Goal: Transaction & Acquisition: Purchase product/service

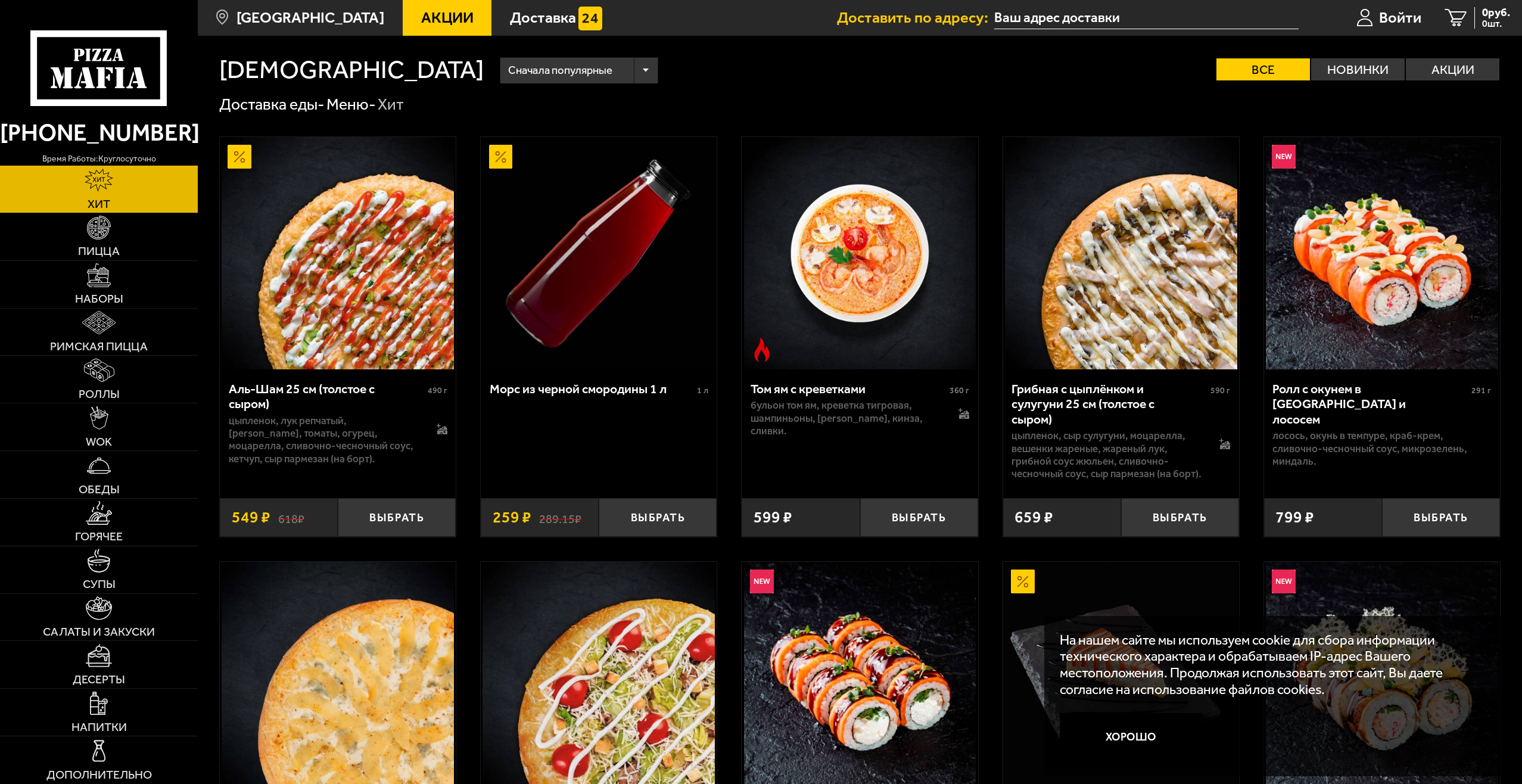
click at [1140, 24] on input "text" at bounding box center [1147, 19] width 305 height 22
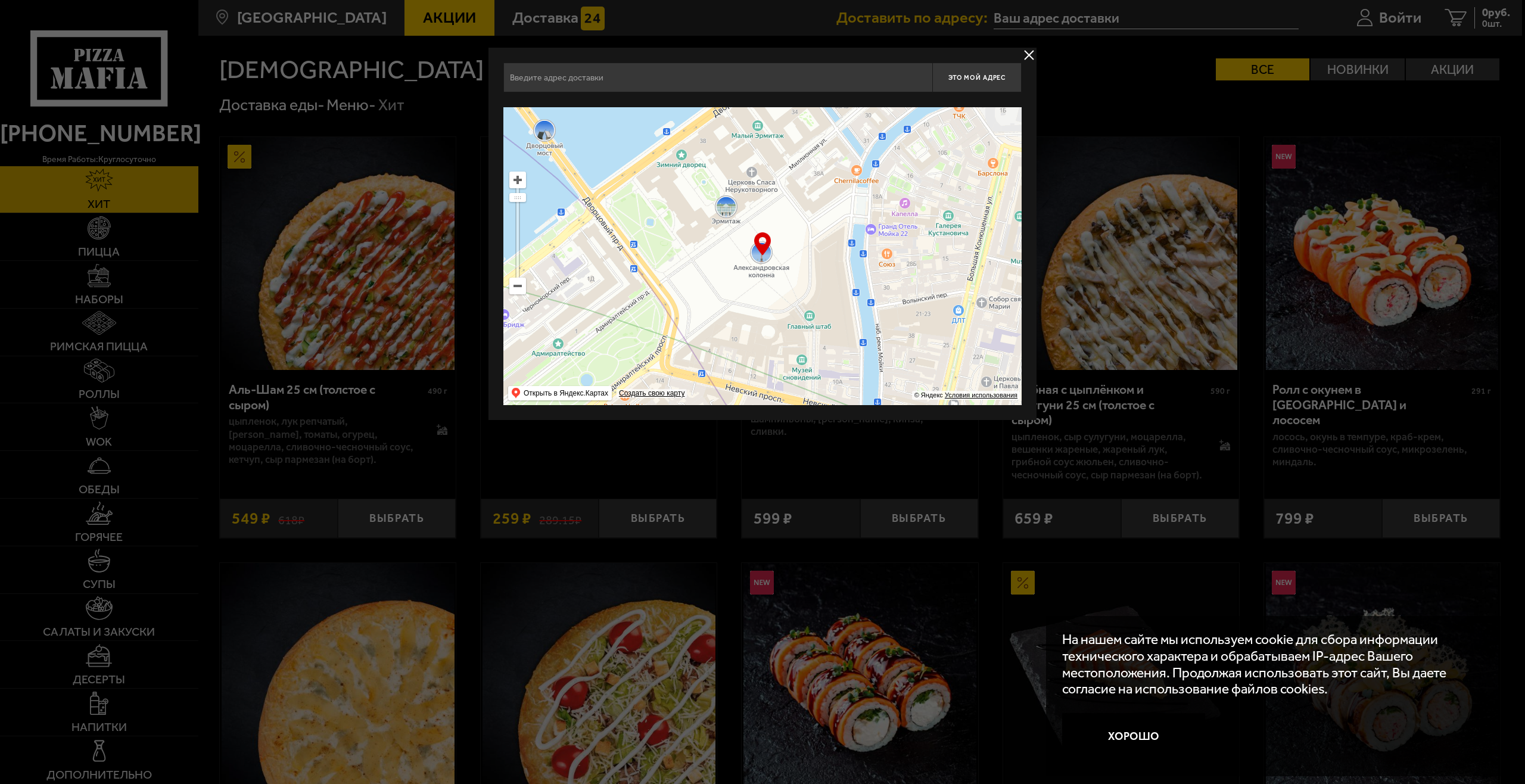
click at [1032, 54] on button "delivery type" at bounding box center [1029, 55] width 15 height 15
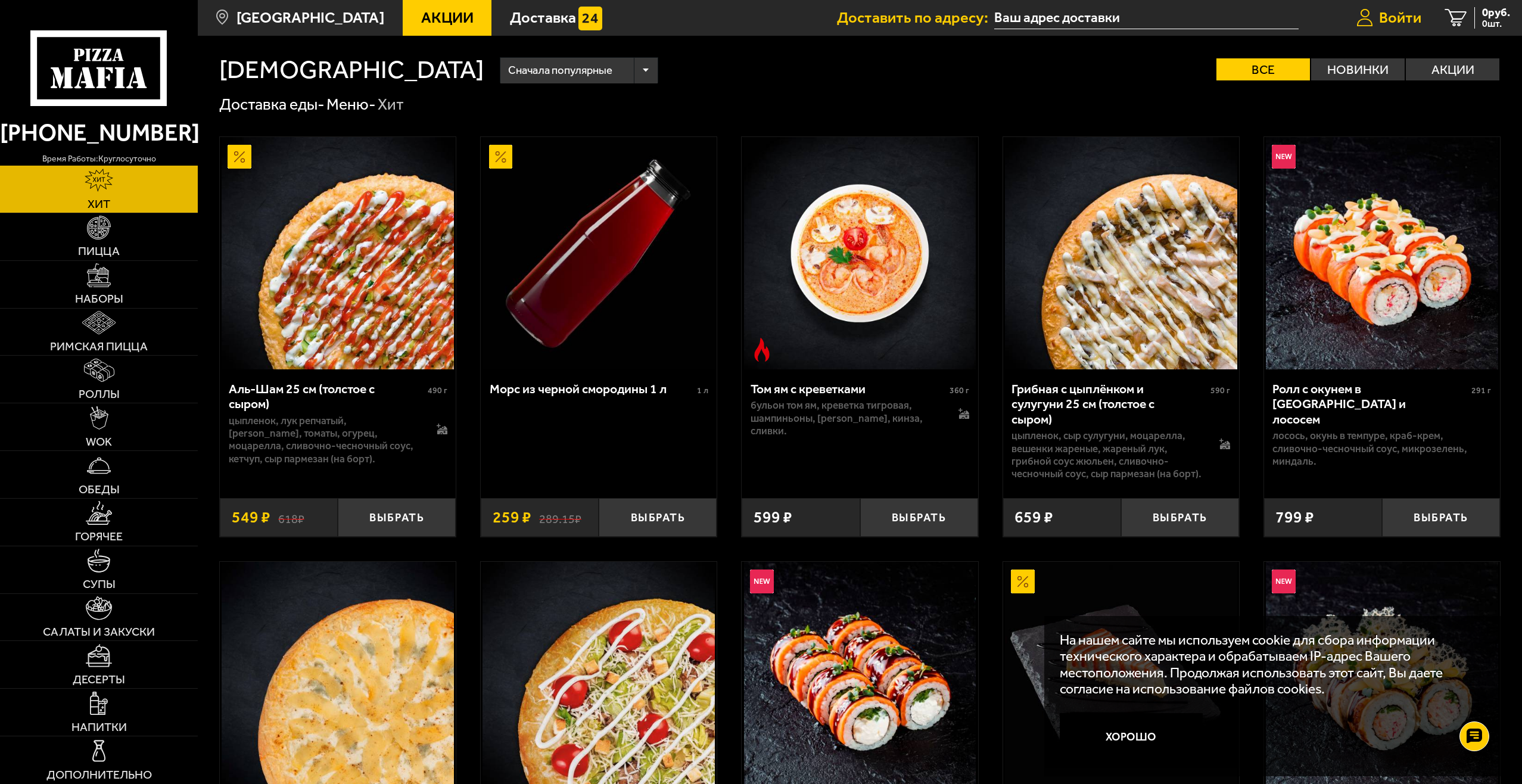
click at [1360, 16] on icon at bounding box center [1365, 18] width 16 height 19
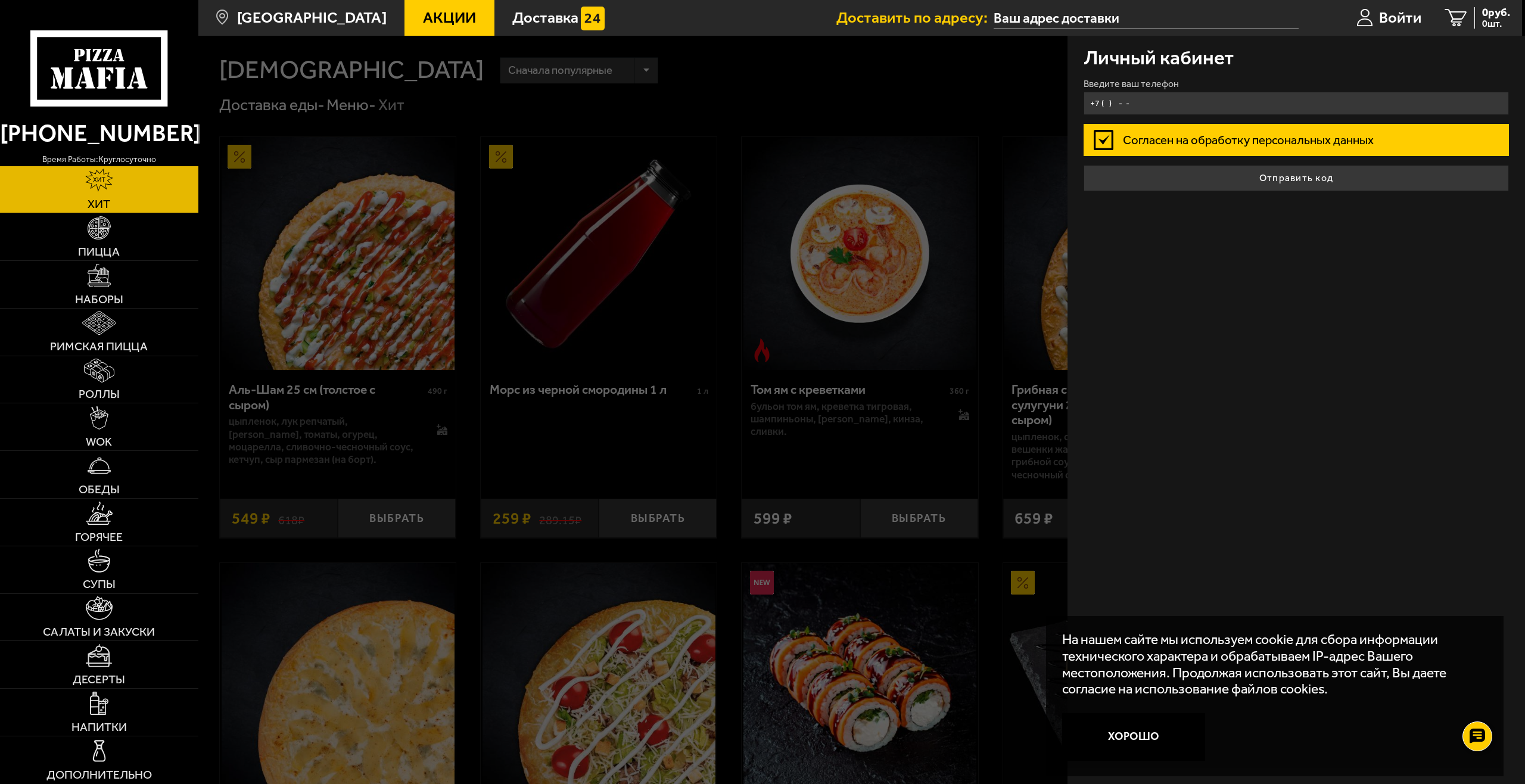
type input "+7 ( ) - -"
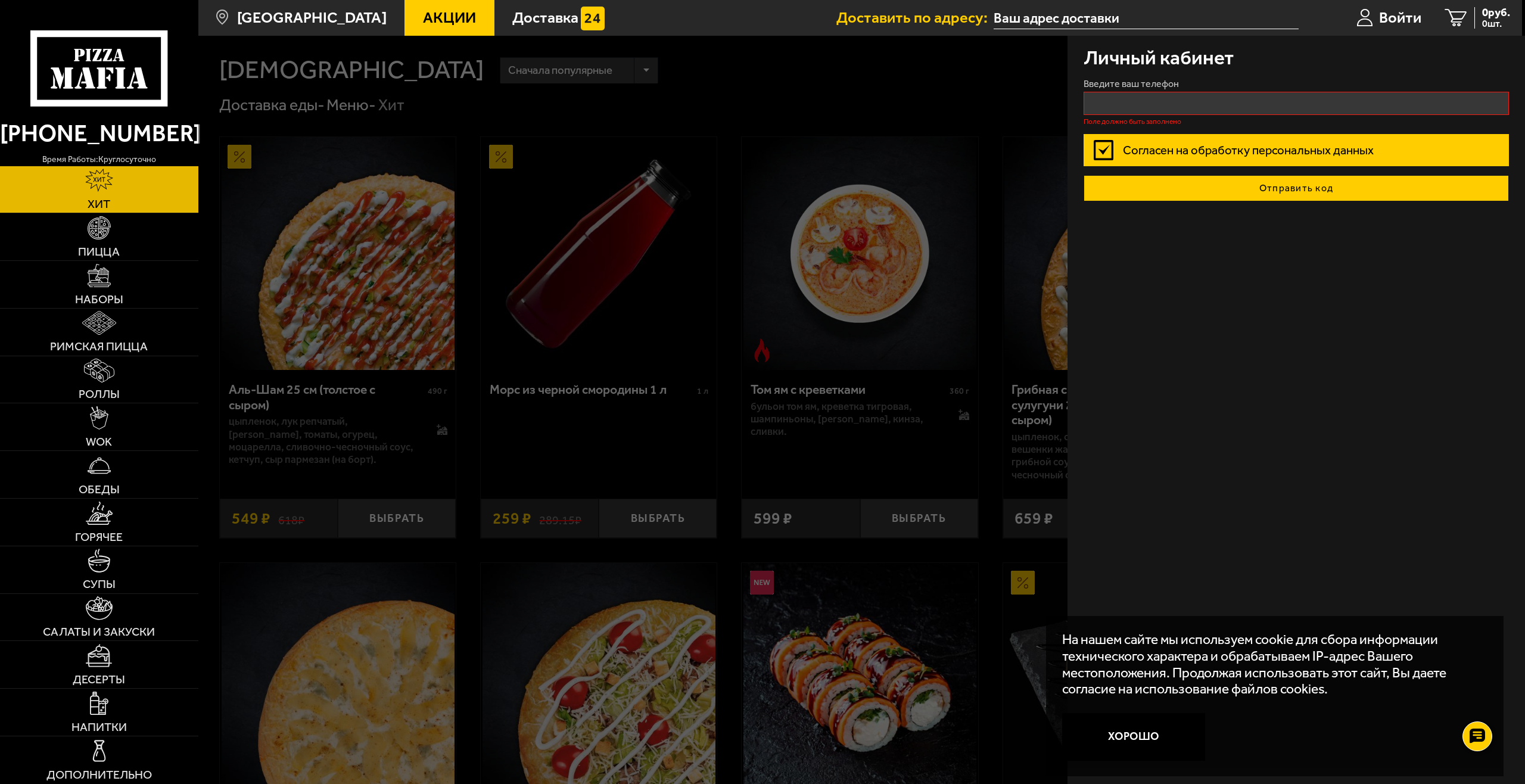
click at [1249, 177] on button "Отправить код" at bounding box center [1296, 188] width 426 height 26
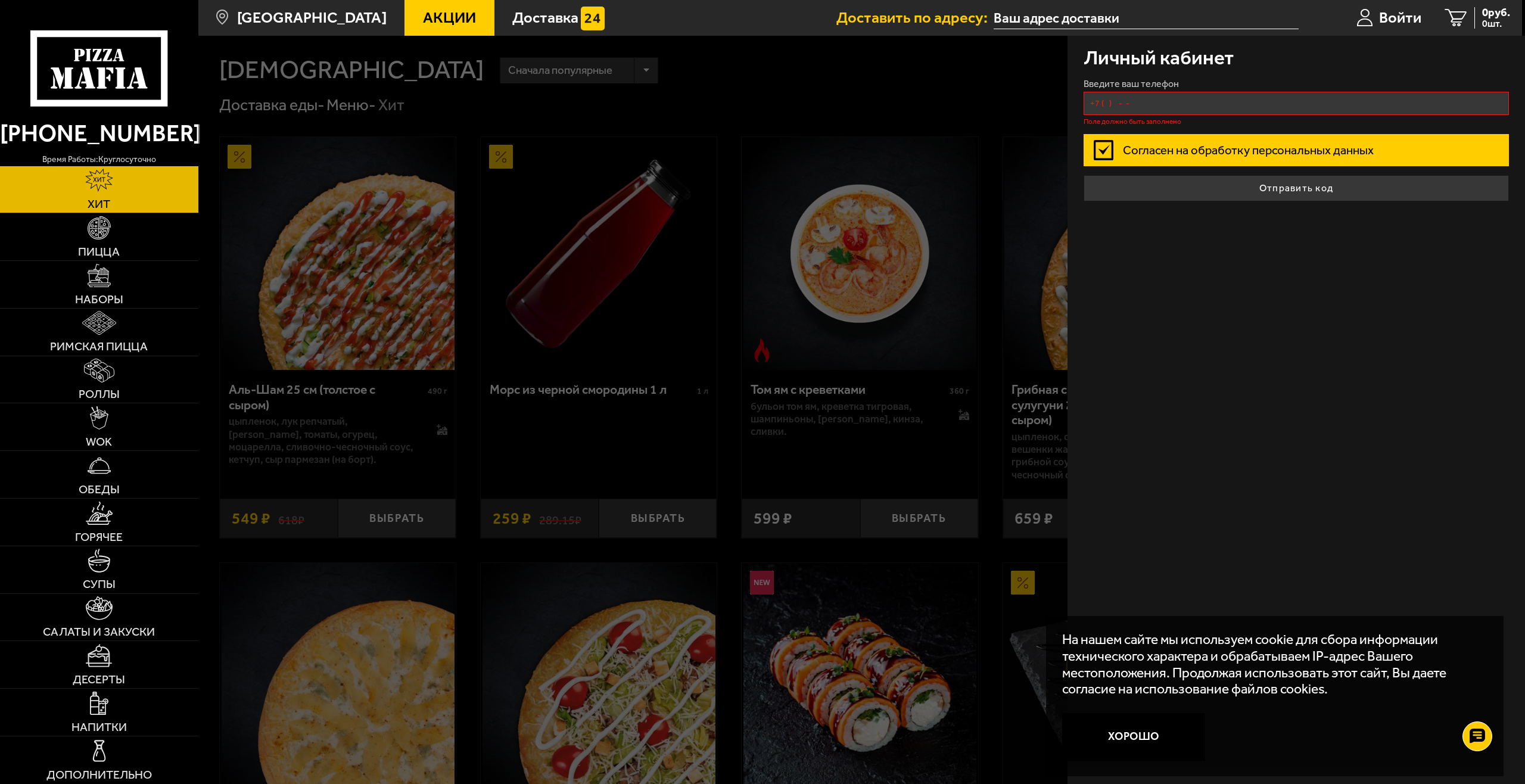
click at [1188, 103] on input "+7 ( ) - -" at bounding box center [1296, 103] width 426 height 23
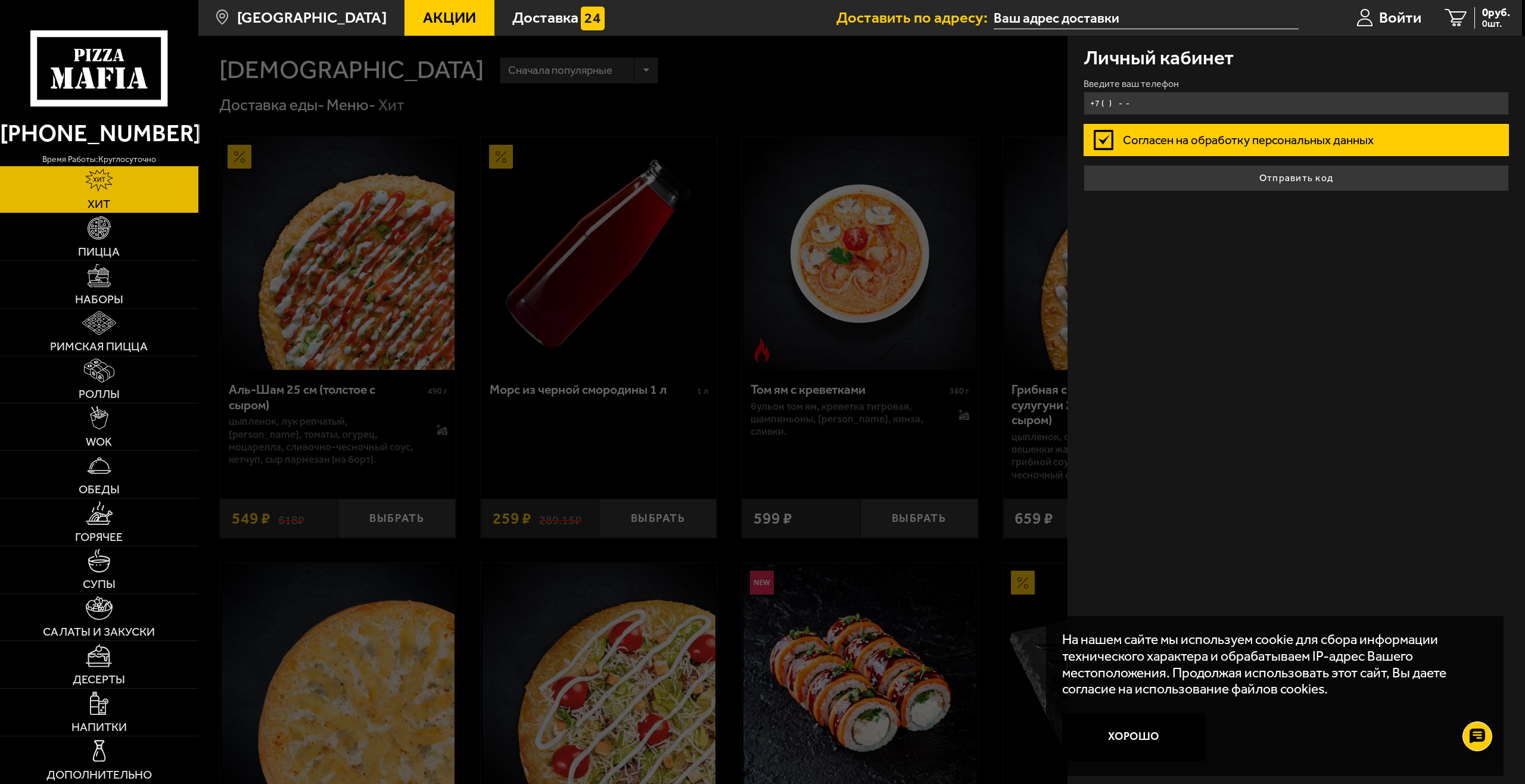
click at [1166, 100] on input "+7 ( ) - -" at bounding box center [1296, 103] width 426 height 23
click at [1173, 101] on input "+7 ( ) - -" at bounding box center [1296, 103] width 426 height 23
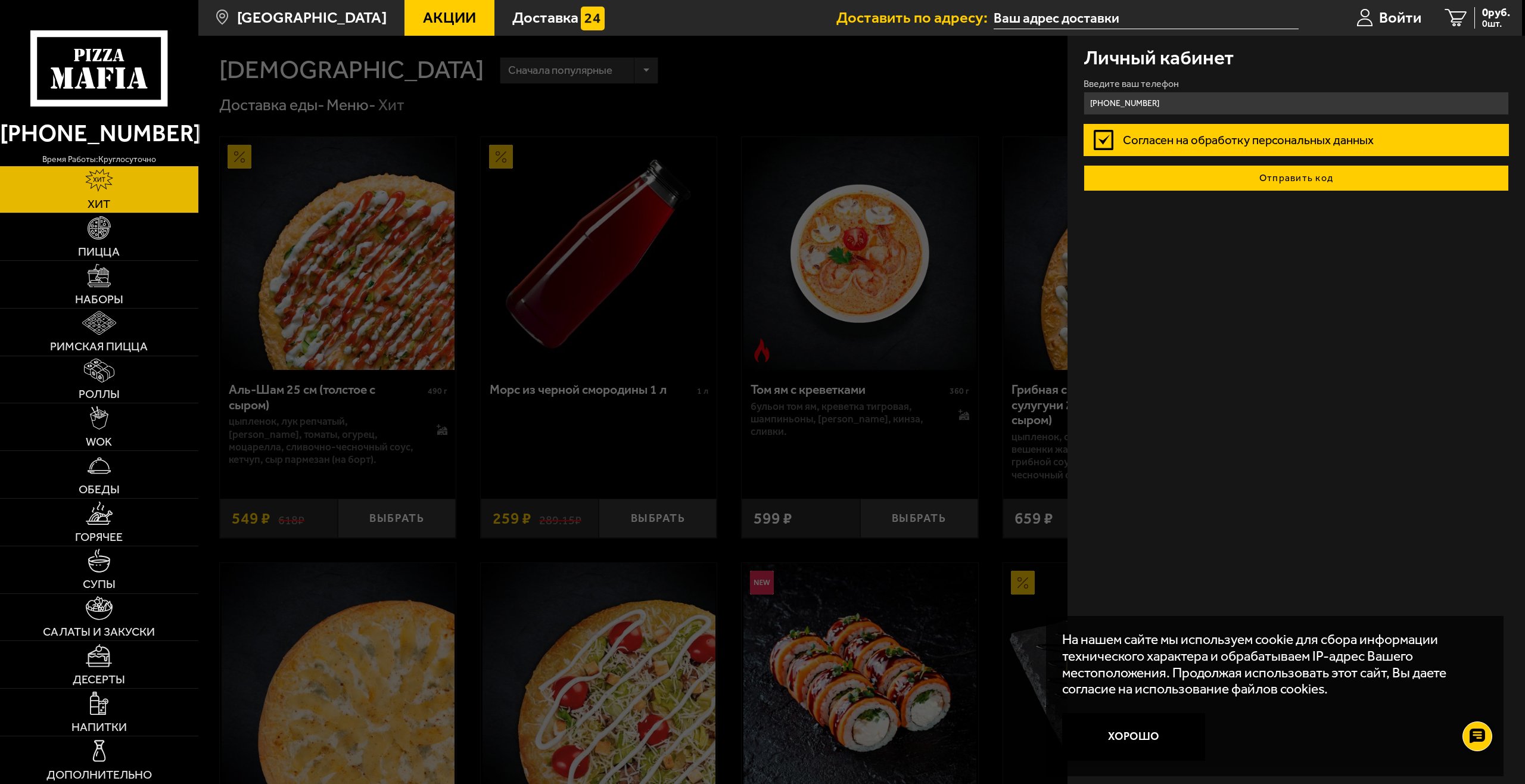
type input "[PHONE_NUMBER]"
click at [1228, 184] on button "Отправить код" at bounding box center [1296, 178] width 426 height 26
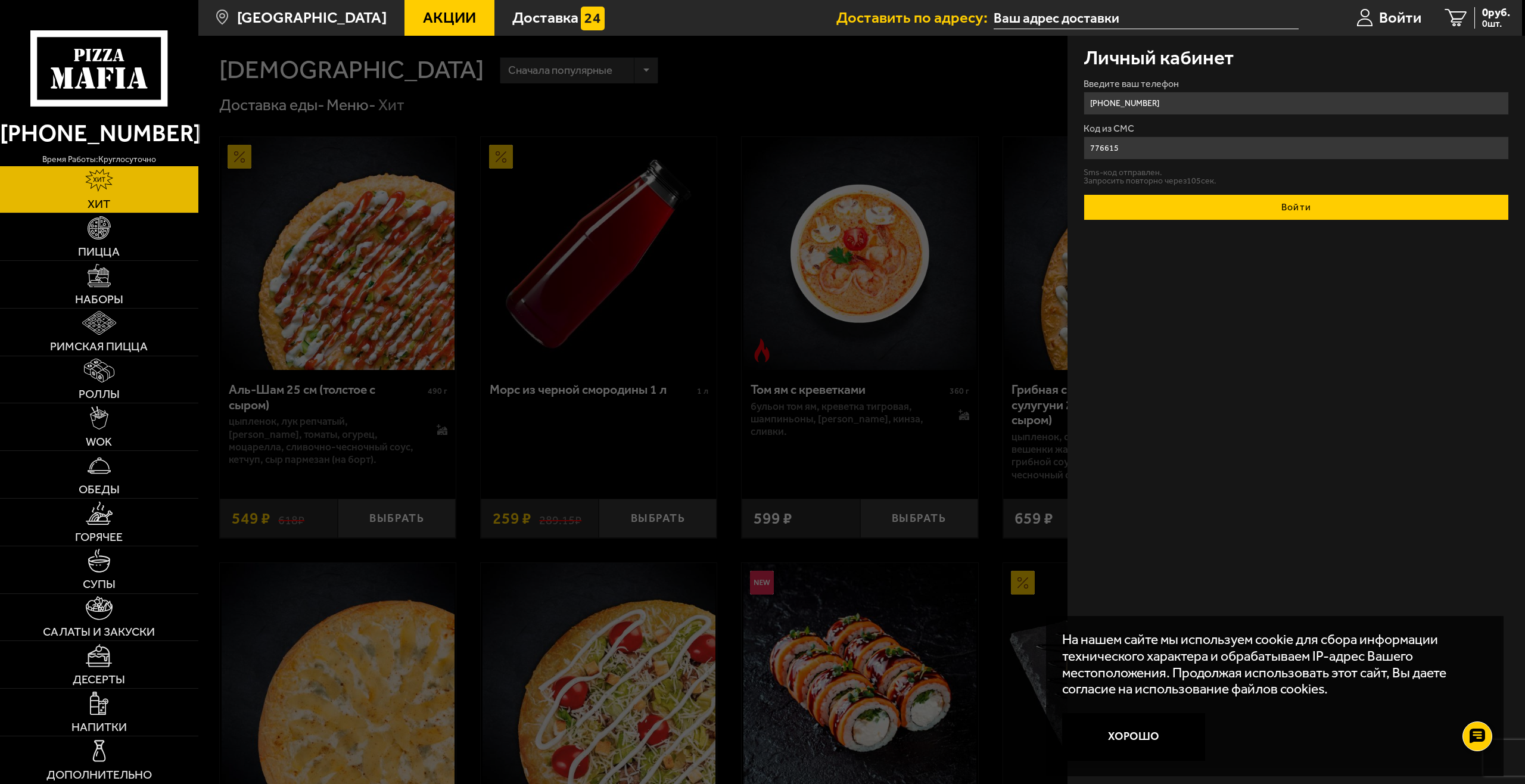
type input "776615"
click at [1253, 209] on button "Войти" at bounding box center [1296, 207] width 426 height 26
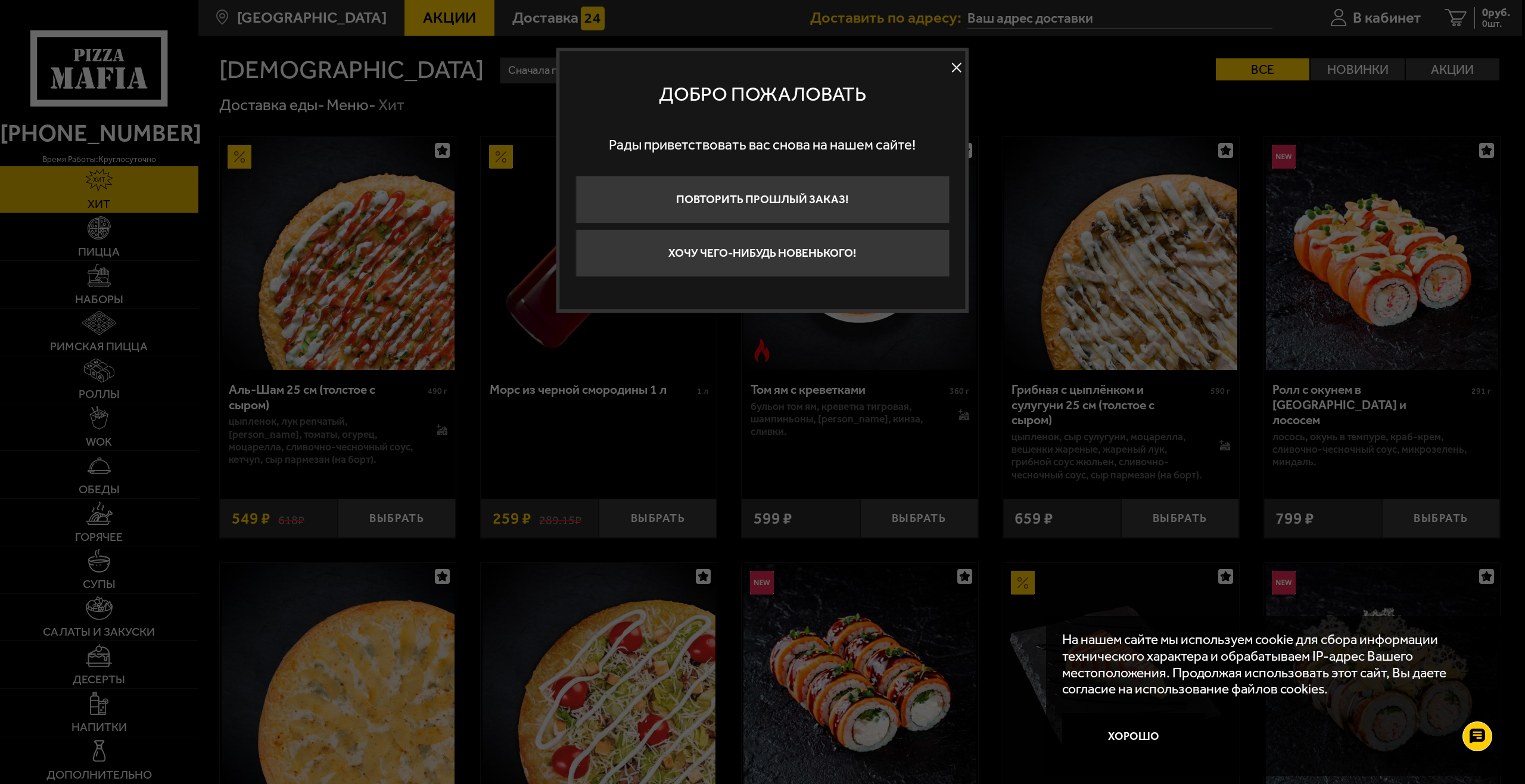
click at [952, 68] on button at bounding box center [957, 68] width 18 height 18
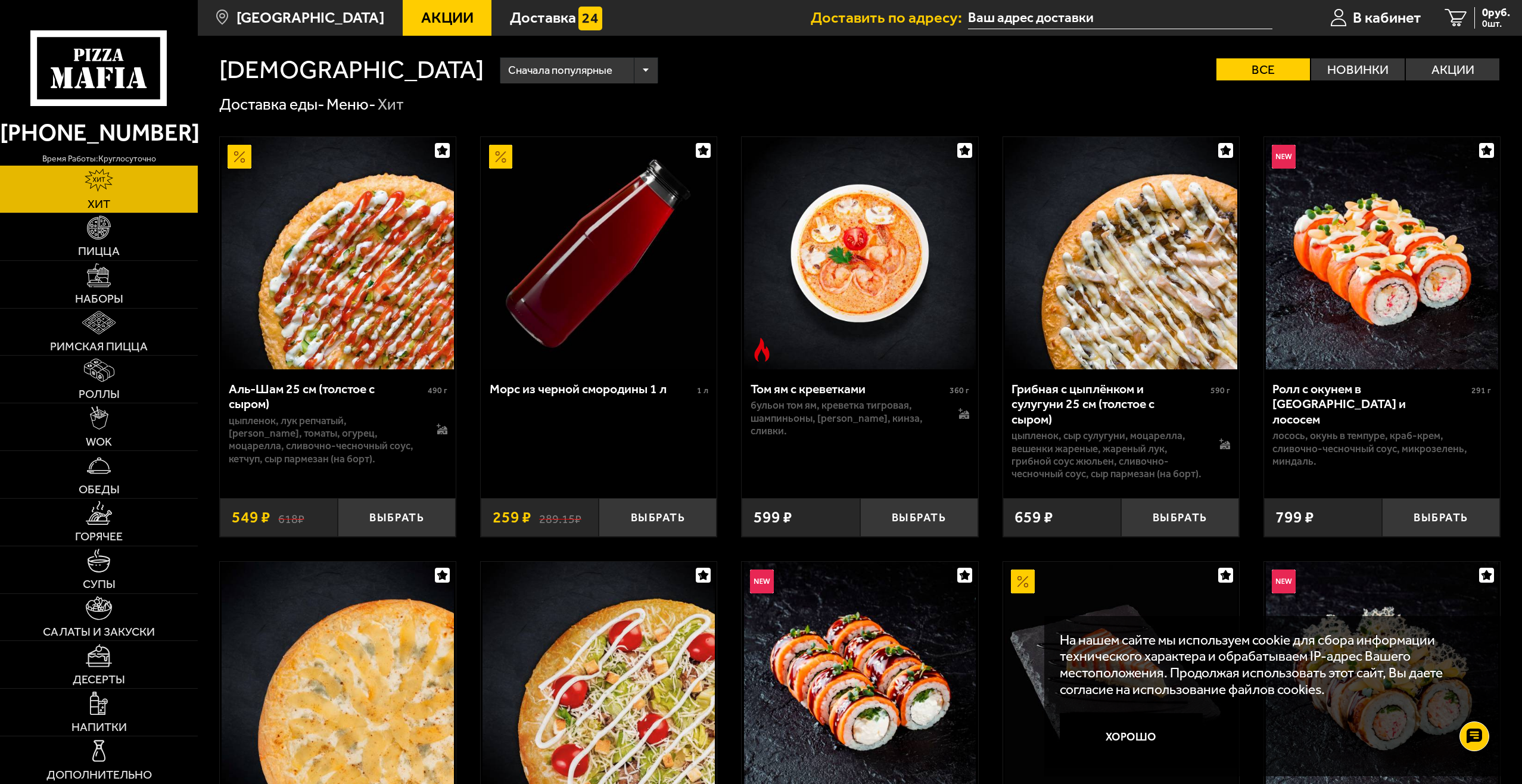
click at [385, 467] on div "Аль-Шам 25 см (толстое с сыром) 490 г цыпленок, лук репчатый, салат айсберг, то…" at bounding box center [337, 427] width 236 height 117
click at [391, 329] on img at bounding box center [337, 253] width 233 height 233
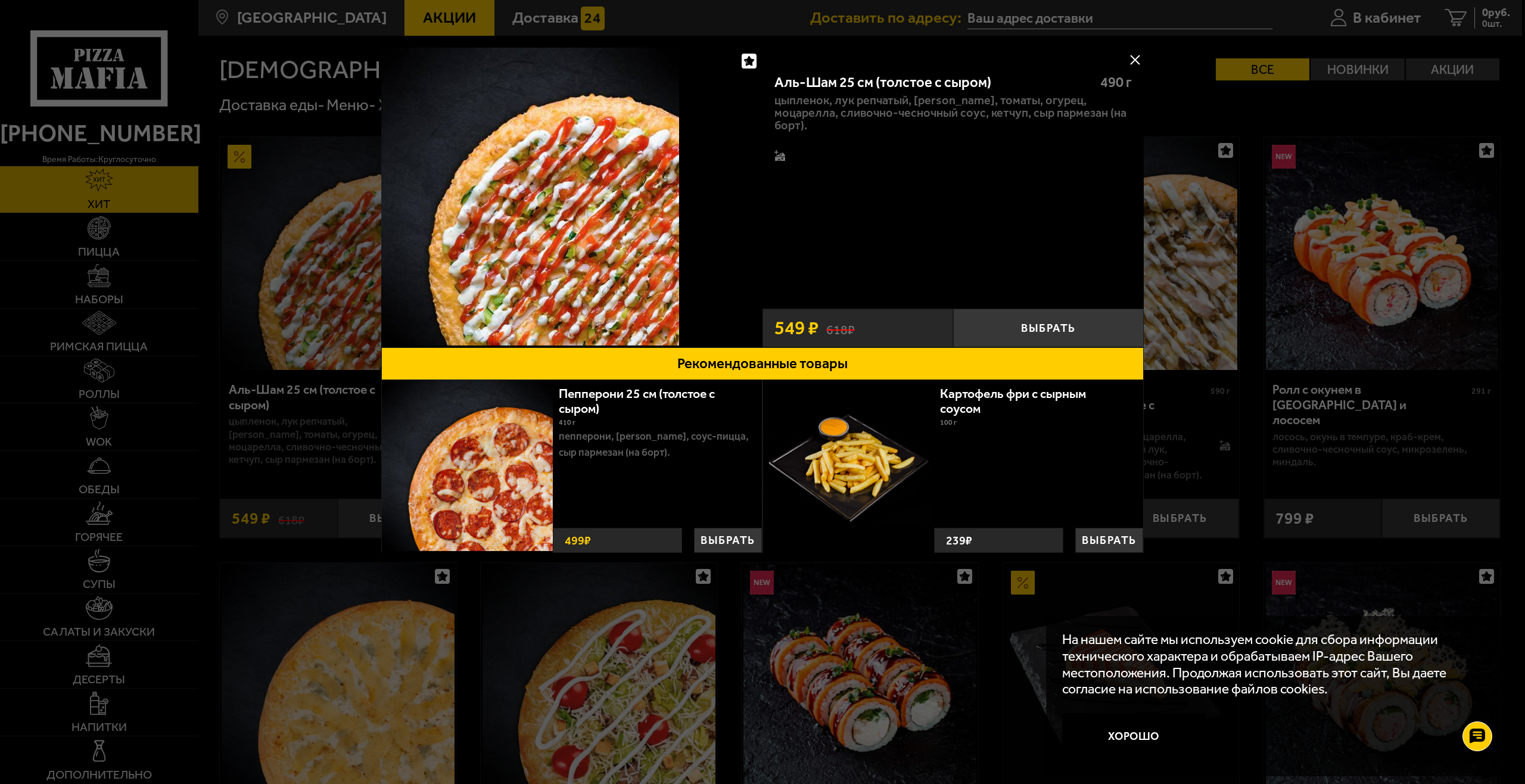
click at [896, 188] on div "Аль-Шам 25 см (толстое с сыром) 490 г цыпленок, лук репчатый, салат айсберг, то…" at bounding box center [953, 180] width 381 height 241
click at [1298, 158] on div at bounding box center [762, 392] width 1525 height 784
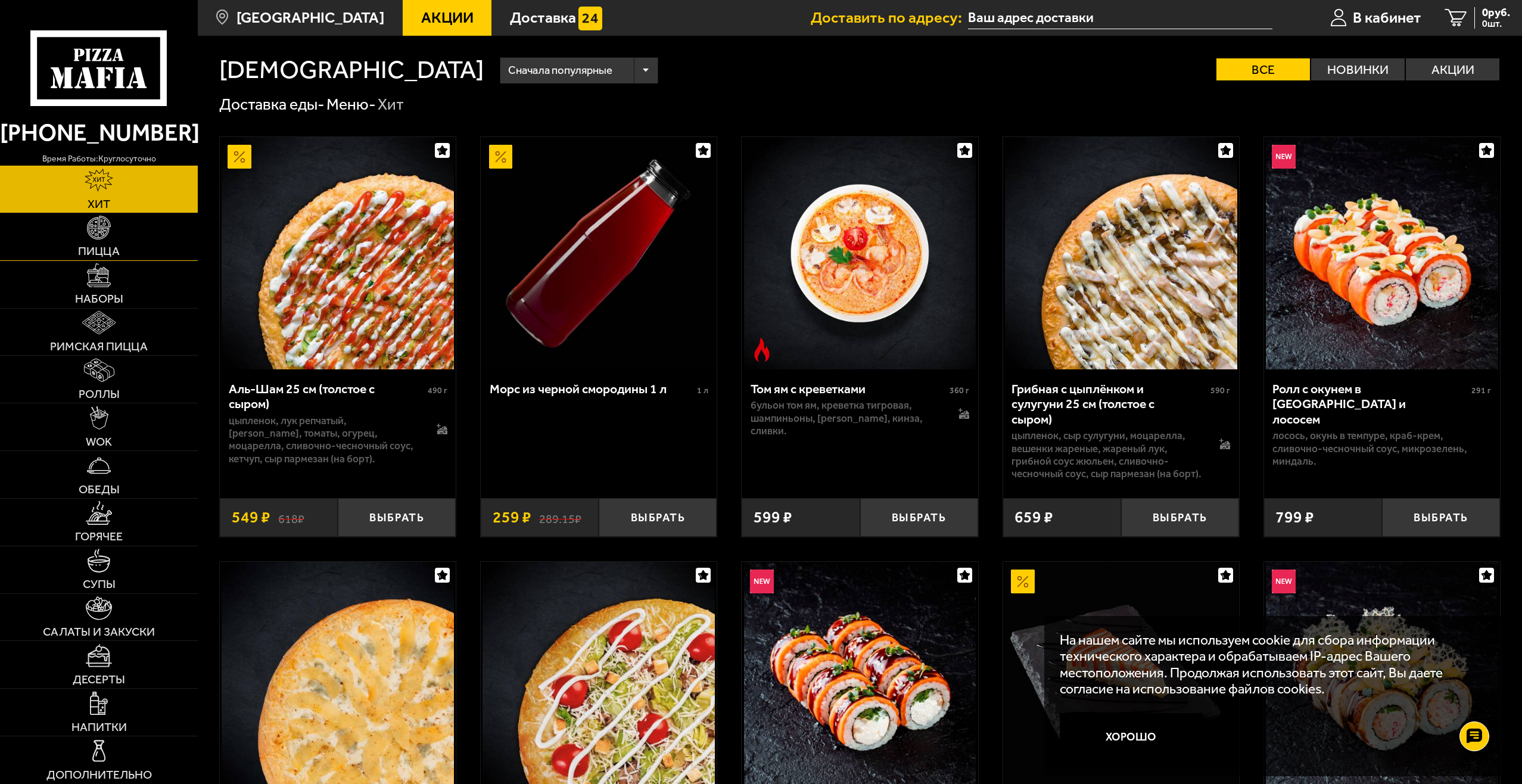
click at [114, 239] on link "Пицца" at bounding box center [99, 236] width 198 height 47
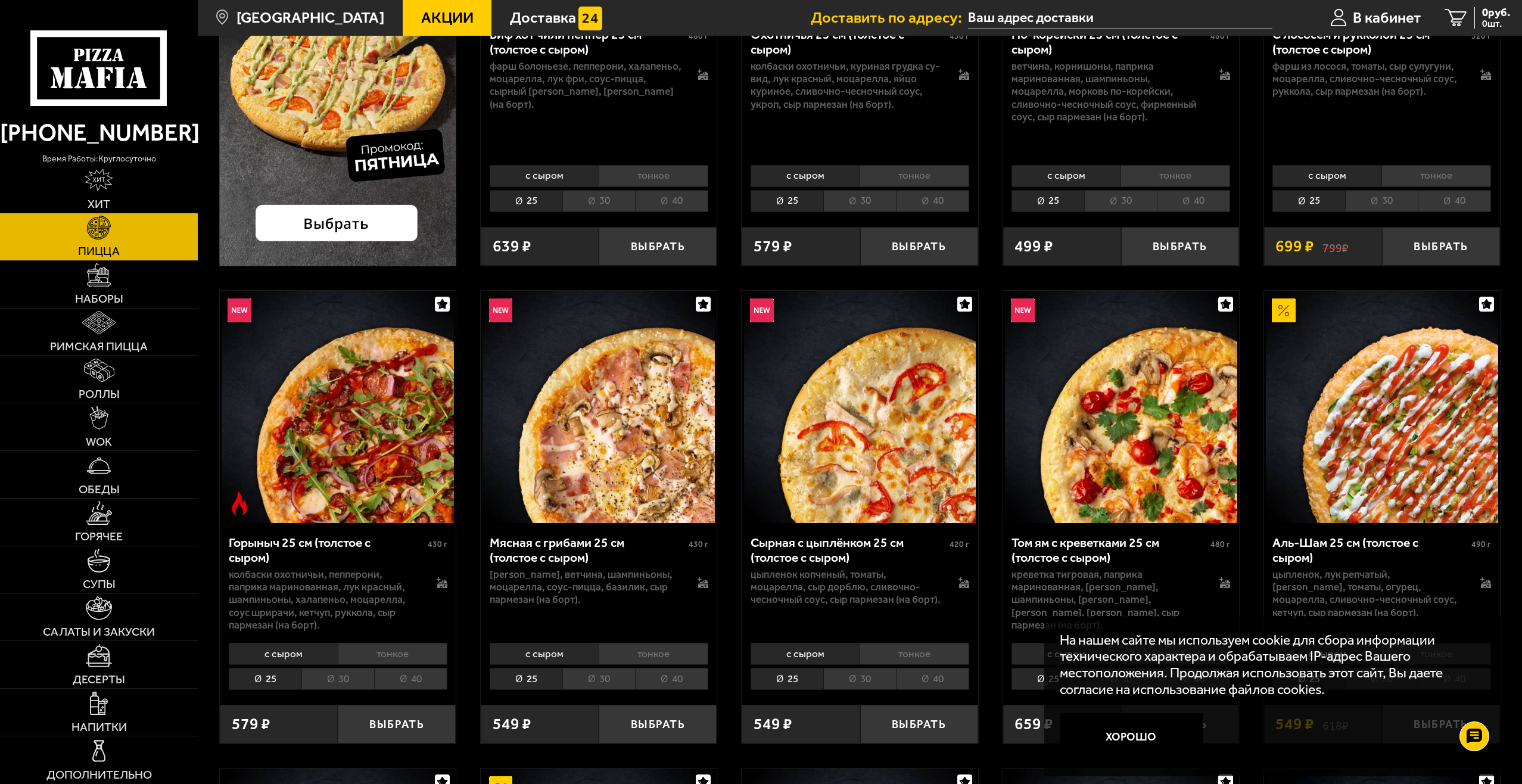
scroll to position [357, 0]
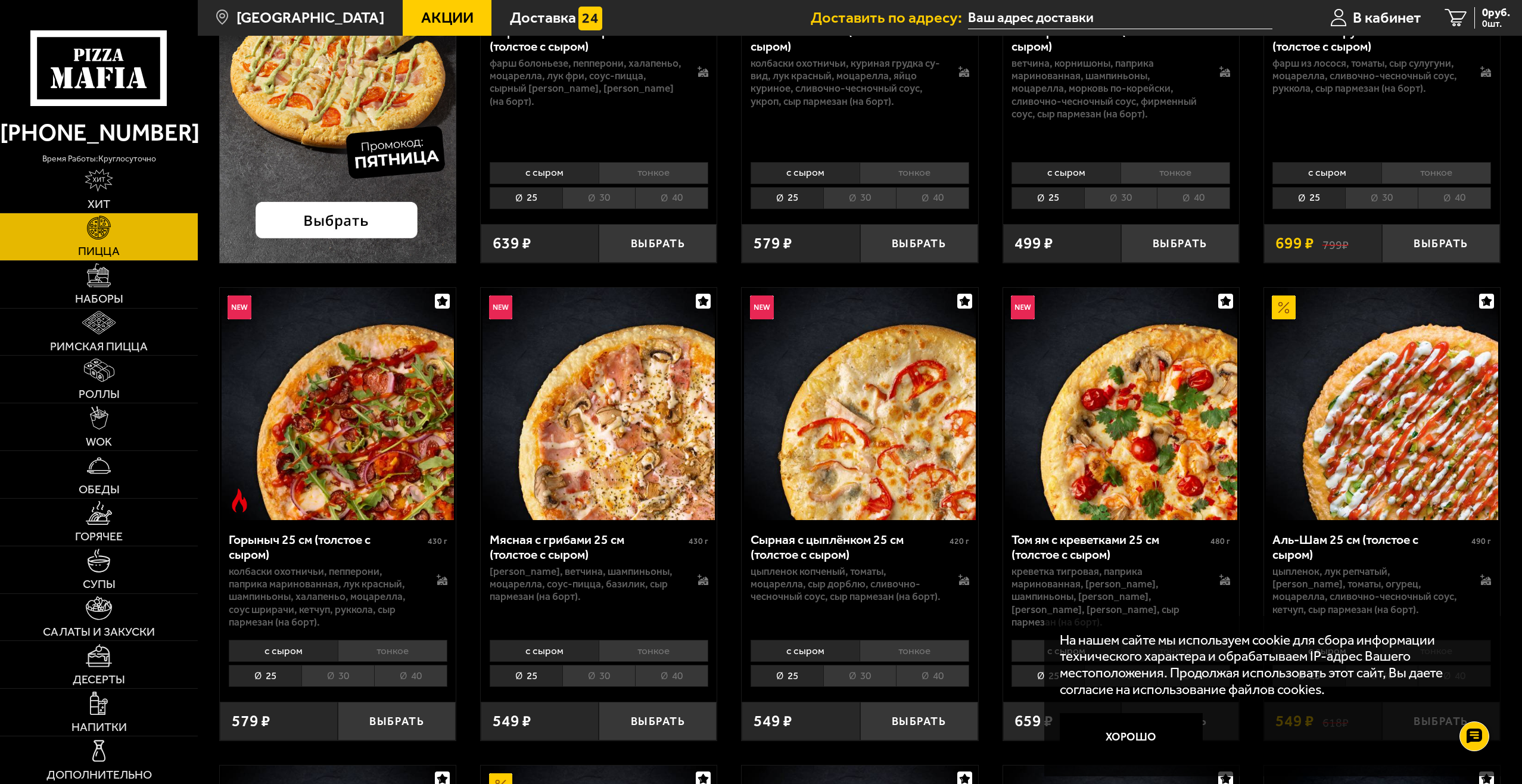
click at [1367, 458] on img at bounding box center [1382, 404] width 233 height 233
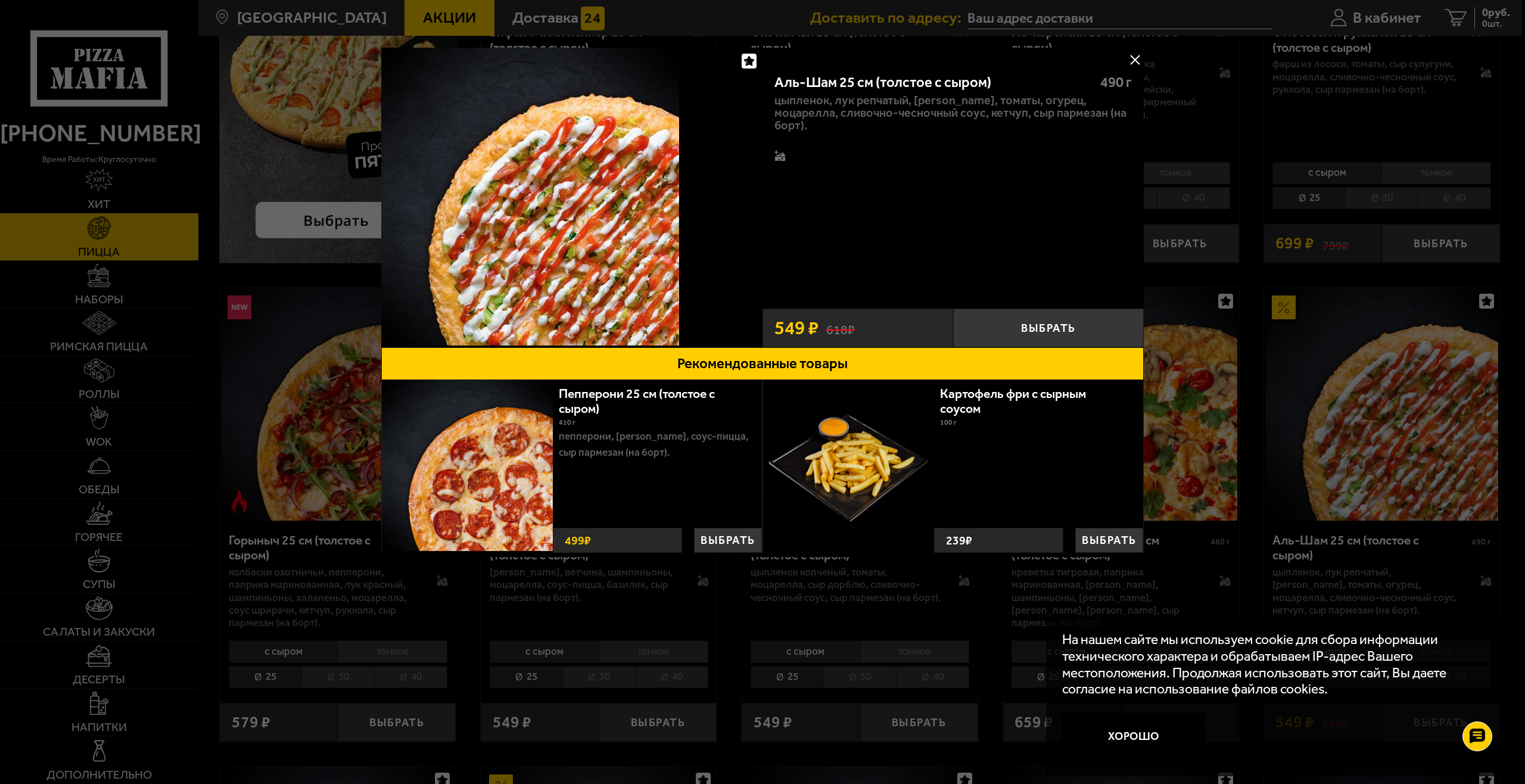
click at [1340, 412] on div at bounding box center [762, 392] width 1525 height 784
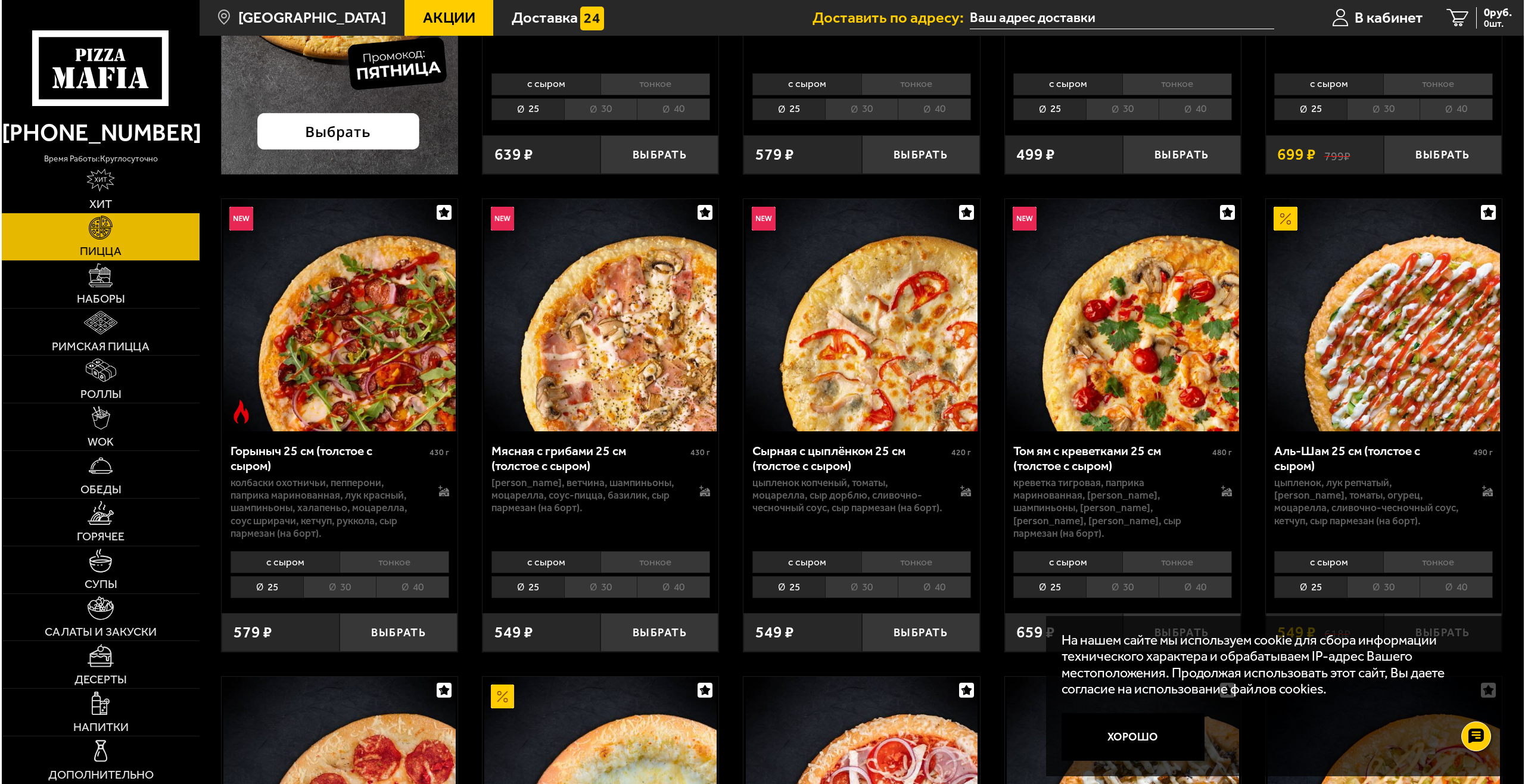
scroll to position [537, 0]
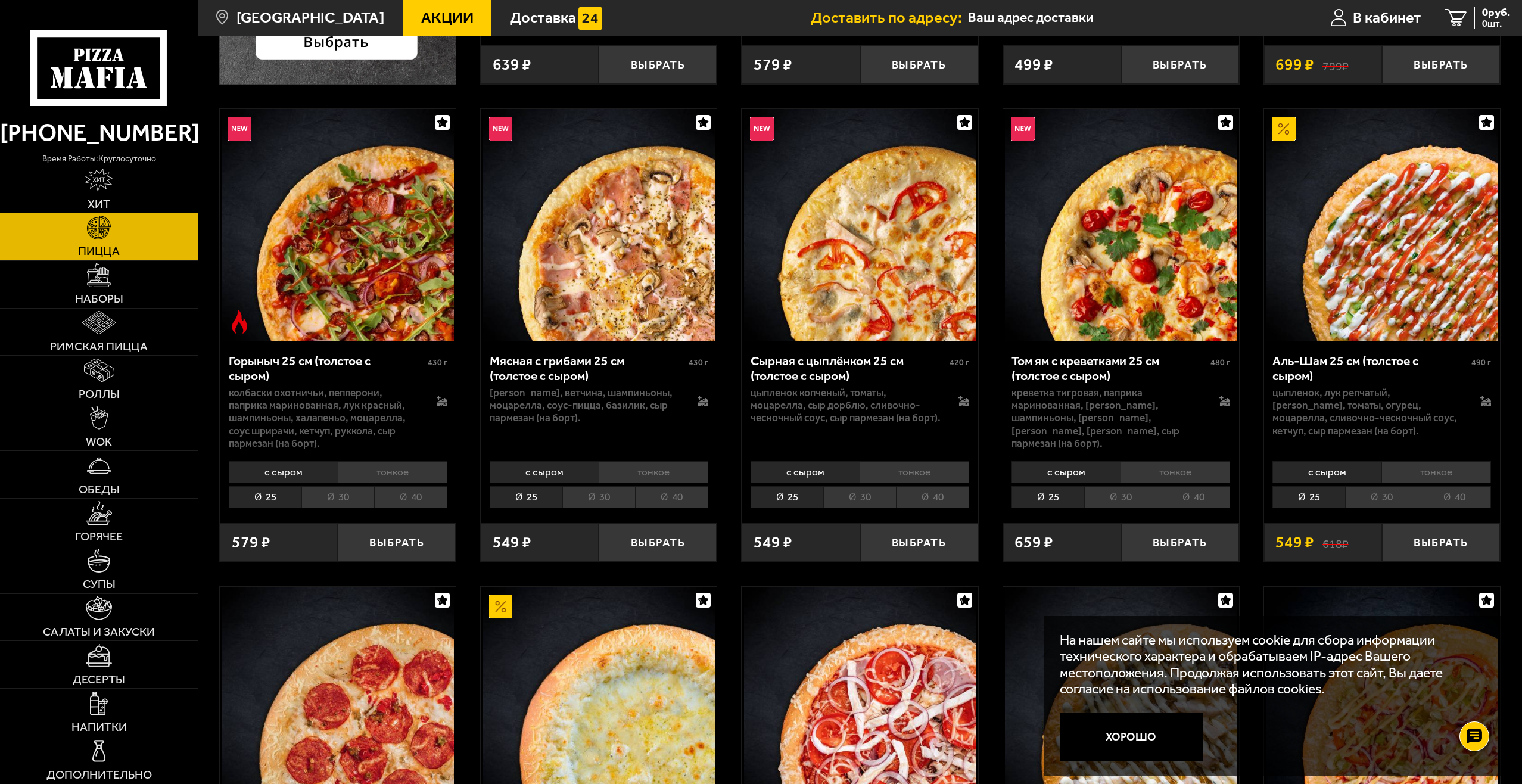
click at [1476, 507] on li "40" at bounding box center [1454, 497] width 74 height 22
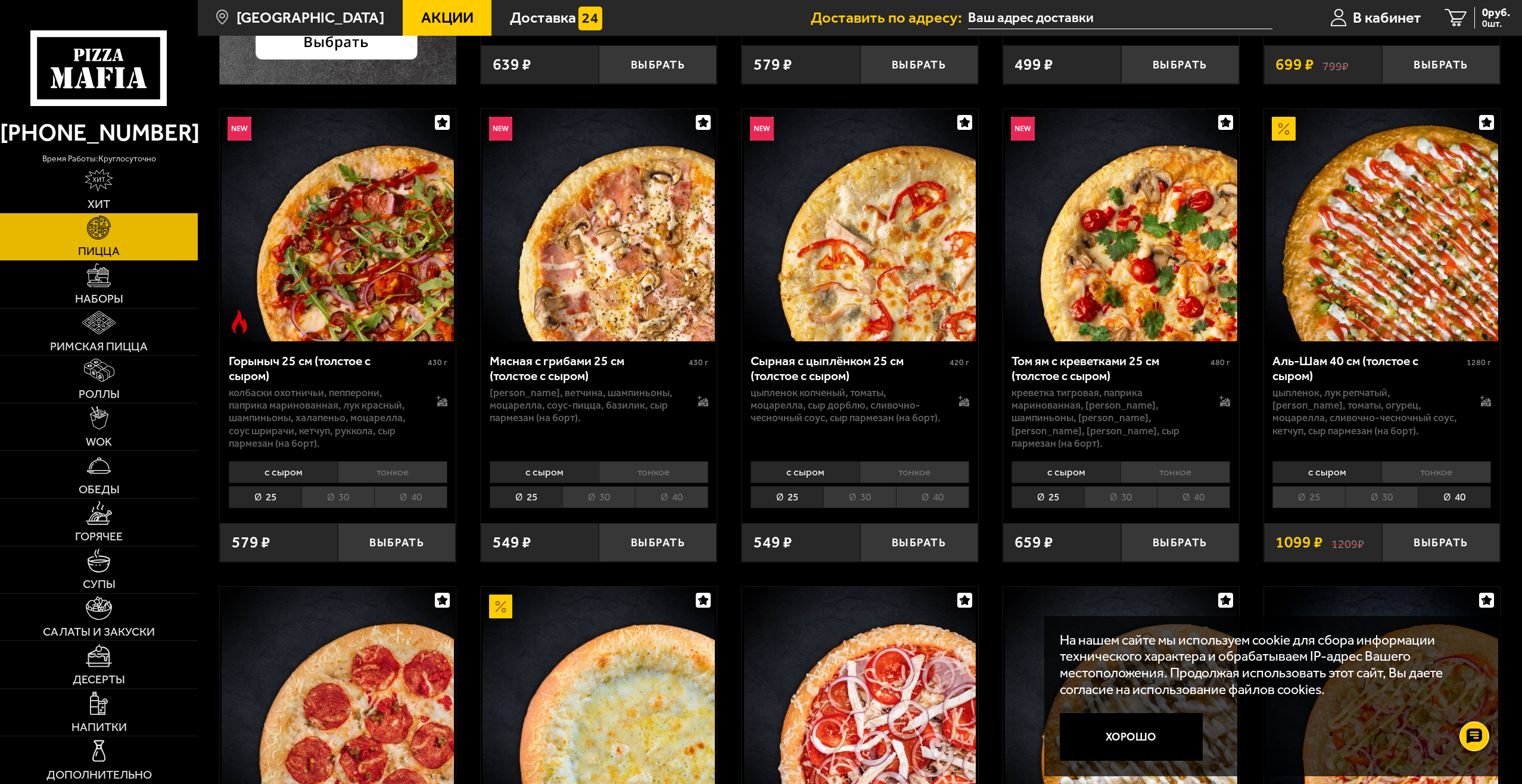
click at [1452, 472] on li "тонкое" at bounding box center [1437, 473] width 110 height 22
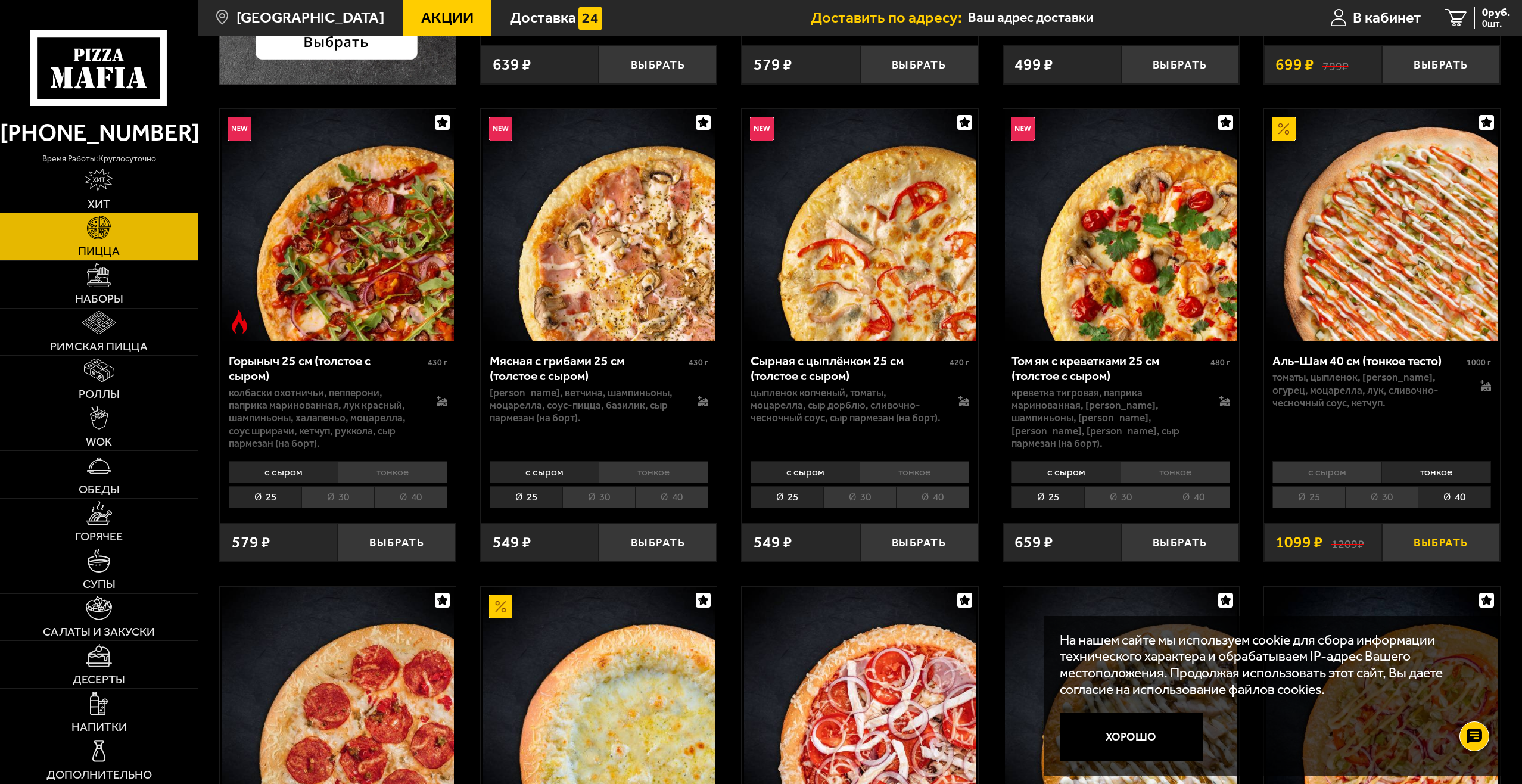
click at [1418, 540] on button "Выбрать" at bounding box center [1441, 542] width 118 height 39
click at [1350, 12] on span "В кабинет" at bounding box center [1370, 18] width 68 height 16
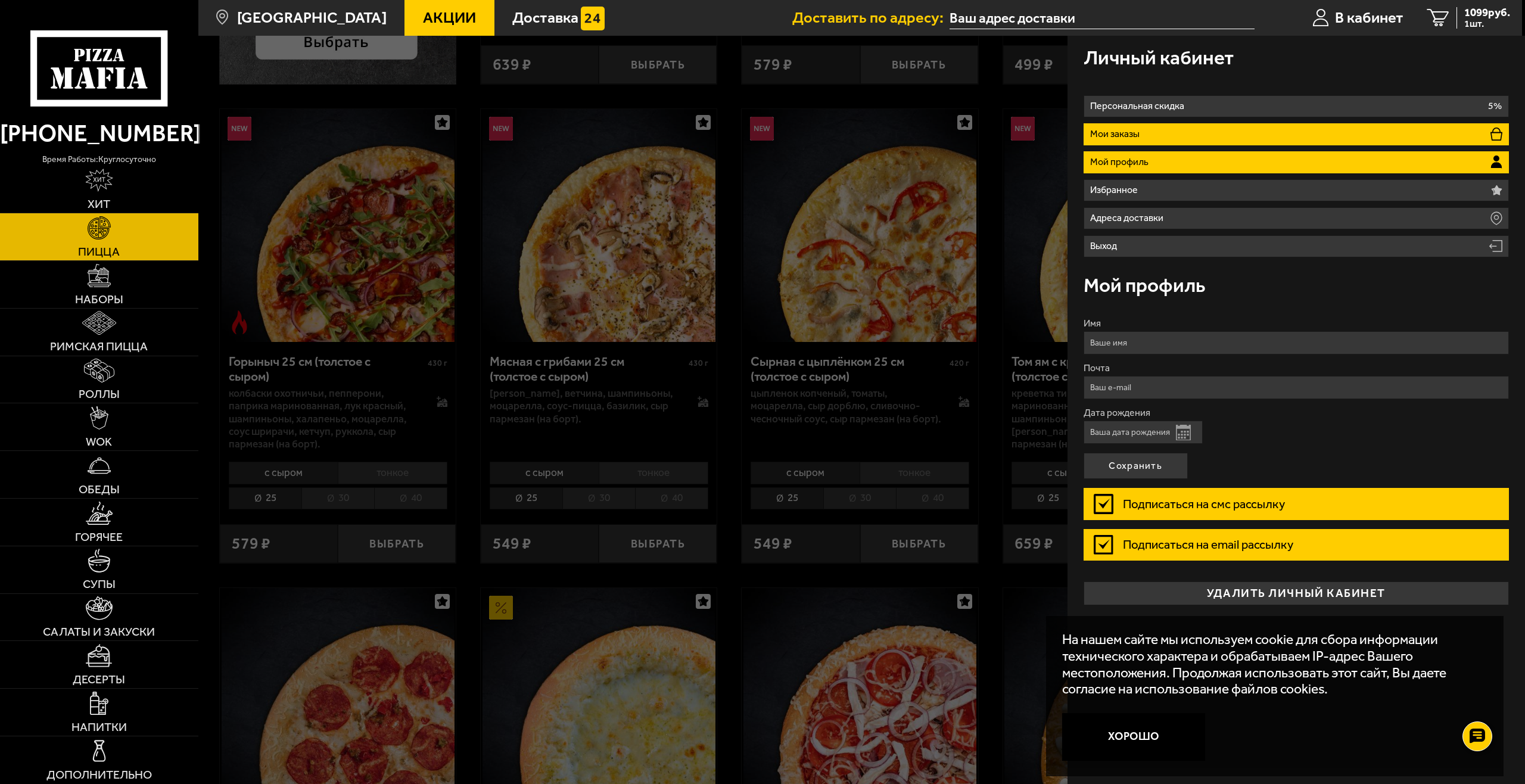
click at [1173, 126] on li "Мои заказы" at bounding box center [1296, 135] width 426 height 22
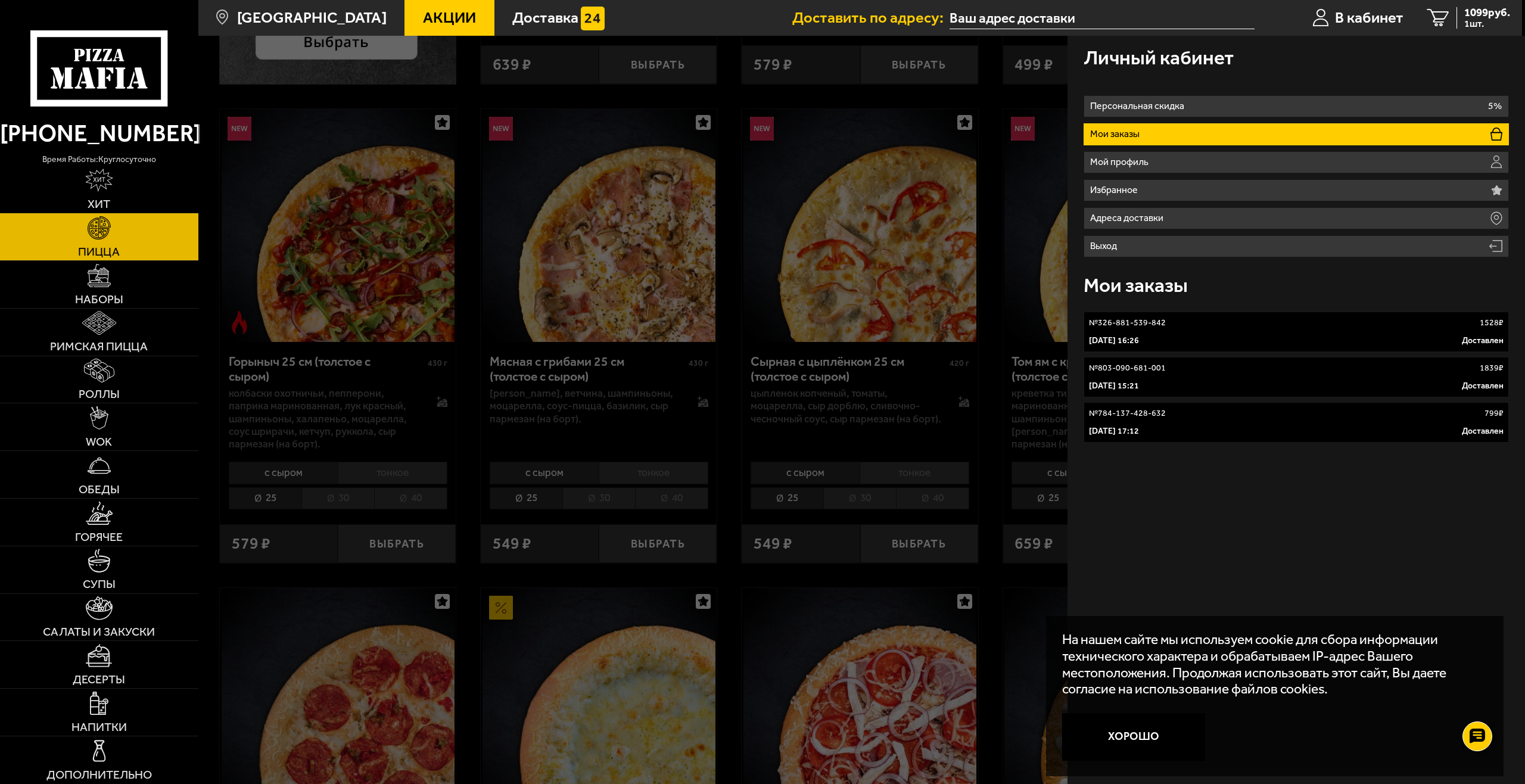
click at [1260, 330] on link "№ 326-881-539-842 1528 ₽ 9 декабря 2024 г. 16:26 Доставлен" at bounding box center [1296, 331] width 426 height 41
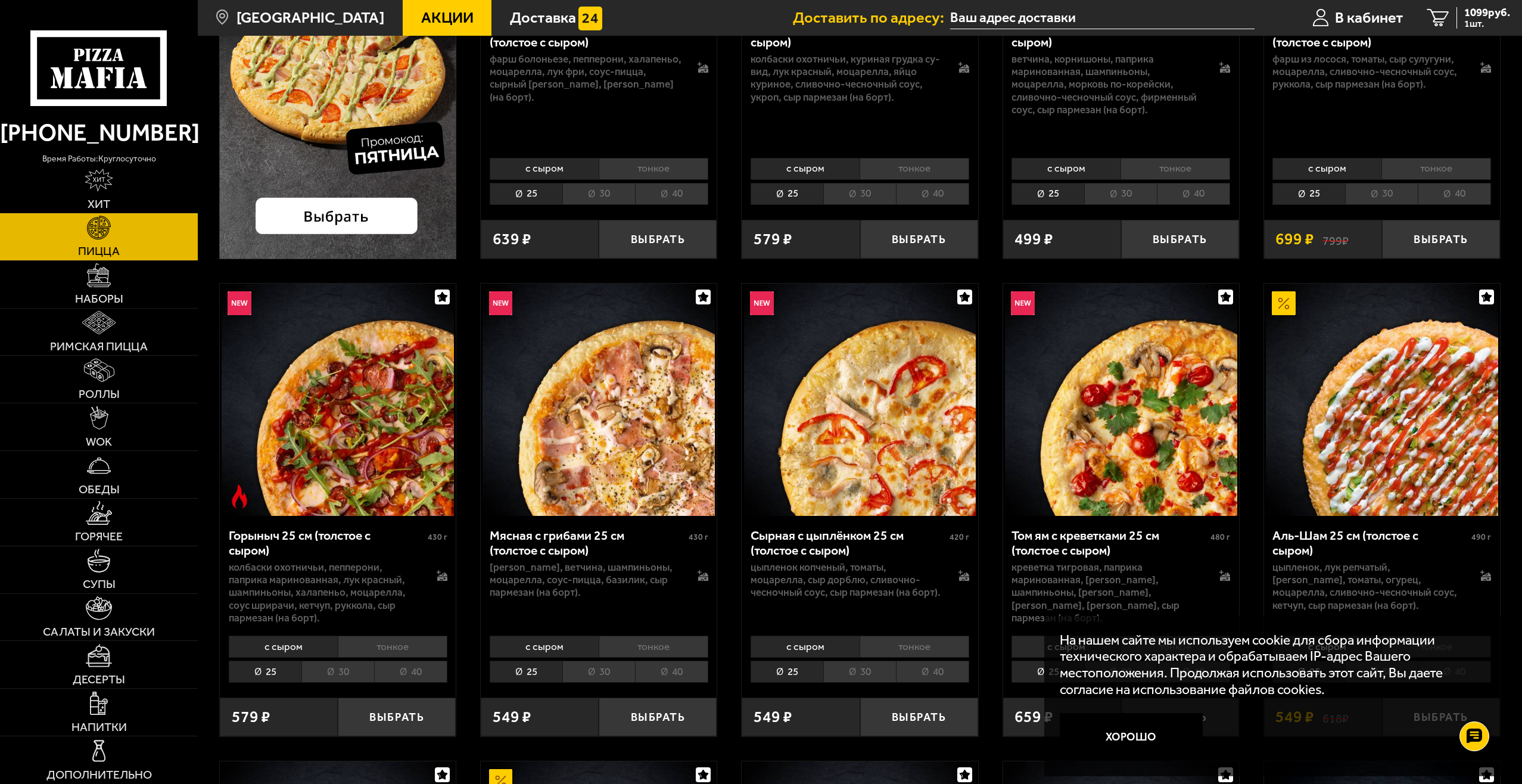
scroll to position [357, 0]
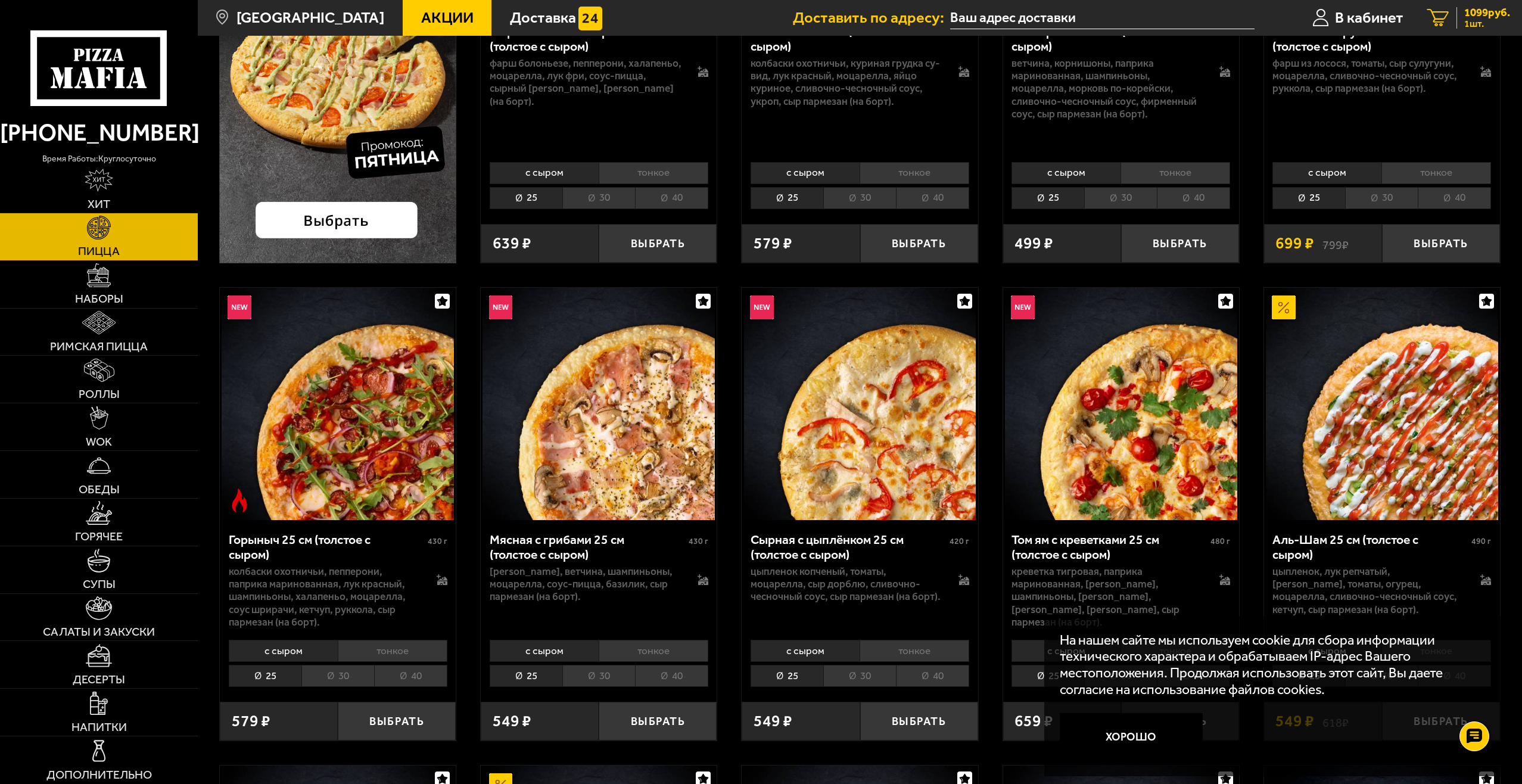
click at [1472, 19] on span "1 шт." at bounding box center [1488, 24] width 46 height 10
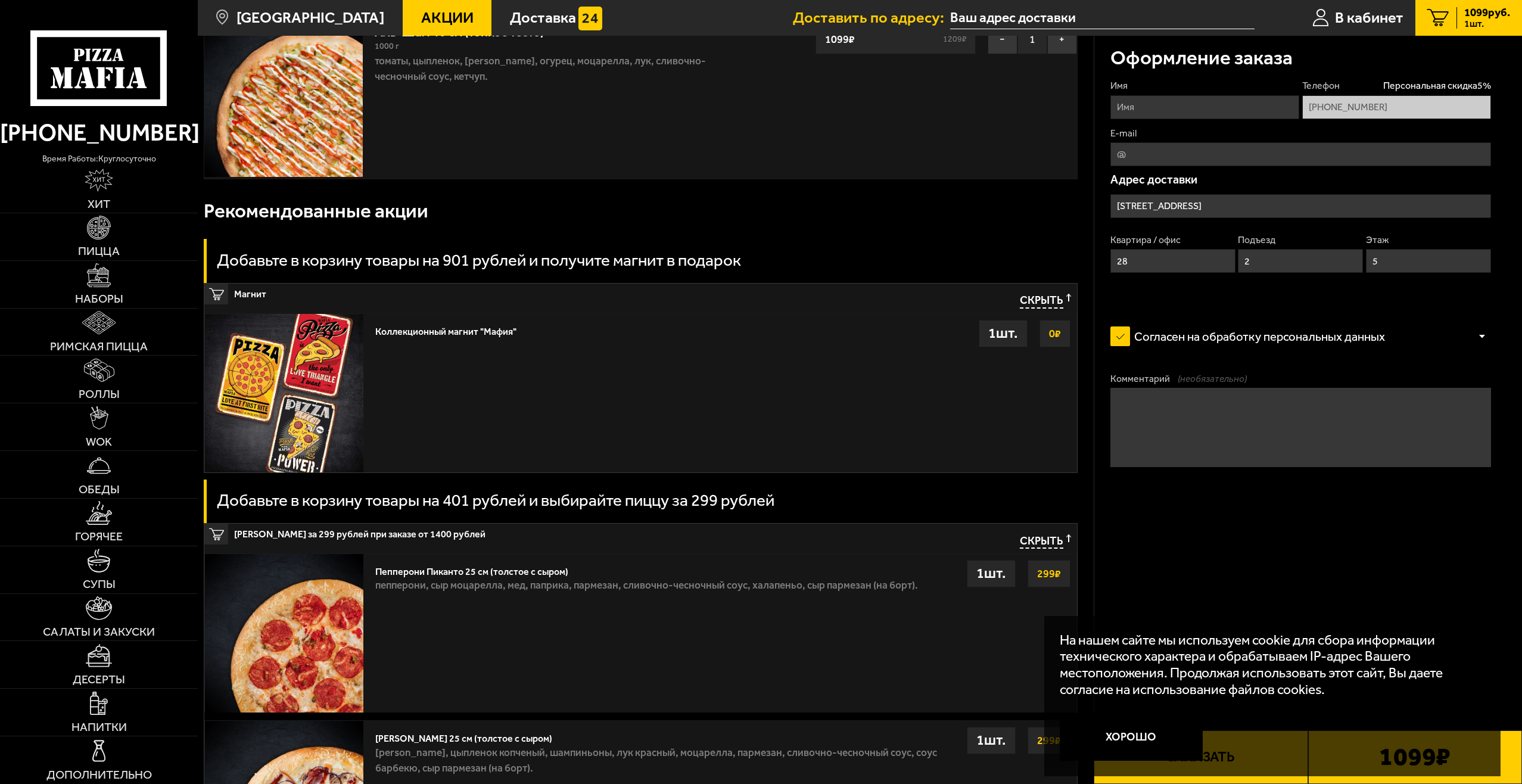
scroll to position [59, 0]
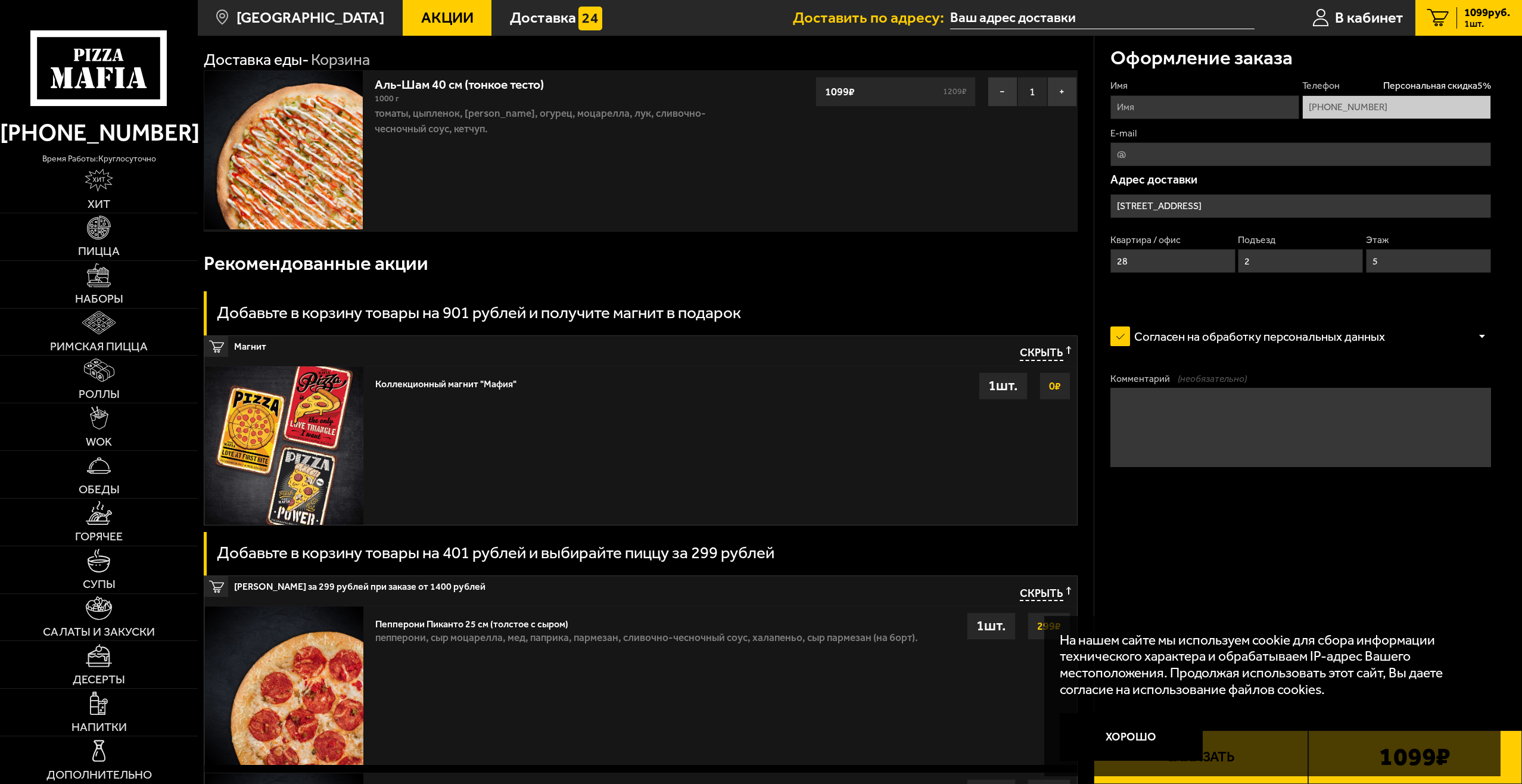
click at [1054, 380] on strong "0 ₽" at bounding box center [1055, 386] width 18 height 22
click at [1008, 388] on div "1 шт." at bounding box center [1003, 386] width 49 height 27
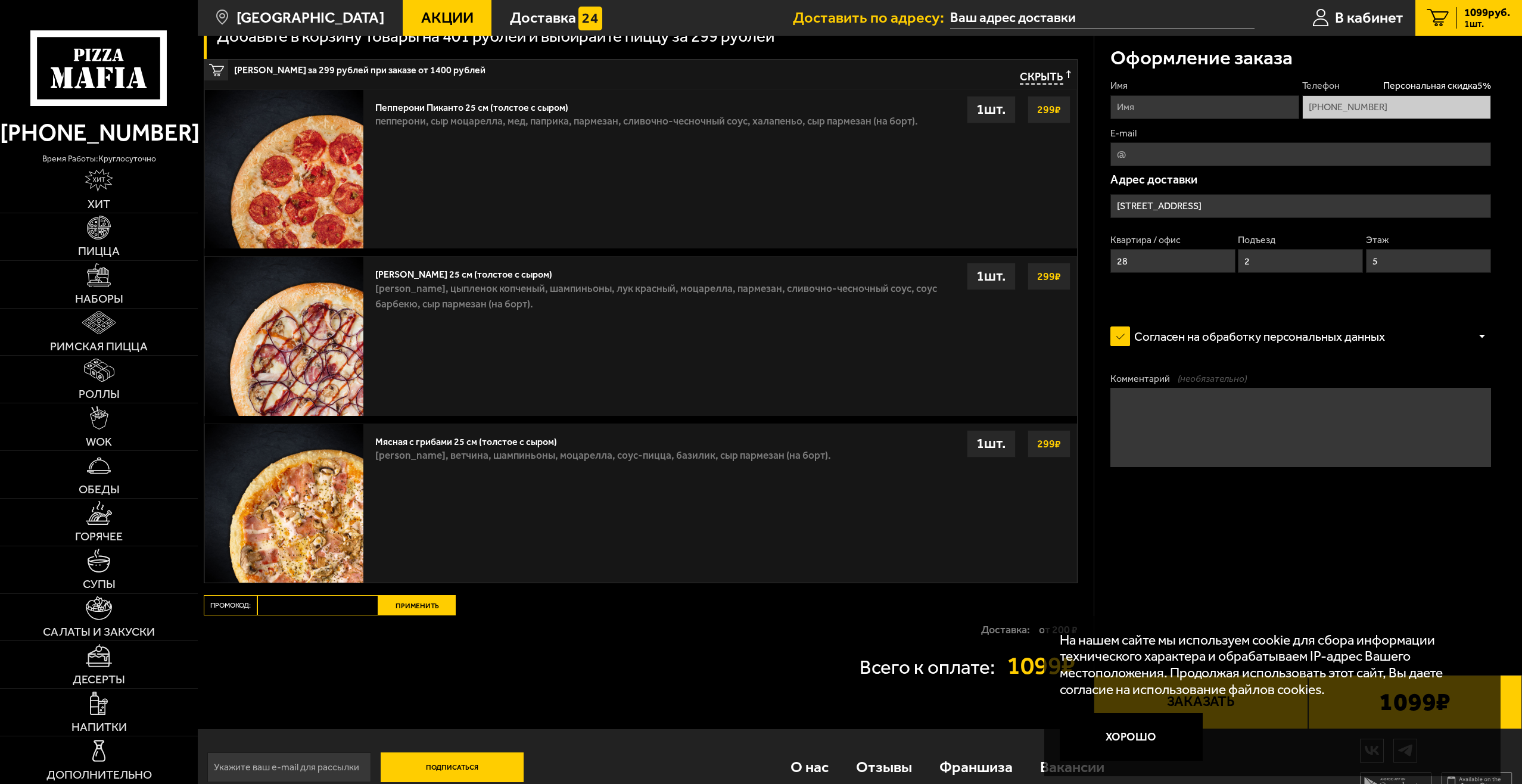
scroll to position [600, 0]
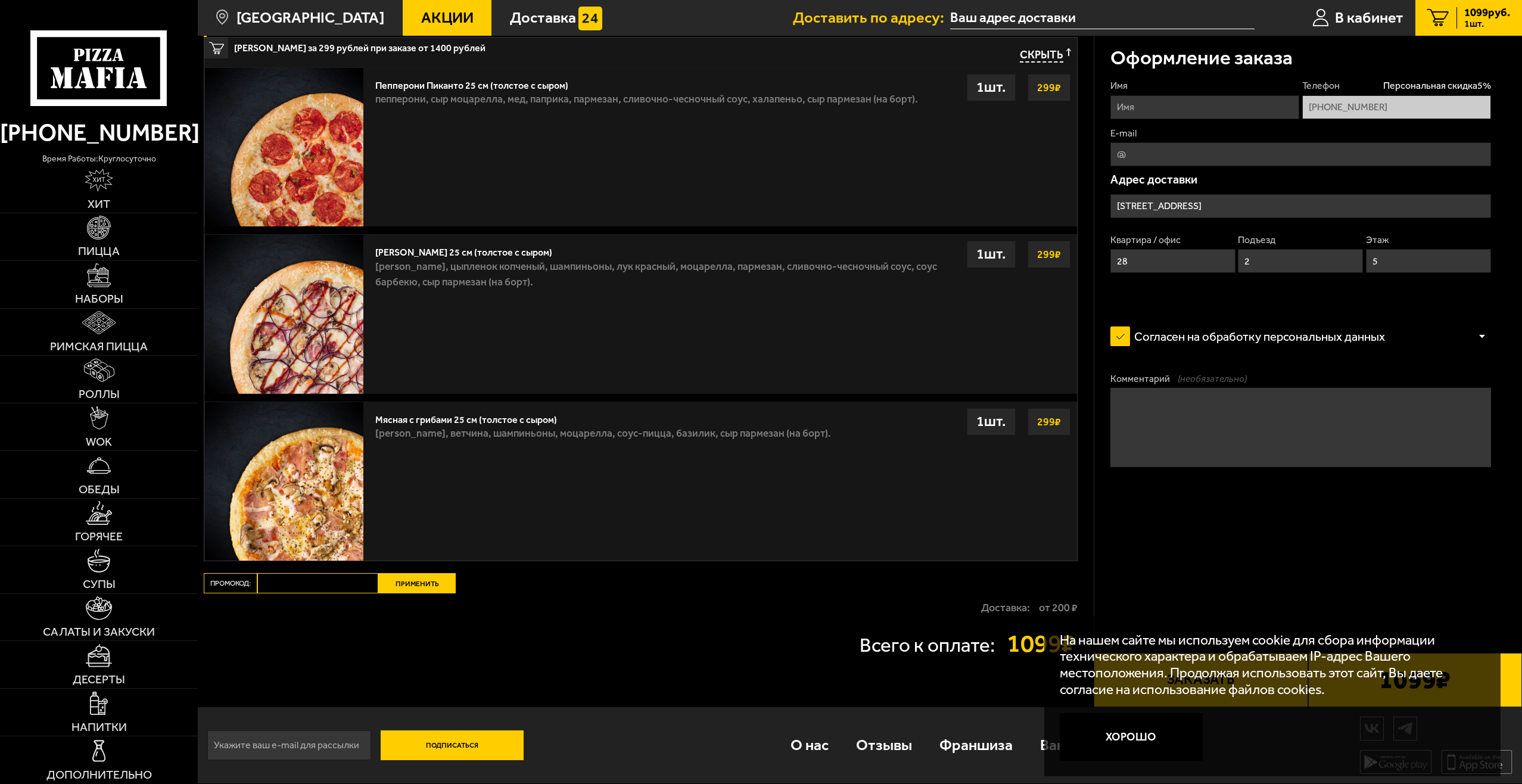
click at [339, 578] on input "Промокод:" at bounding box center [317, 583] width 121 height 20
paste input "Apple"
type input "Apple"
click at [405, 583] on button "Применить" at bounding box center [417, 583] width 77 height 20
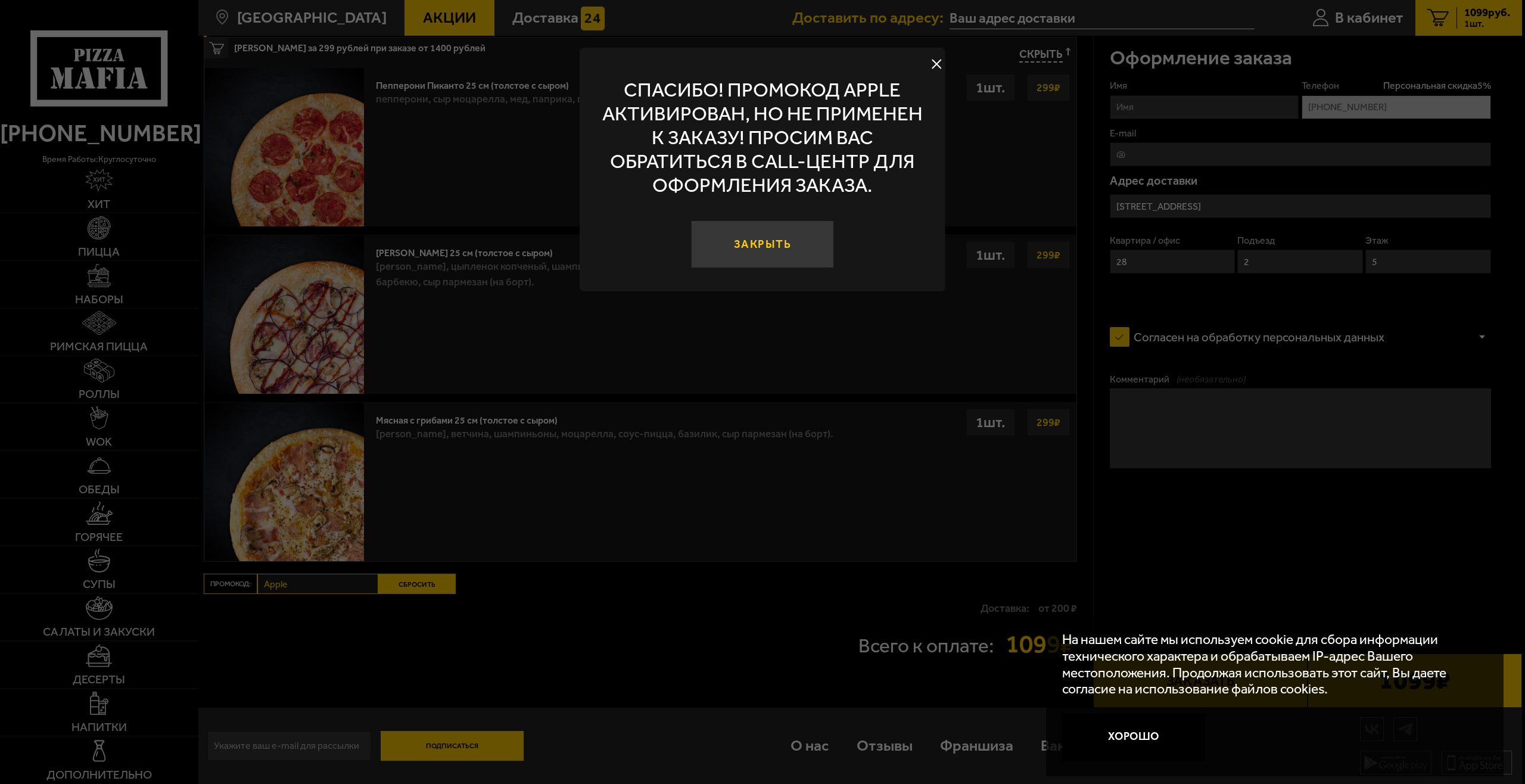
click at [779, 250] on button "Закрыть" at bounding box center [762, 244] width 143 height 48
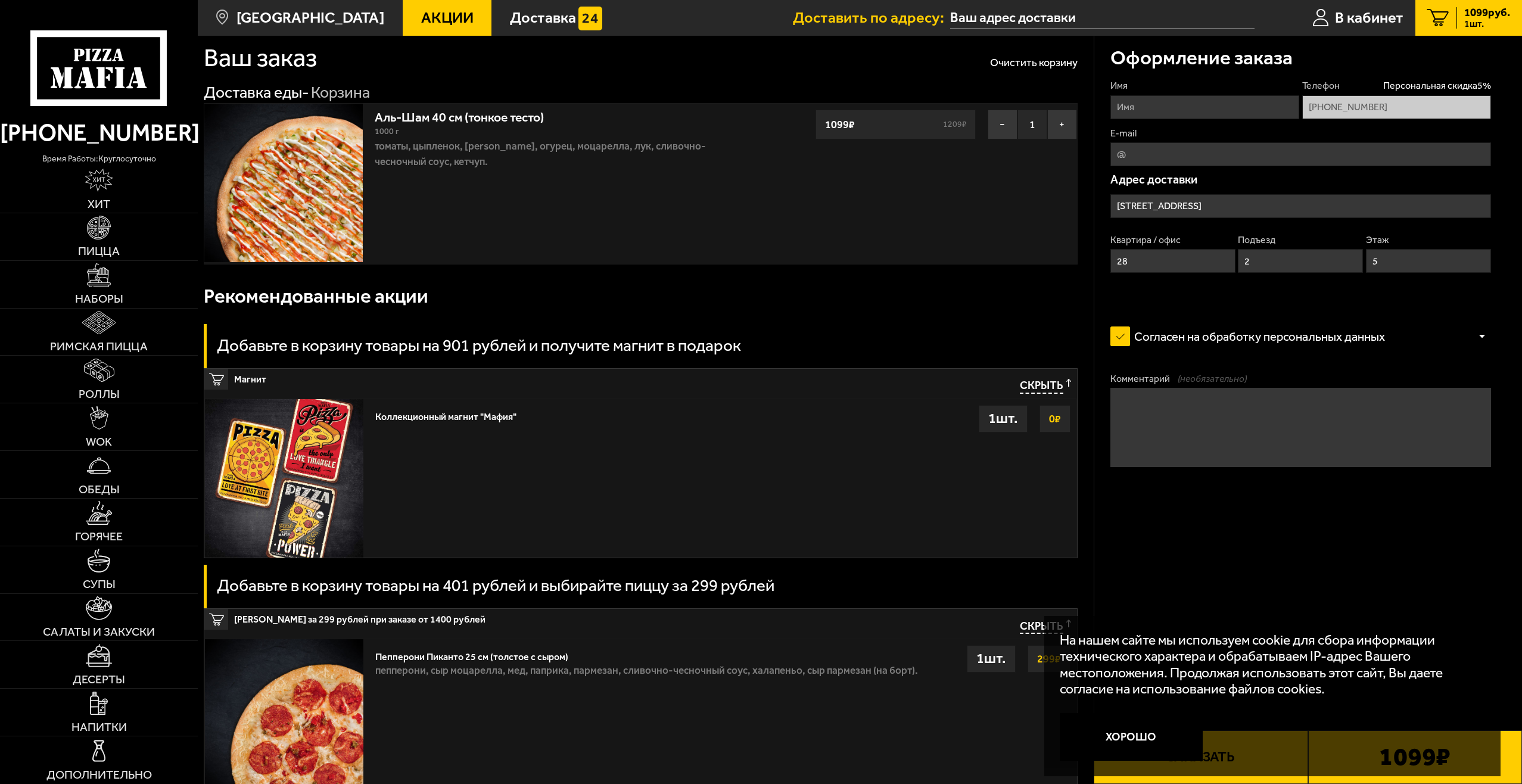
scroll to position [0, 0]
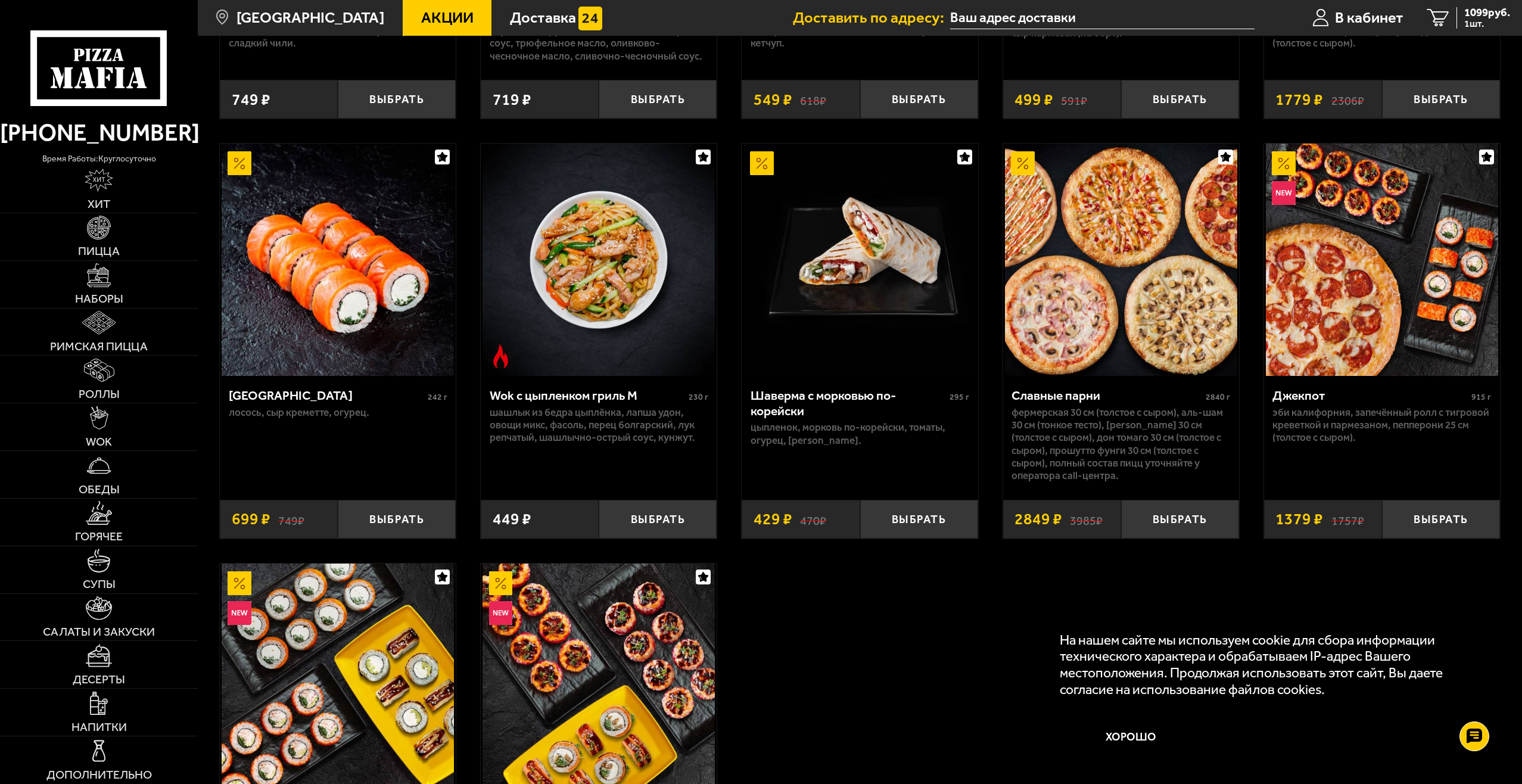
scroll to position [774, 0]
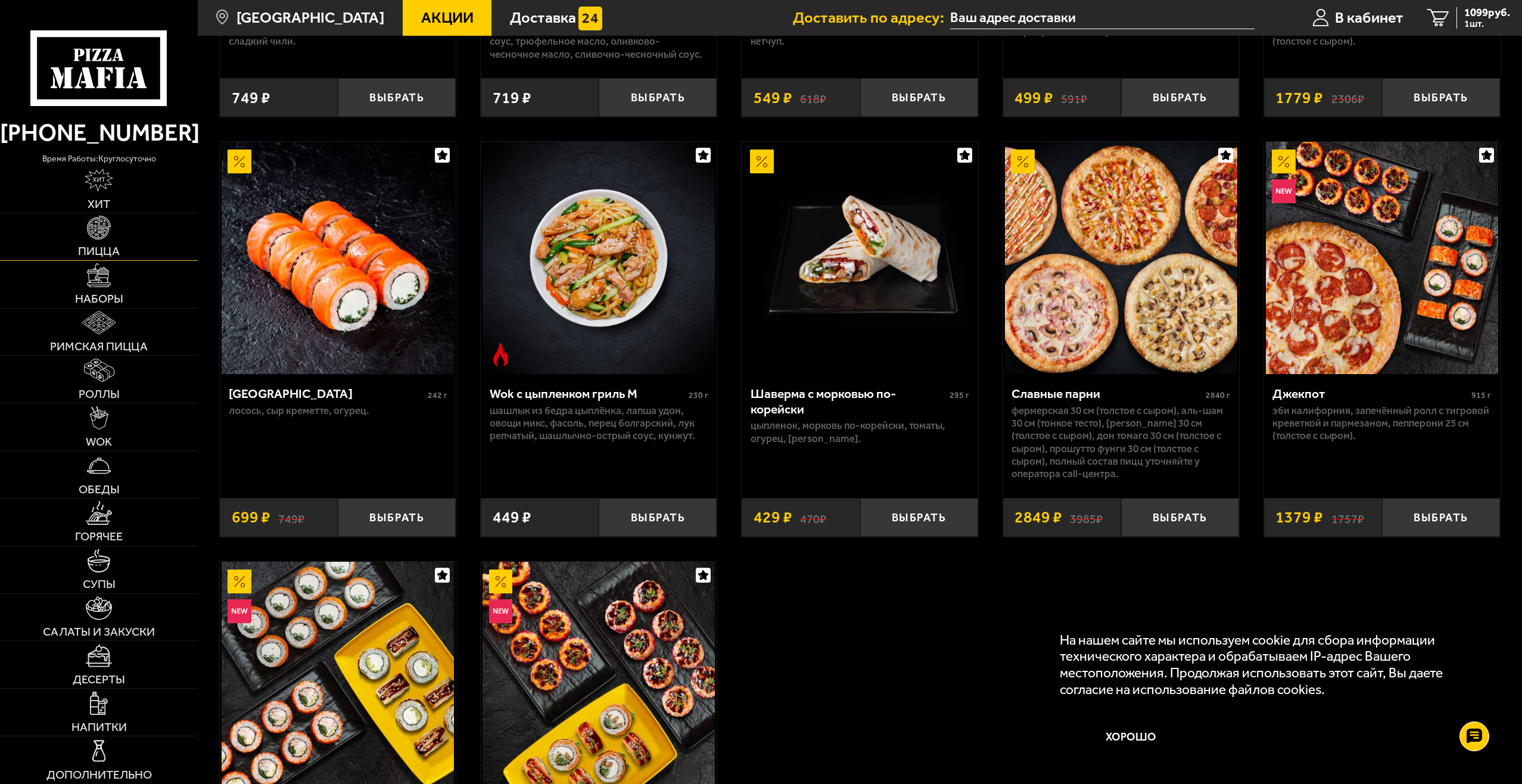
click at [110, 241] on link "Пицца" at bounding box center [99, 236] width 198 height 47
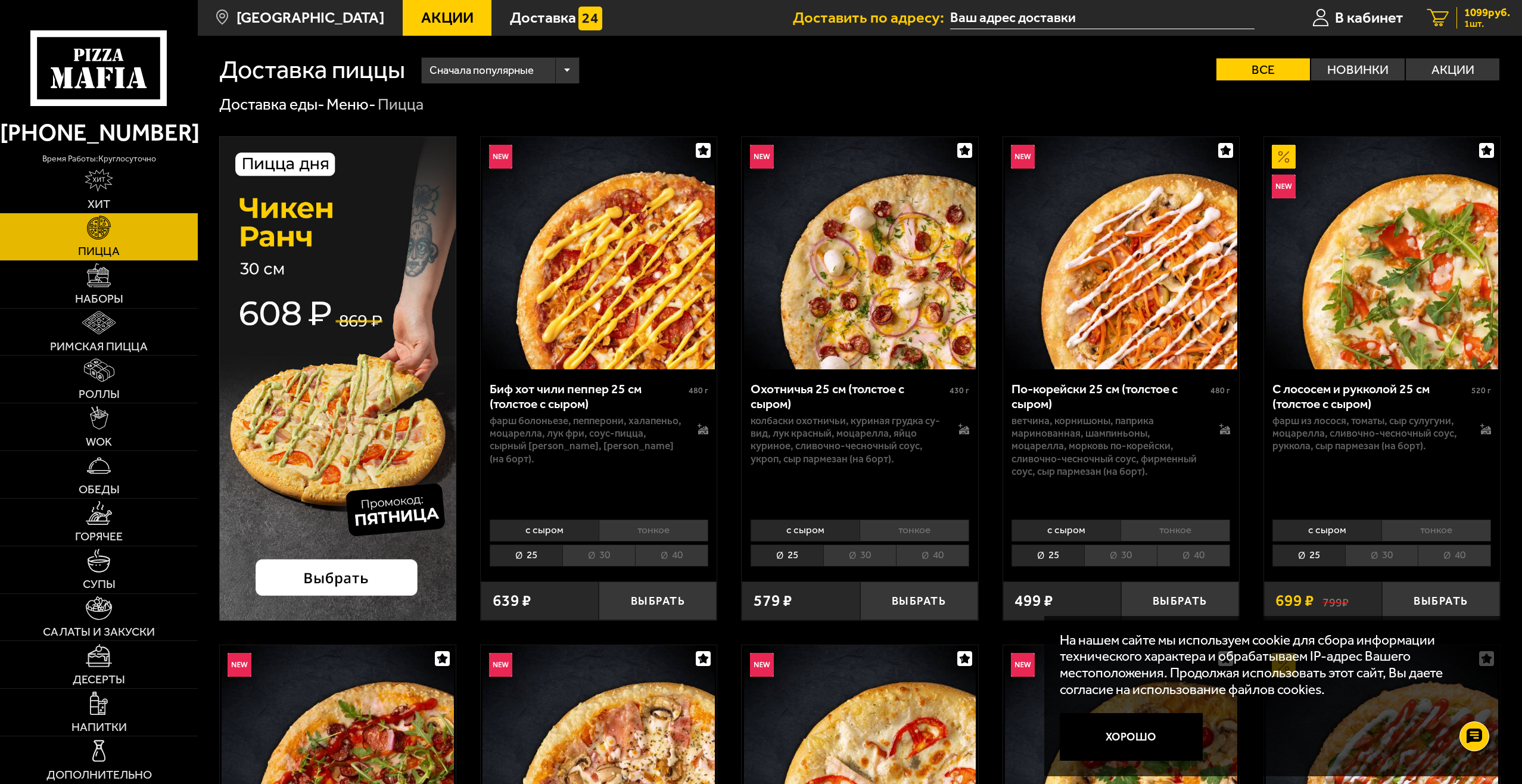
click at [1465, 14] on span "1099 руб." at bounding box center [1488, 13] width 46 height 11
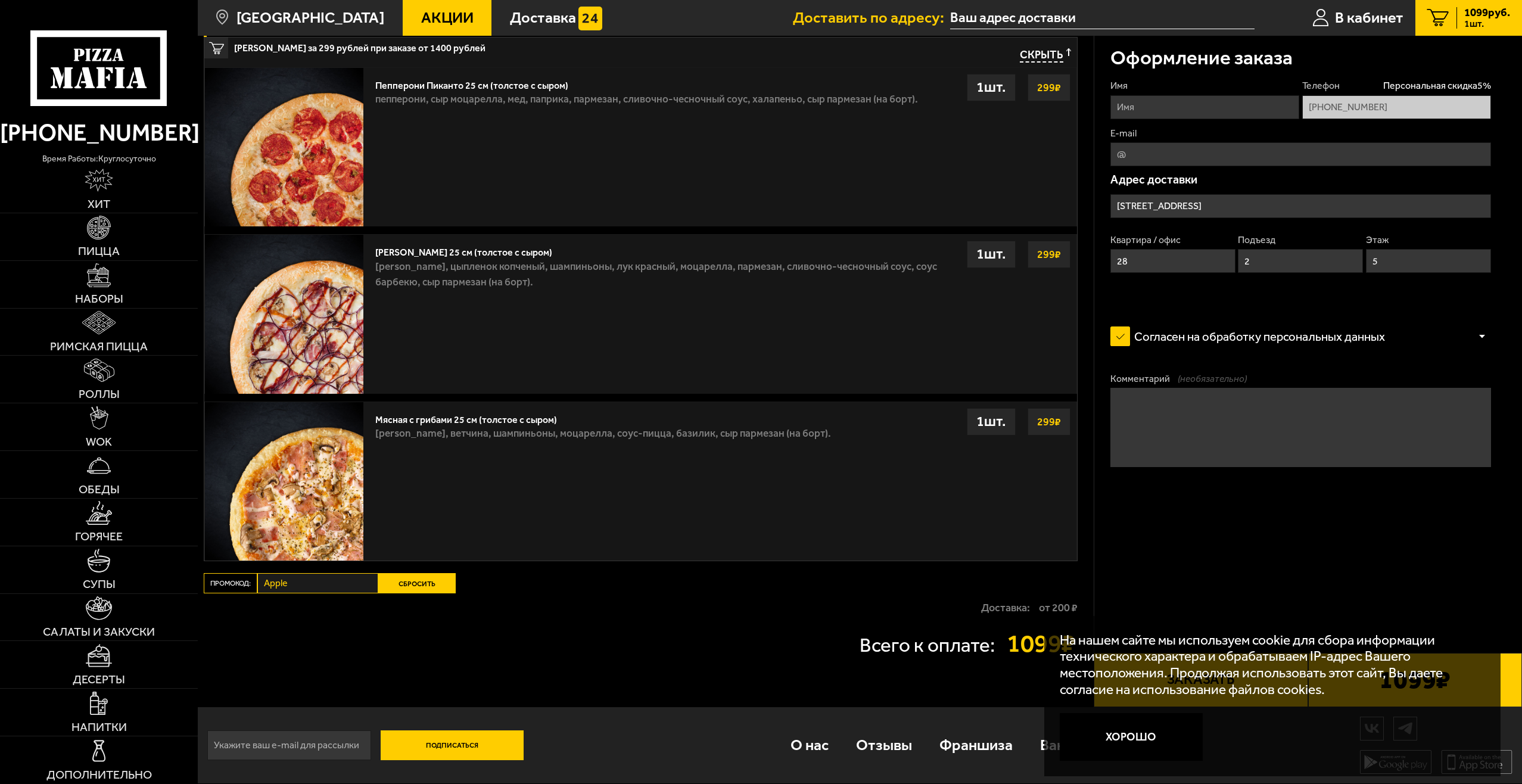
scroll to position [600, 0]
click at [1159, 732] on button "Хорошо" at bounding box center [1131, 737] width 143 height 48
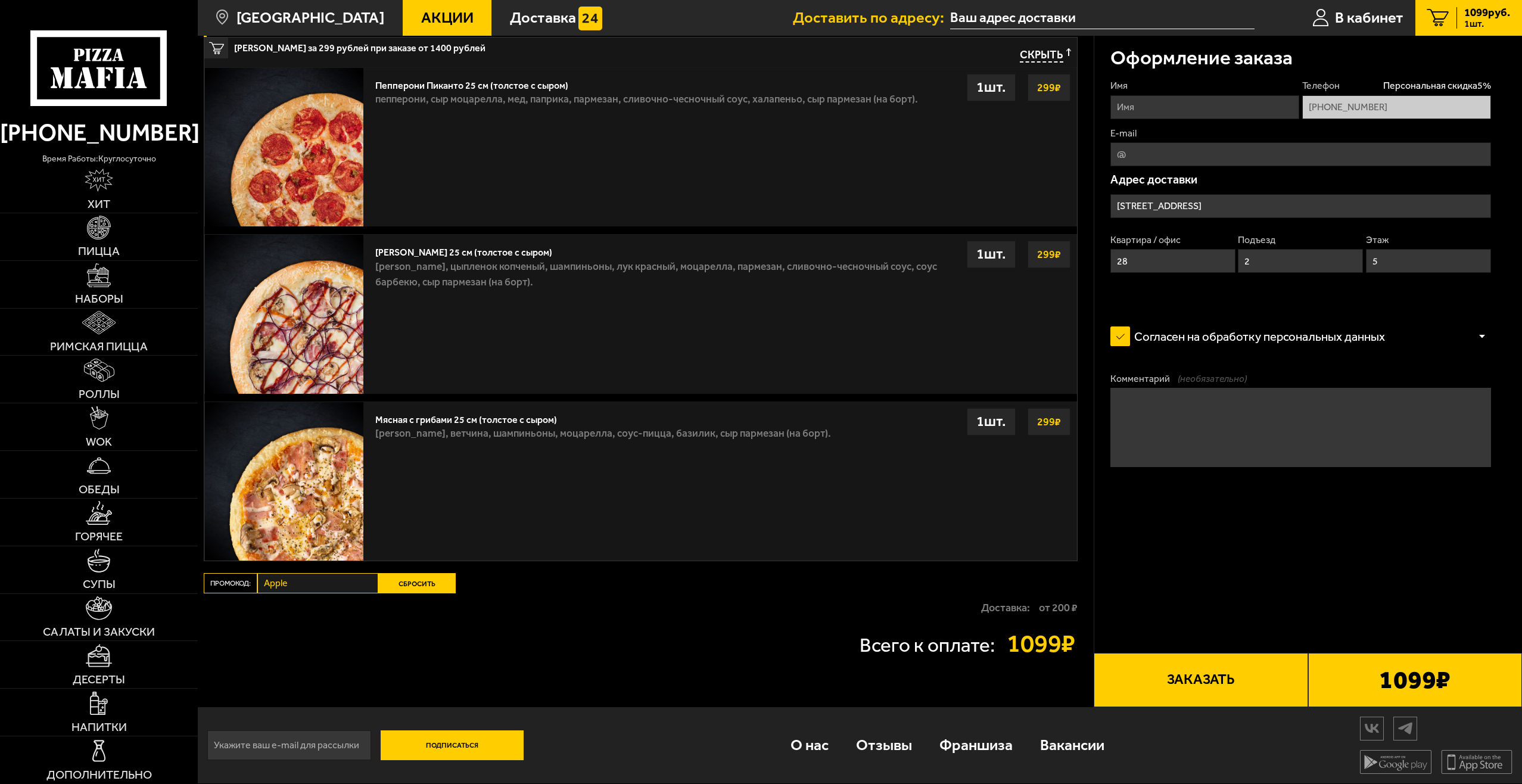
click at [1191, 154] on input "E-mail" at bounding box center [1301, 155] width 380 height 24
click at [1190, 106] on input "Имя" at bounding box center [1205, 107] width 189 height 24
type input "[PERSON_NAME]"
click at [1381, 94] on fieldset "Телефон Персональная скидка 5 % [PHONE_NUMBER]" at bounding box center [1397, 99] width 189 height 39
click at [1428, 85] on span "Персональная скидка 5 %" at bounding box center [1437, 86] width 108 height 13
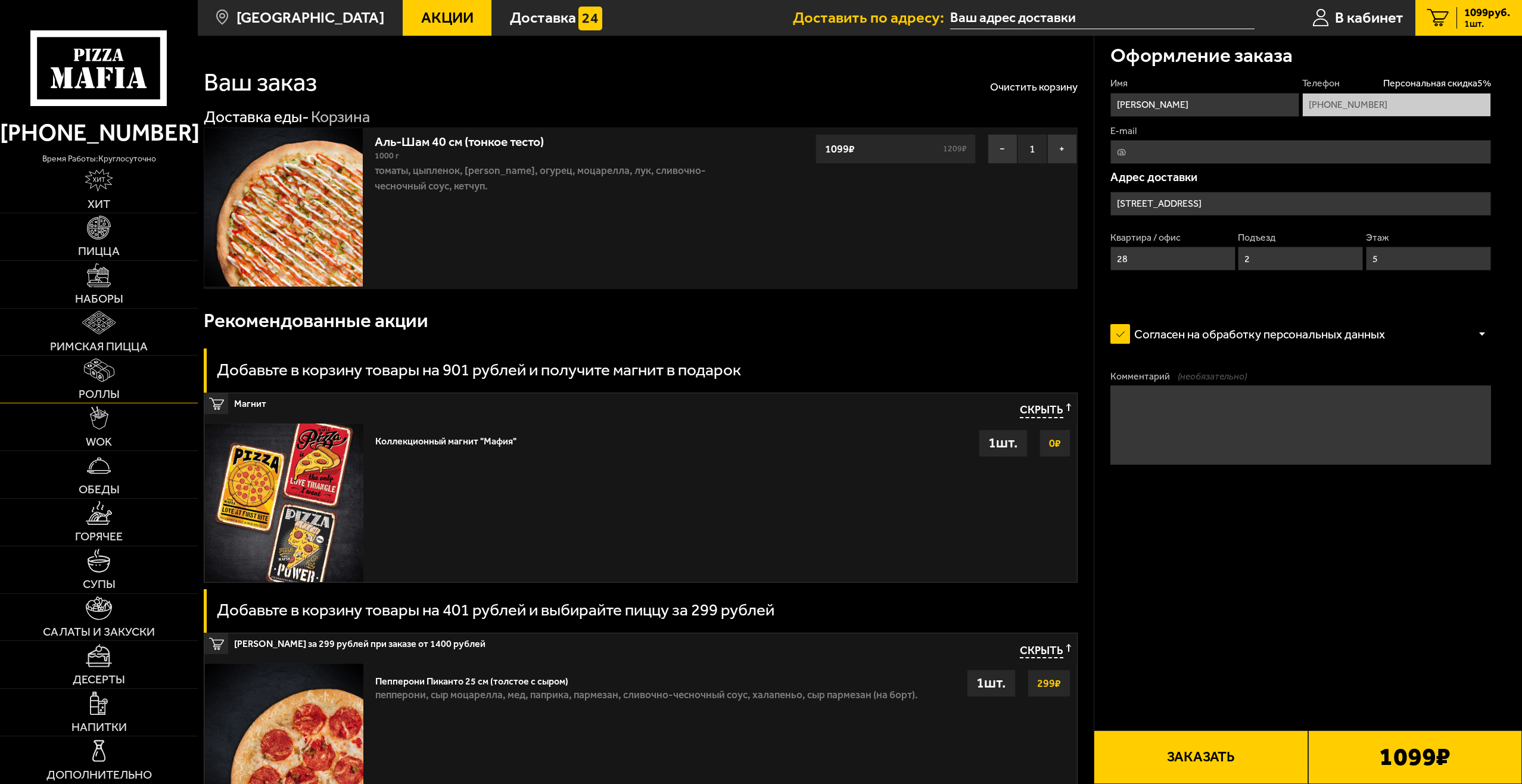
scroll to position [0, 0]
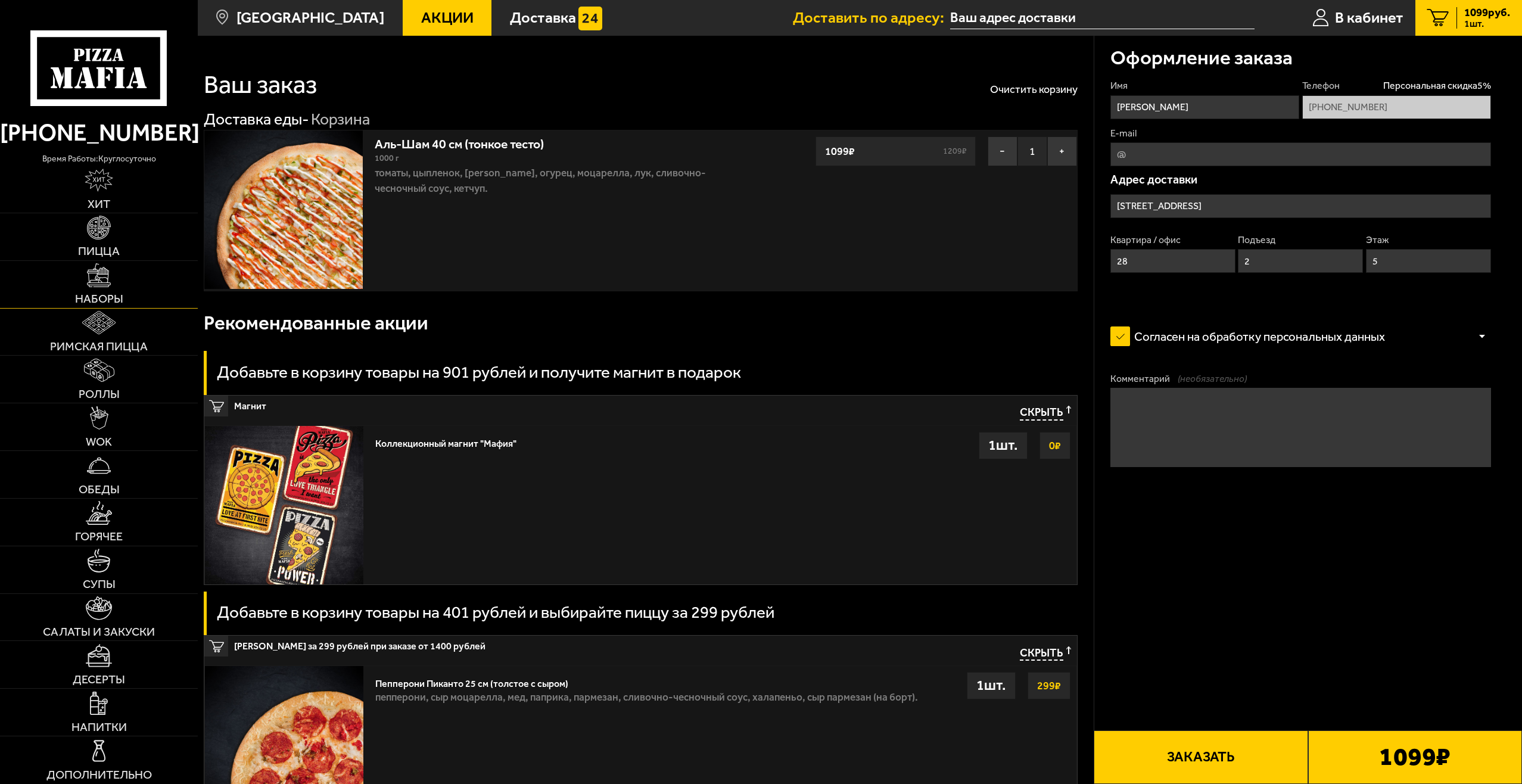
click at [119, 265] on link "Наборы" at bounding box center [99, 284] width 198 height 47
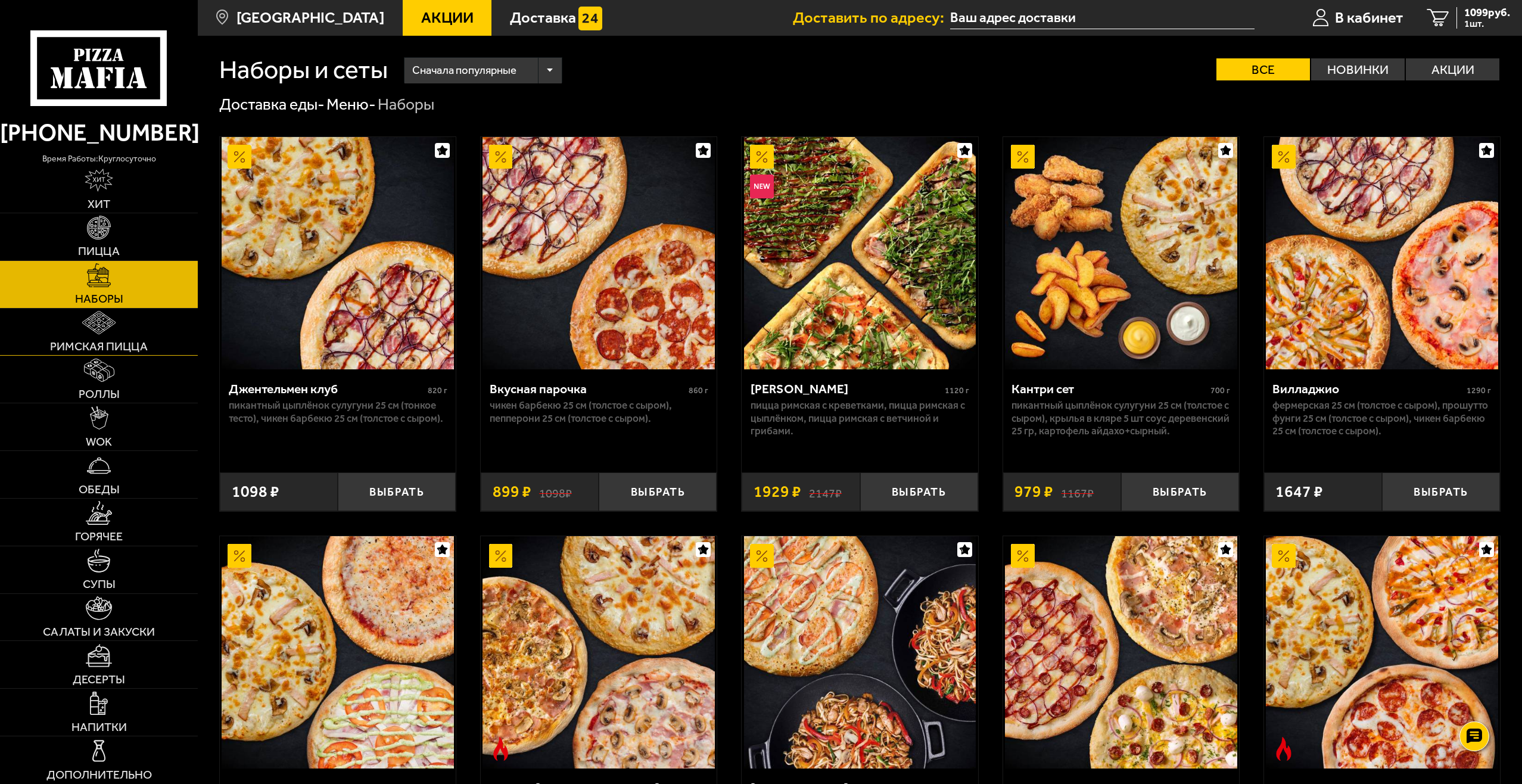
click at [125, 331] on link "Римская пицца" at bounding box center [99, 331] width 198 height 47
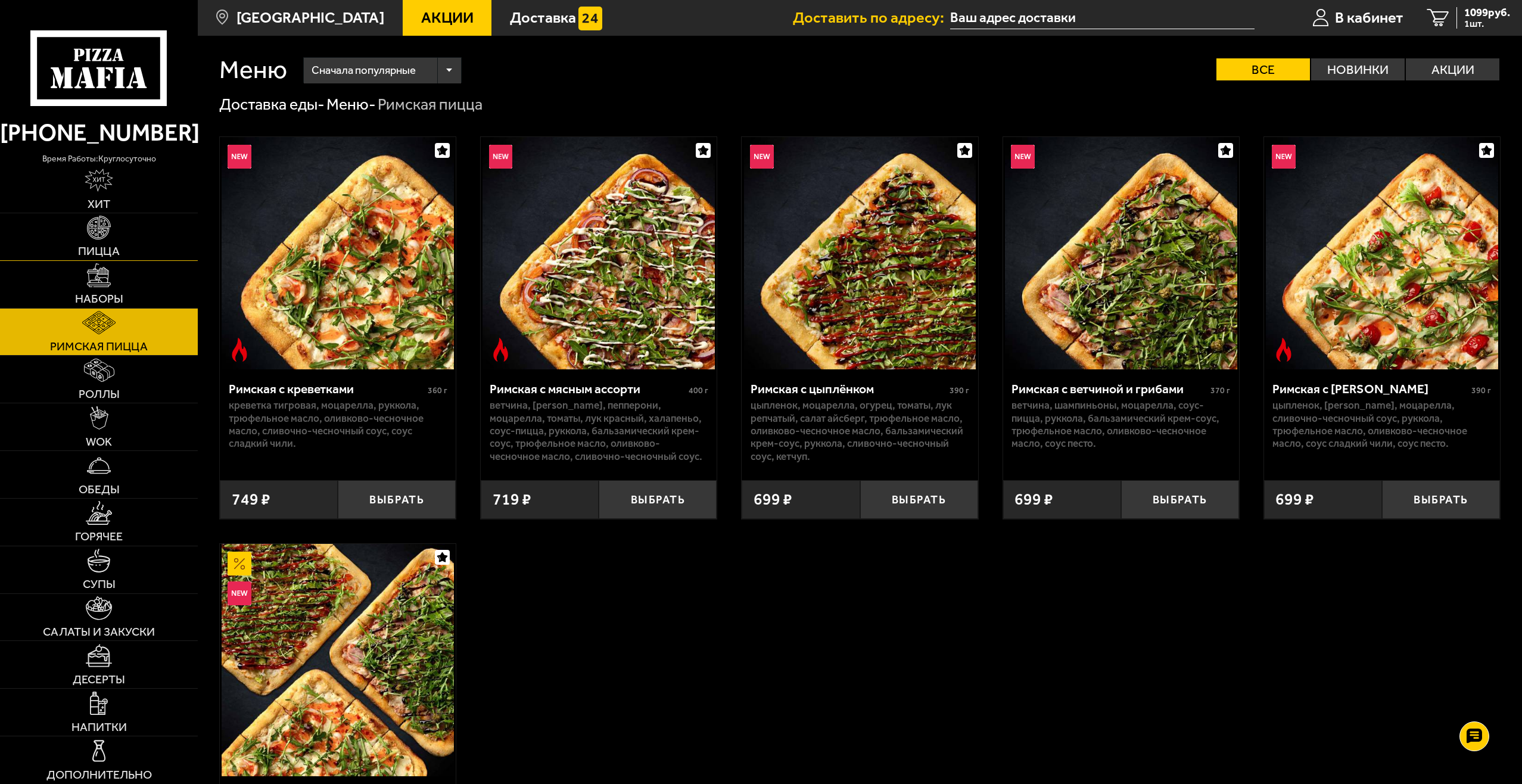
click at [122, 236] on link "Пицца" at bounding box center [99, 236] width 198 height 47
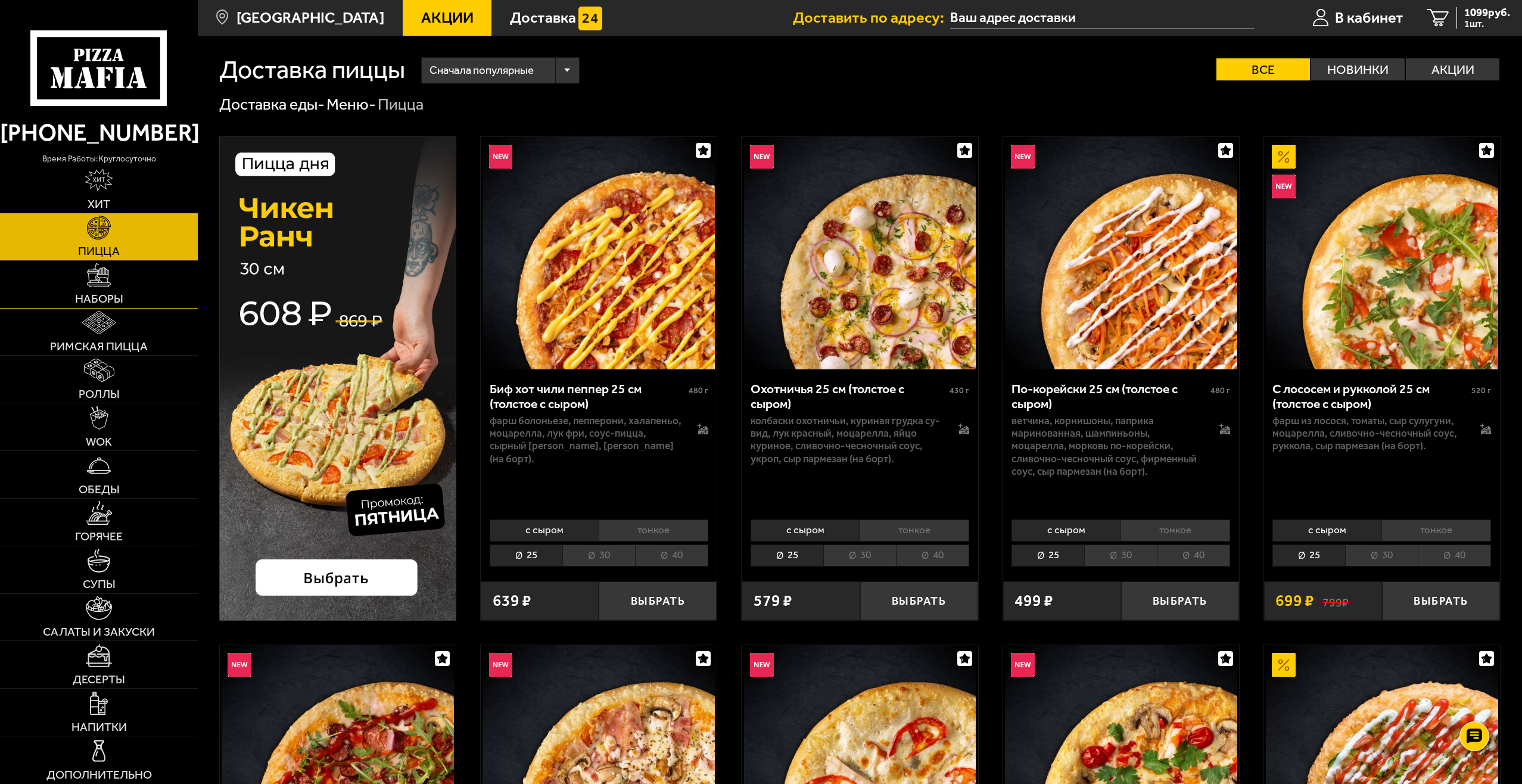
click at [113, 270] on link "Наборы" at bounding box center [99, 284] width 198 height 47
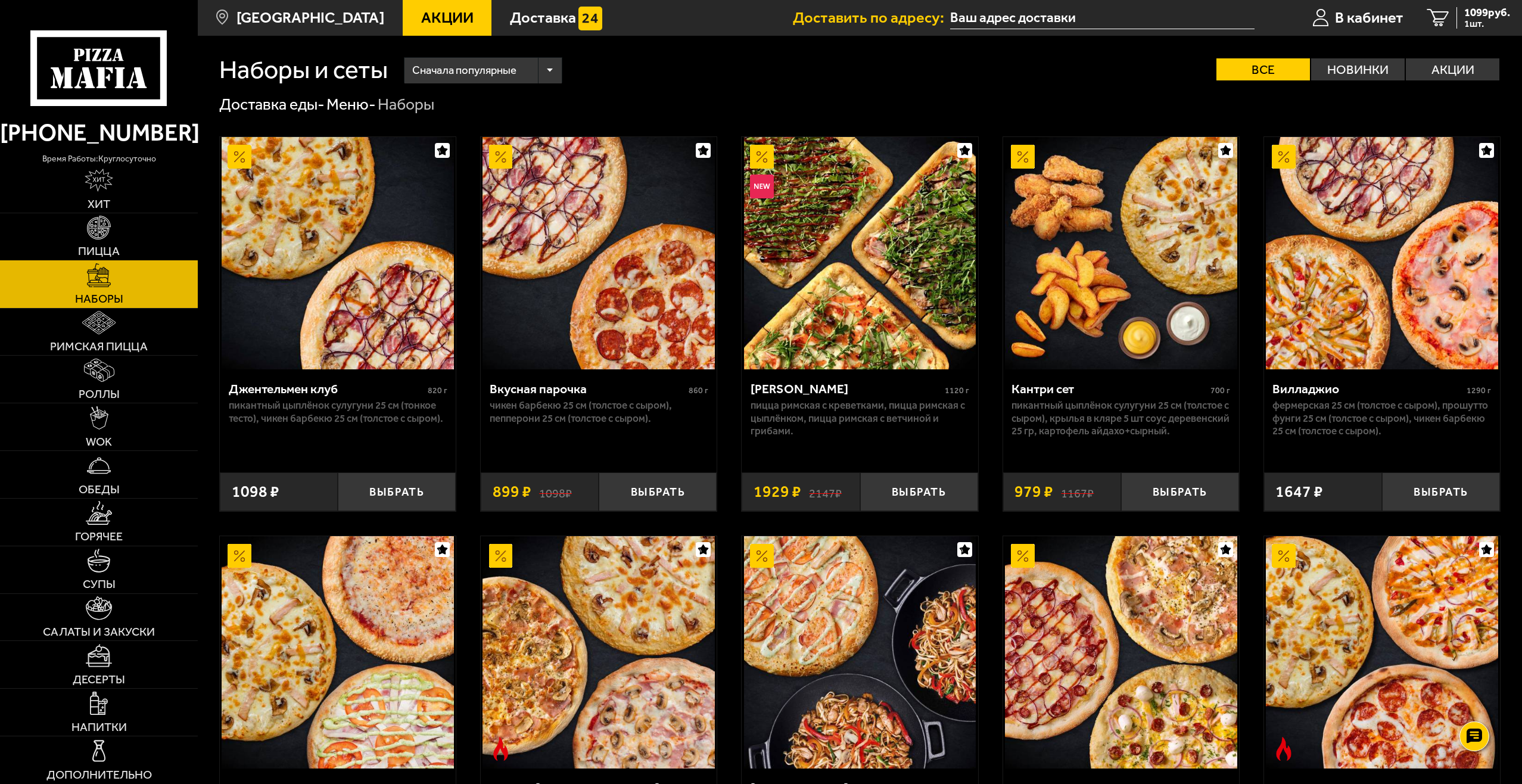
click at [119, 230] on link "Пицца" at bounding box center [99, 236] width 198 height 47
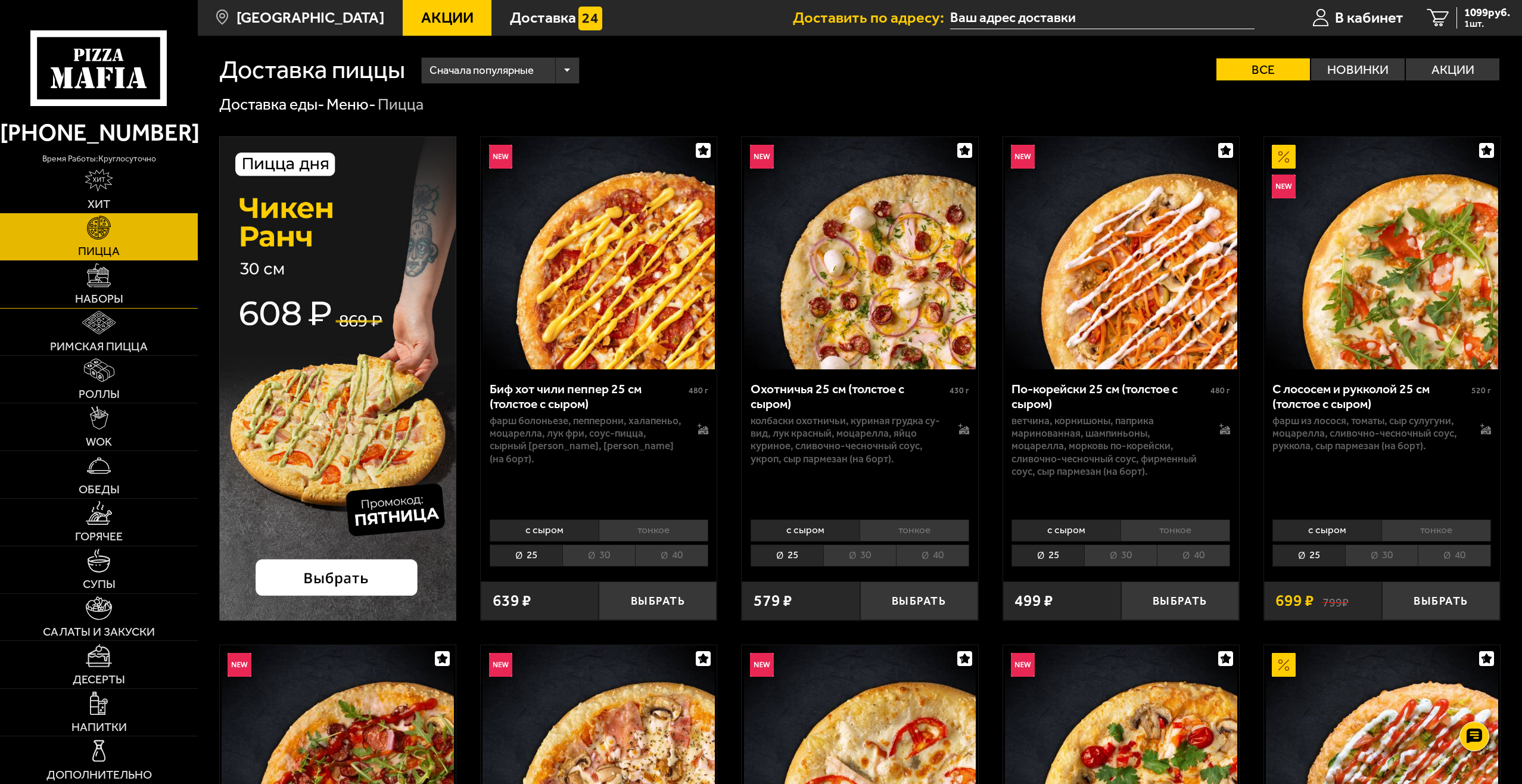
click at [118, 275] on link "Наборы" at bounding box center [99, 284] width 198 height 47
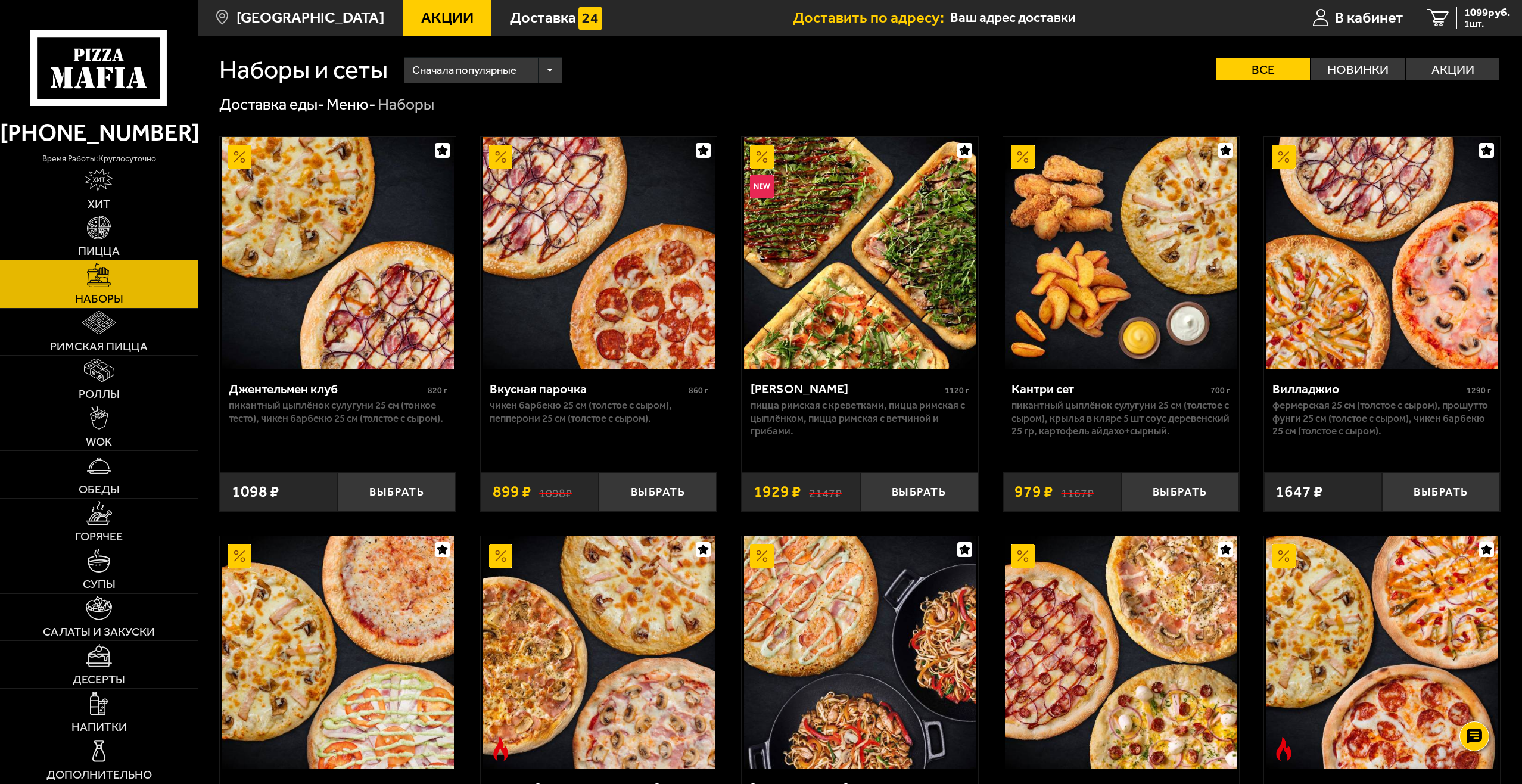
click at [113, 229] on link "Пицца" at bounding box center [99, 236] width 198 height 47
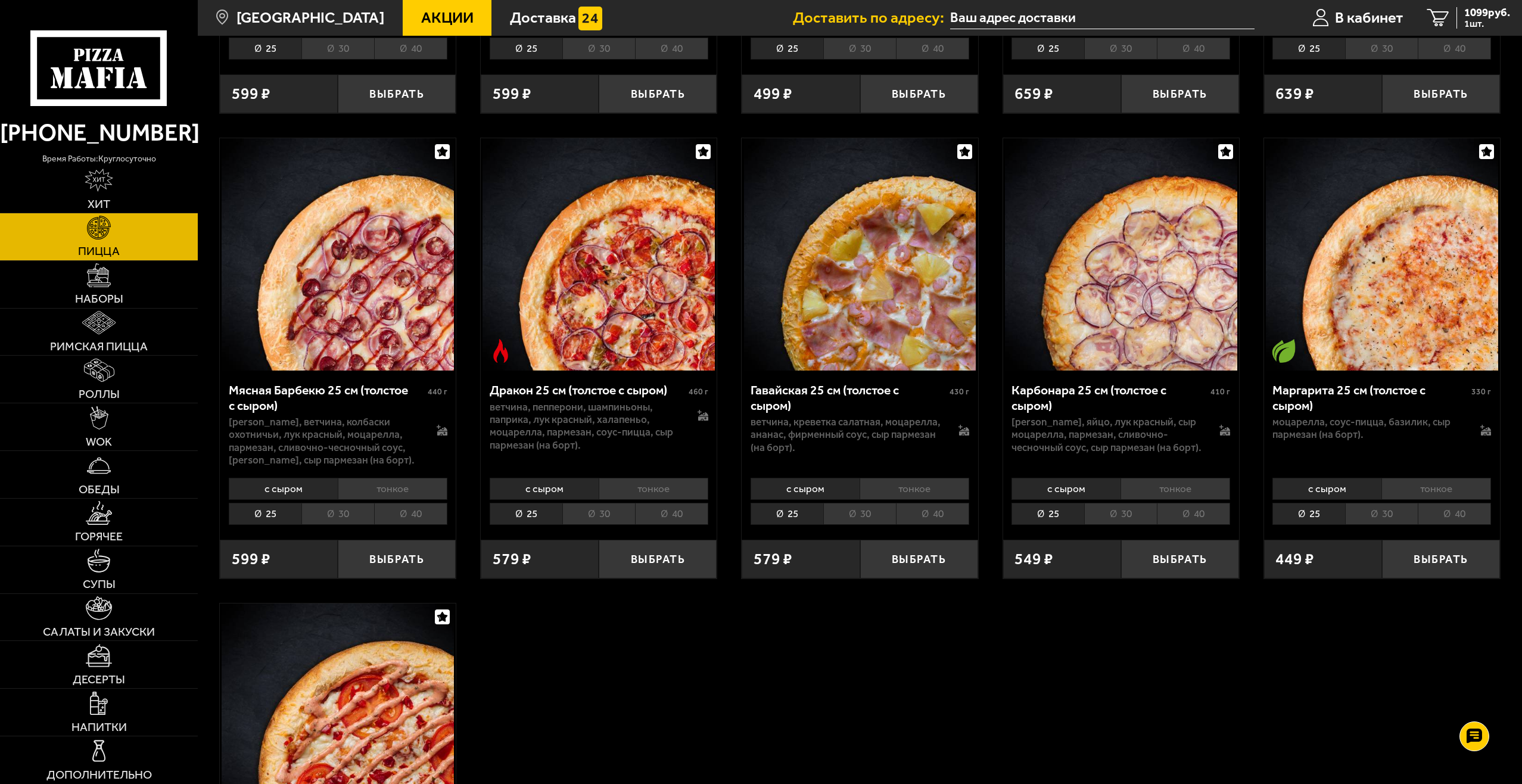
scroll to position [2919, 0]
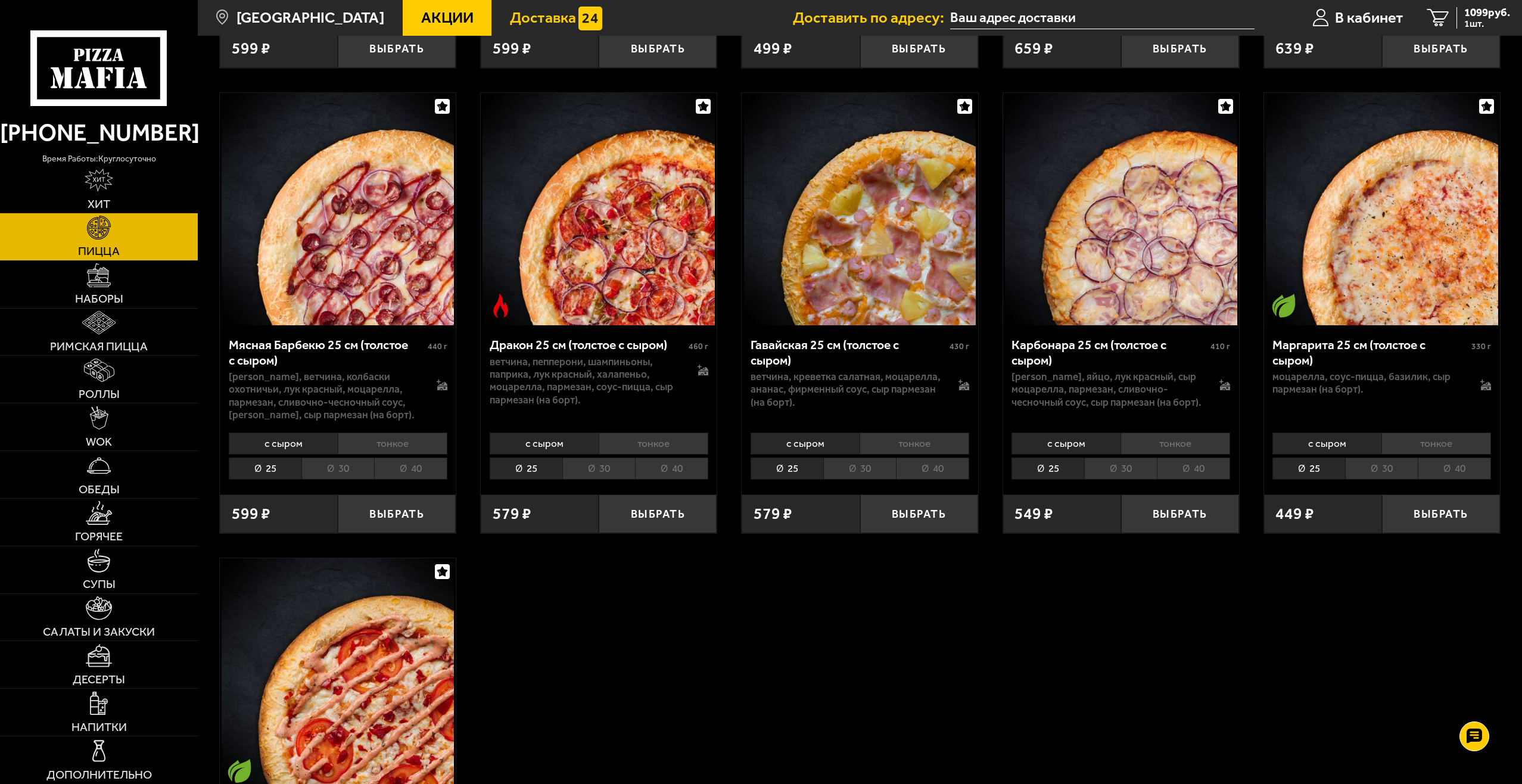
click at [521, 22] on span "Доставка" at bounding box center [543, 18] width 66 height 16
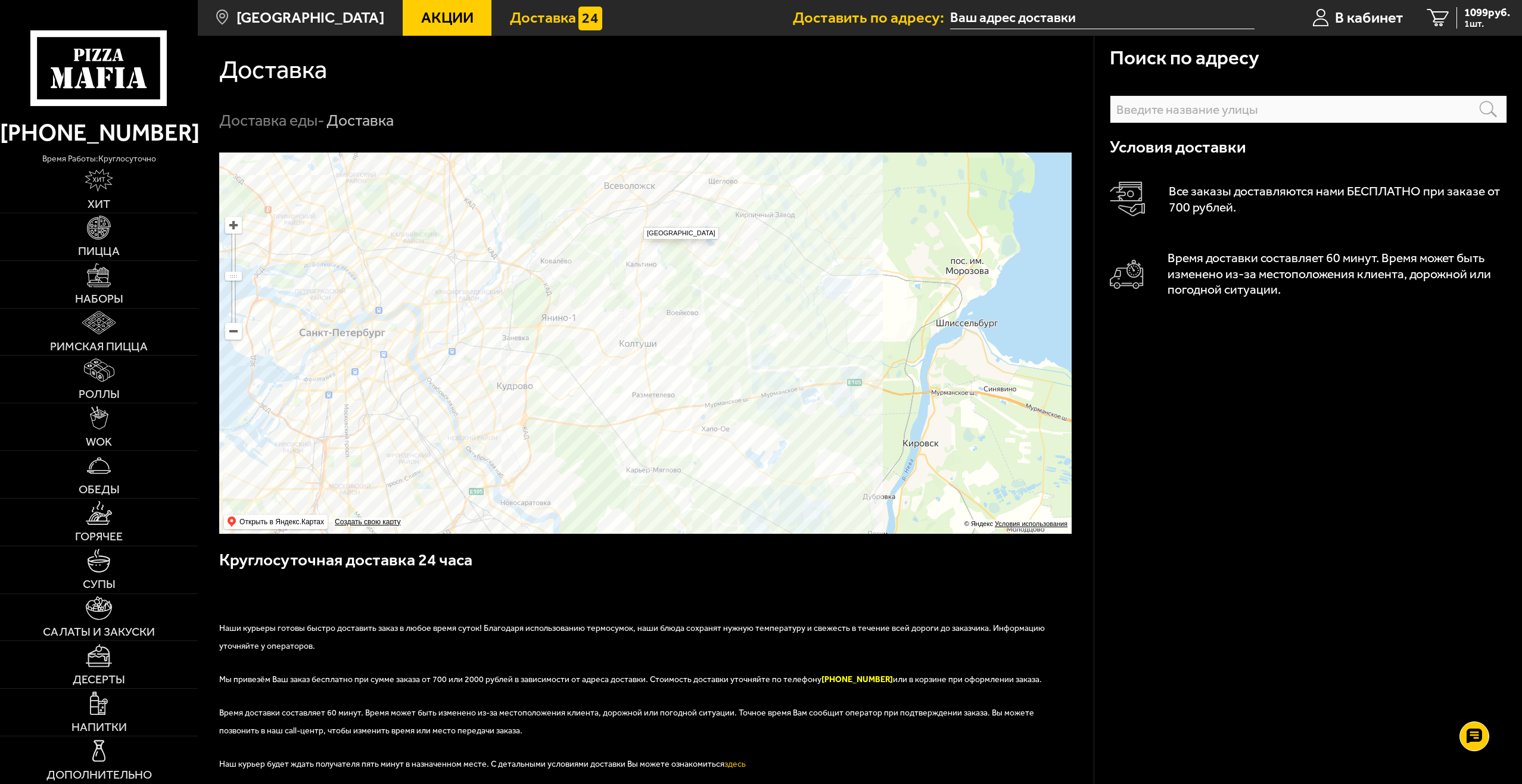
click at [638, 221] on ymaps at bounding box center [645, 343] width 852 height 381
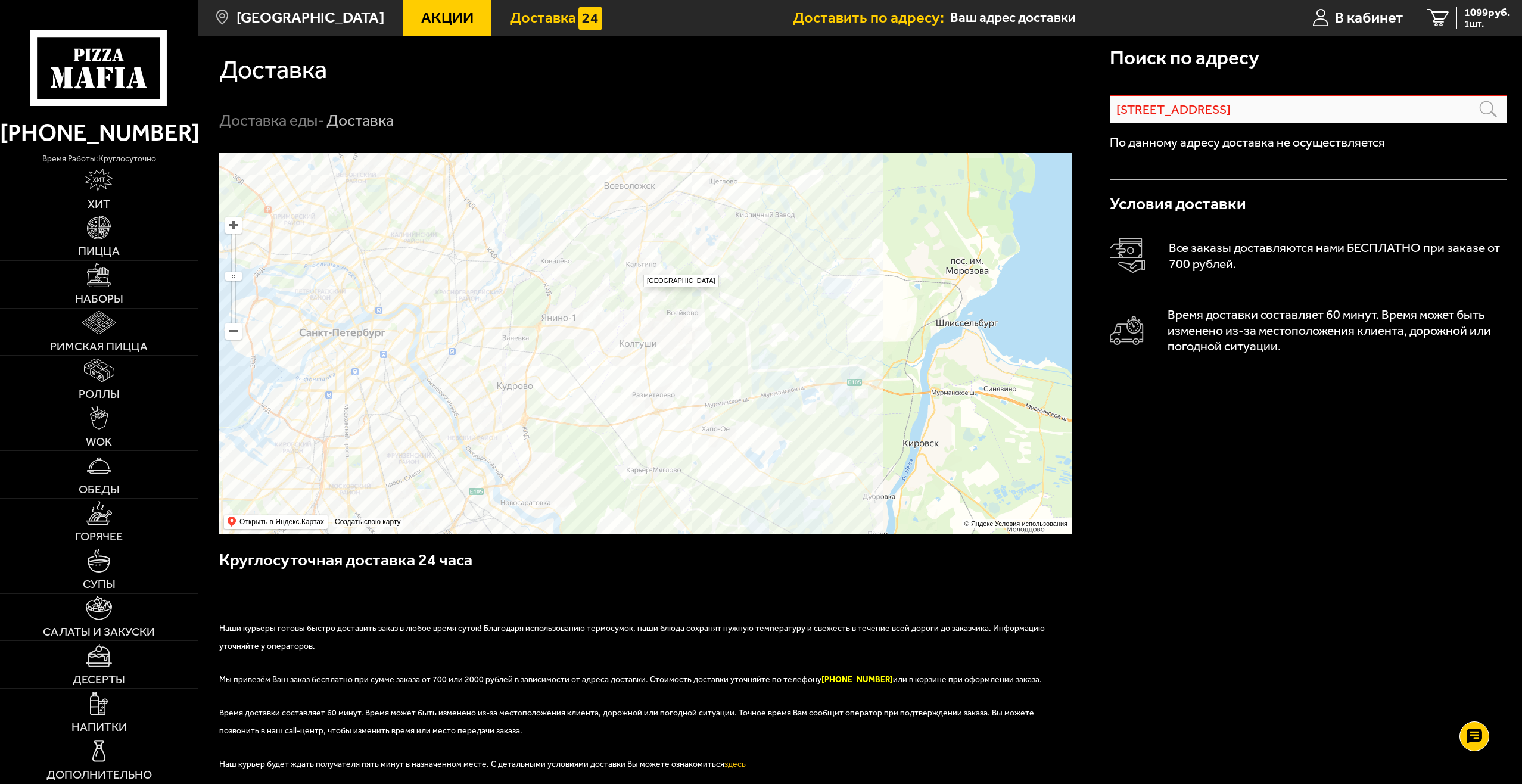
click at [638, 269] on ymaps at bounding box center [645, 343] width 852 height 381
click at [479, 308] on ymaps at bounding box center [645, 343] width 852 height 381
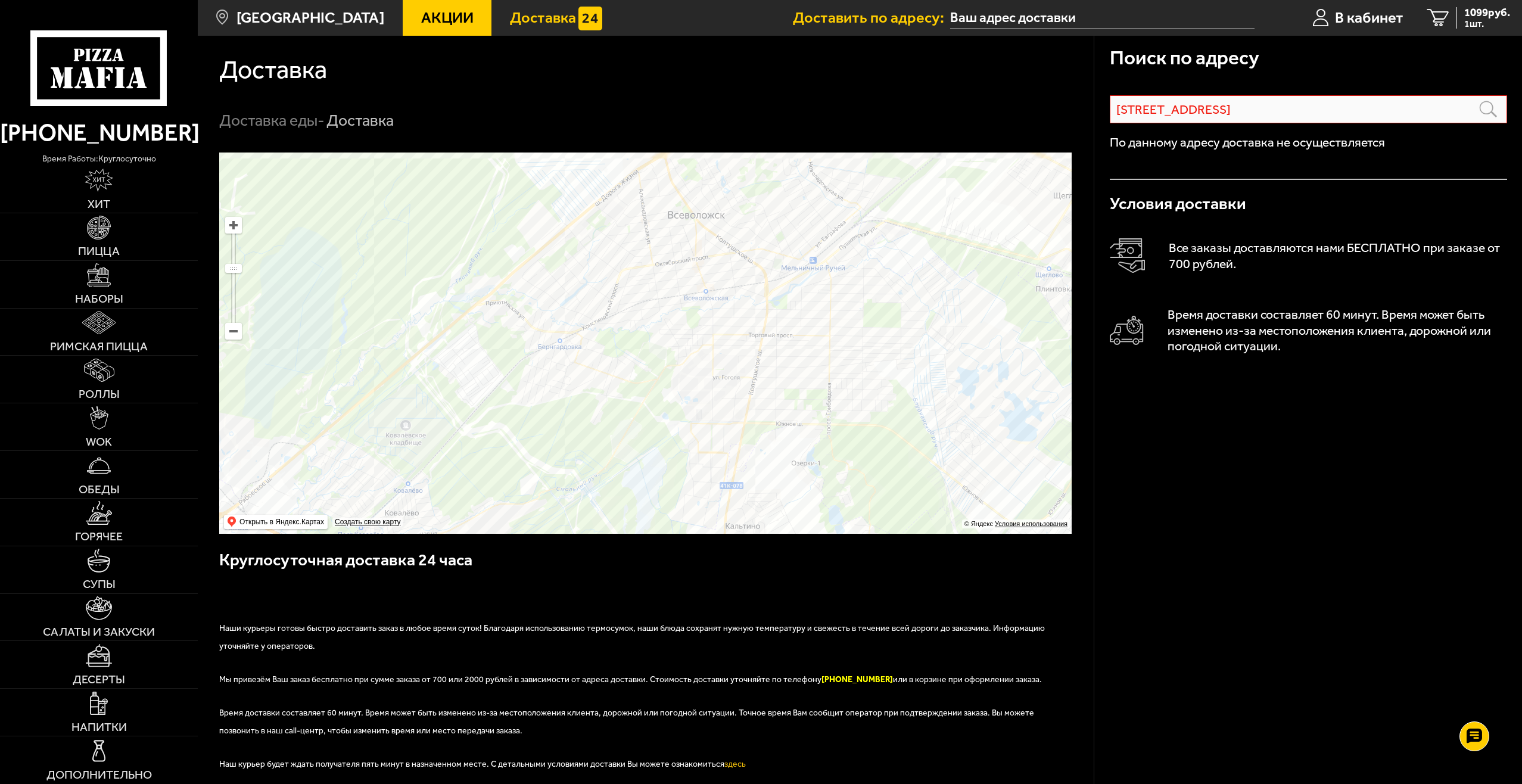
drag, startPoint x: 686, startPoint y: 185, endPoint x: 633, endPoint y: 323, distance: 147.8
click at [633, 323] on ymaps at bounding box center [645, 343] width 852 height 381
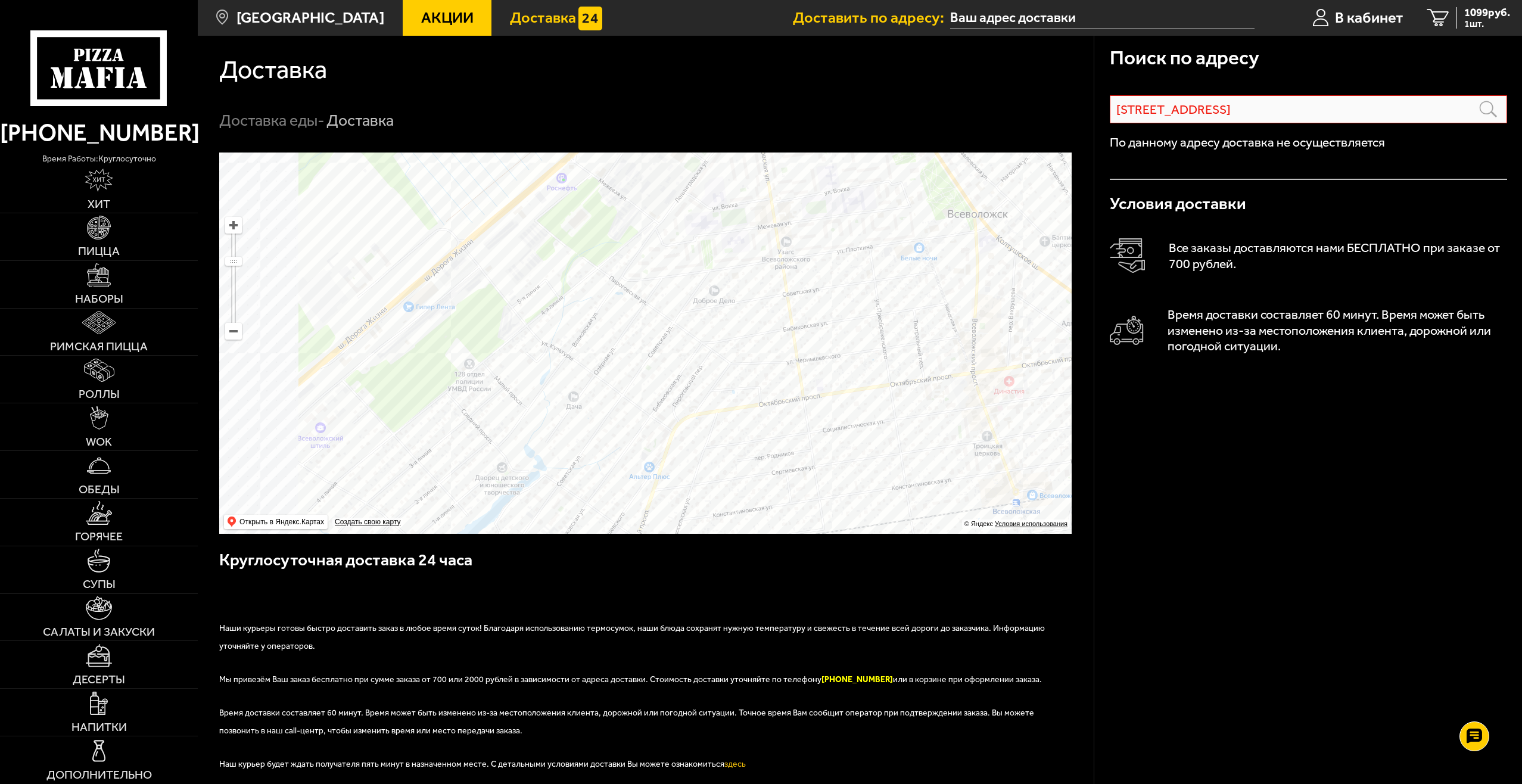
drag, startPoint x: 665, startPoint y: 345, endPoint x: 910, endPoint y: 355, distance: 245.2
click at [910, 355] on ymaps at bounding box center [645, 343] width 852 height 381
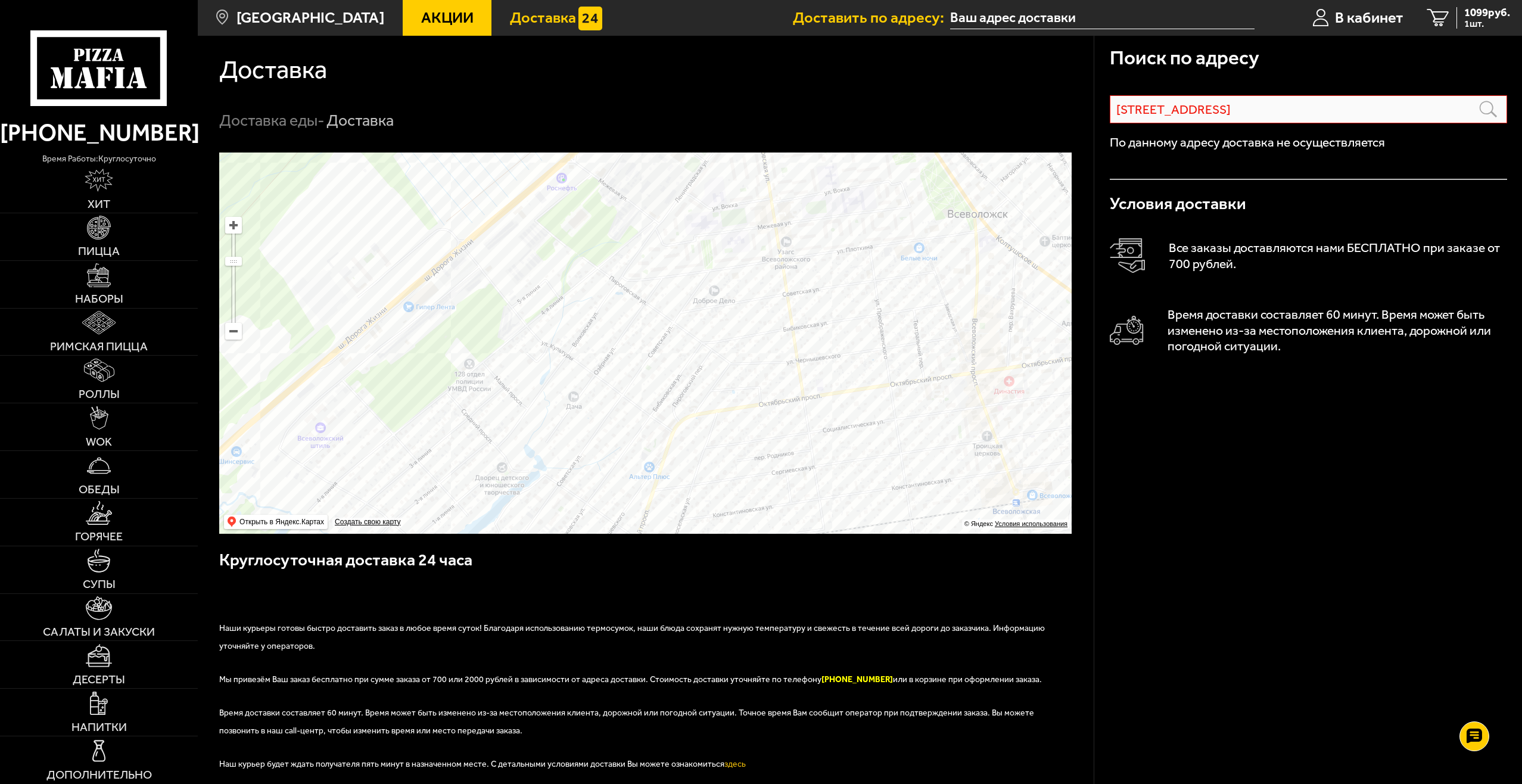
click at [709, 341] on ymaps at bounding box center [645, 343] width 852 height 381
click at [797, 249] on ymaps at bounding box center [645, 343] width 852 height 381
click at [810, 210] on ymaps at bounding box center [645, 343] width 852 height 381
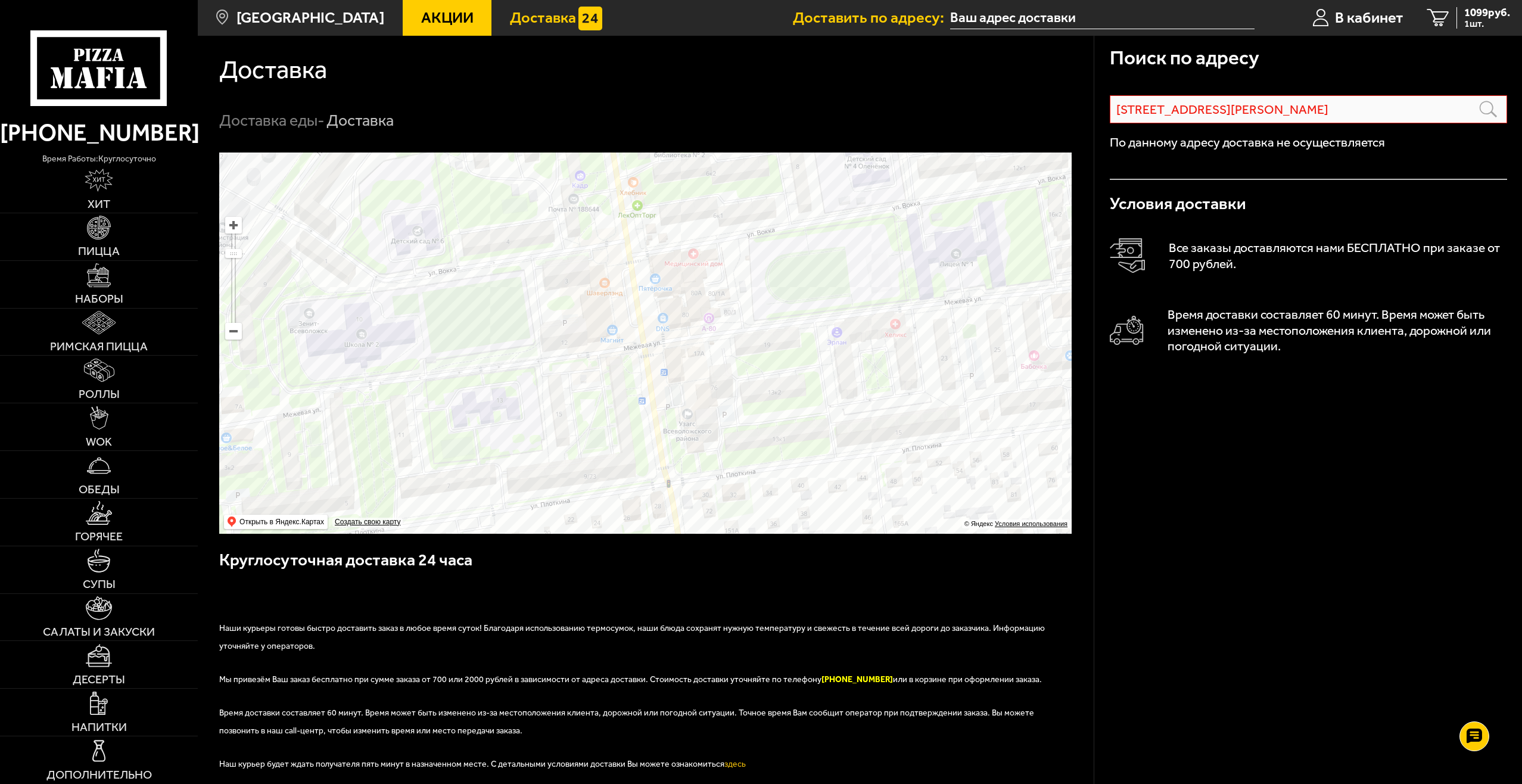
drag, startPoint x: 849, startPoint y: 239, endPoint x: 794, endPoint y: 362, distance: 134.7
click at [794, 362] on ymaps at bounding box center [645, 343] width 852 height 381
click at [777, 351] on ymaps at bounding box center [645, 343] width 852 height 381
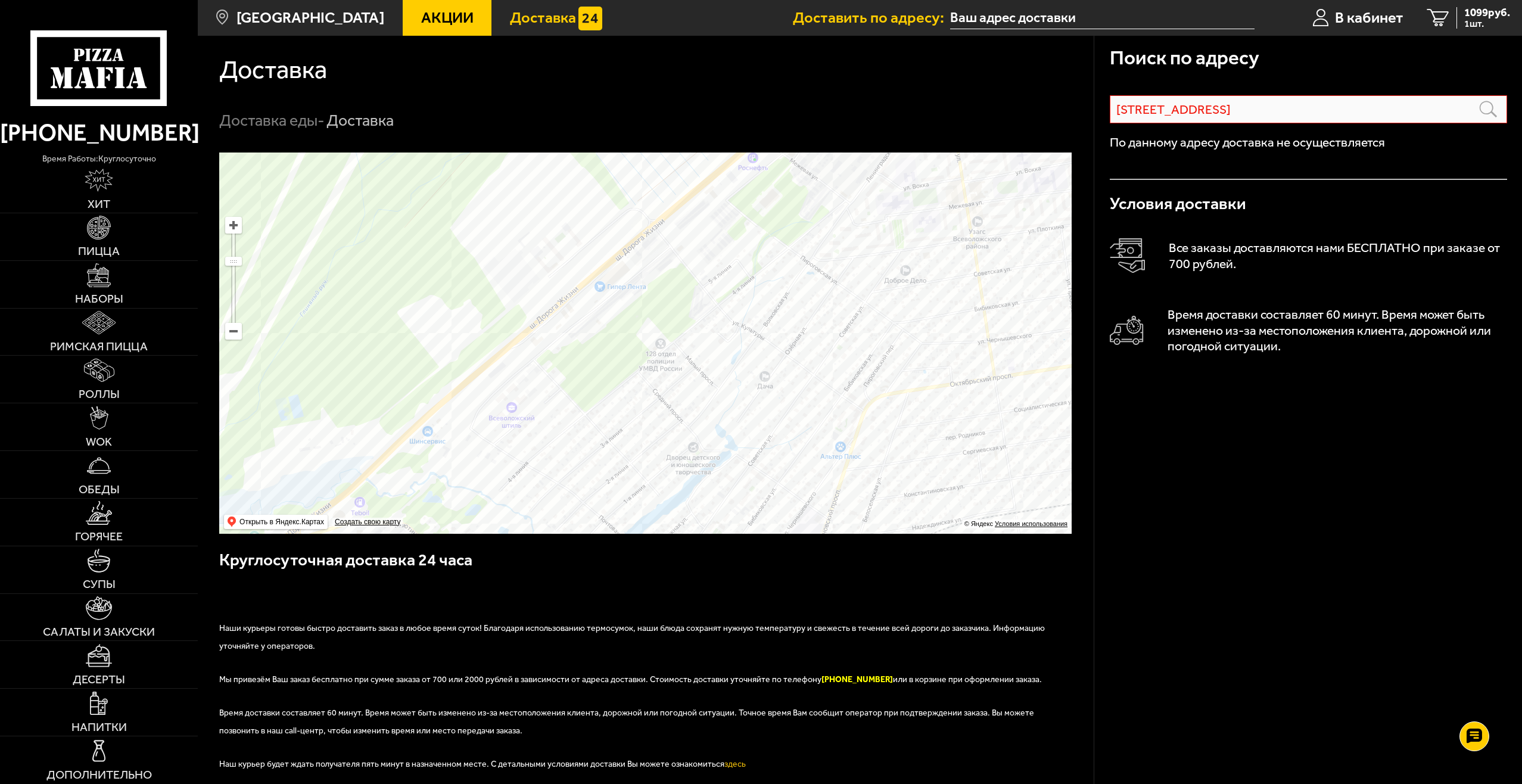
drag, startPoint x: 744, startPoint y: 404, endPoint x: 872, endPoint y: 259, distance: 193.4
click at [872, 259] on ymaps at bounding box center [645, 343] width 852 height 381
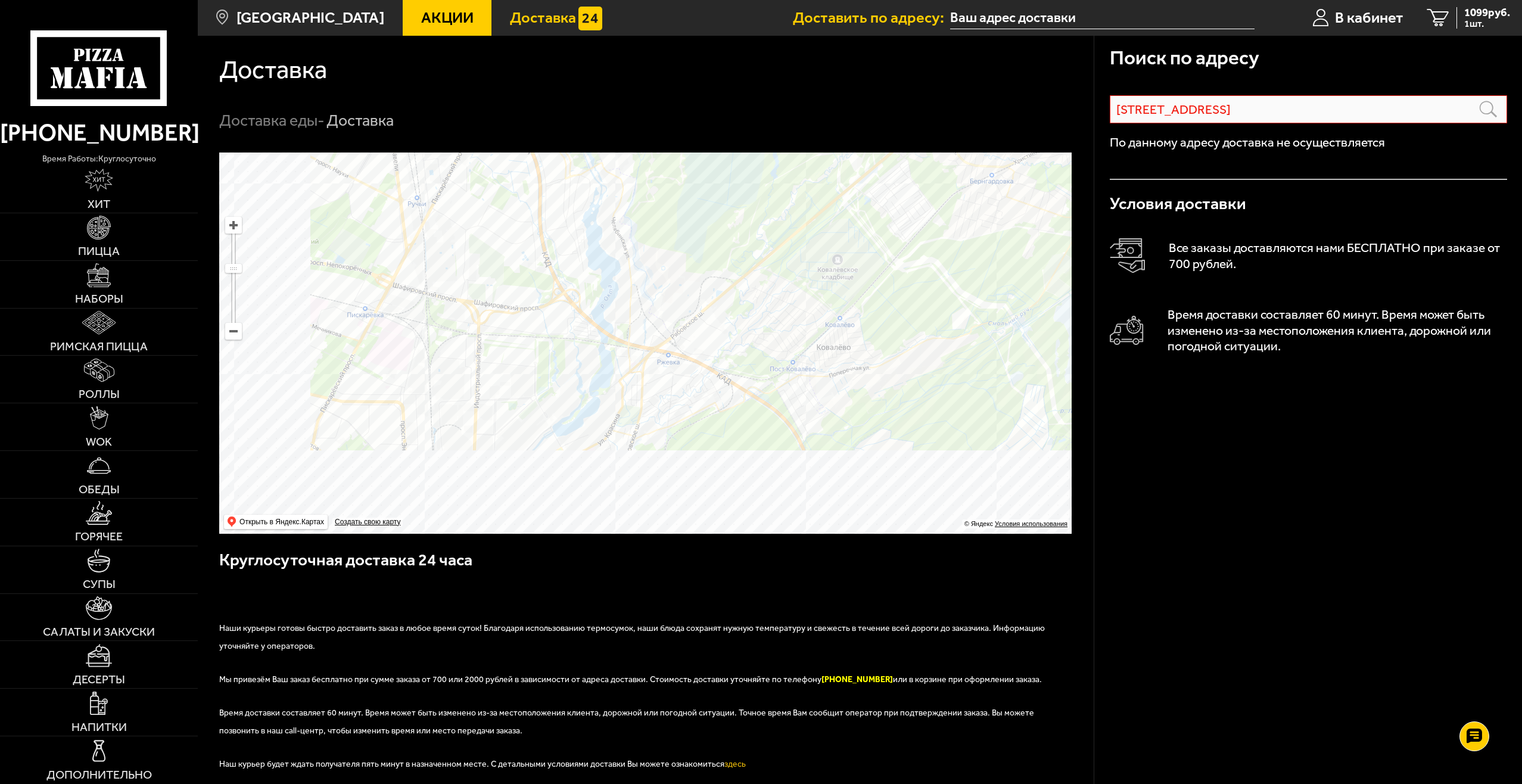
drag, startPoint x: 632, startPoint y: 407, endPoint x: 945, endPoint y: 122, distance: 423.3
click at [945, 122] on section "Доставка Доставка еды - Доставка Поиск по адресу [STREET_ADDRESS] Информация по…" at bounding box center [860, 549] width 1324 height 1027
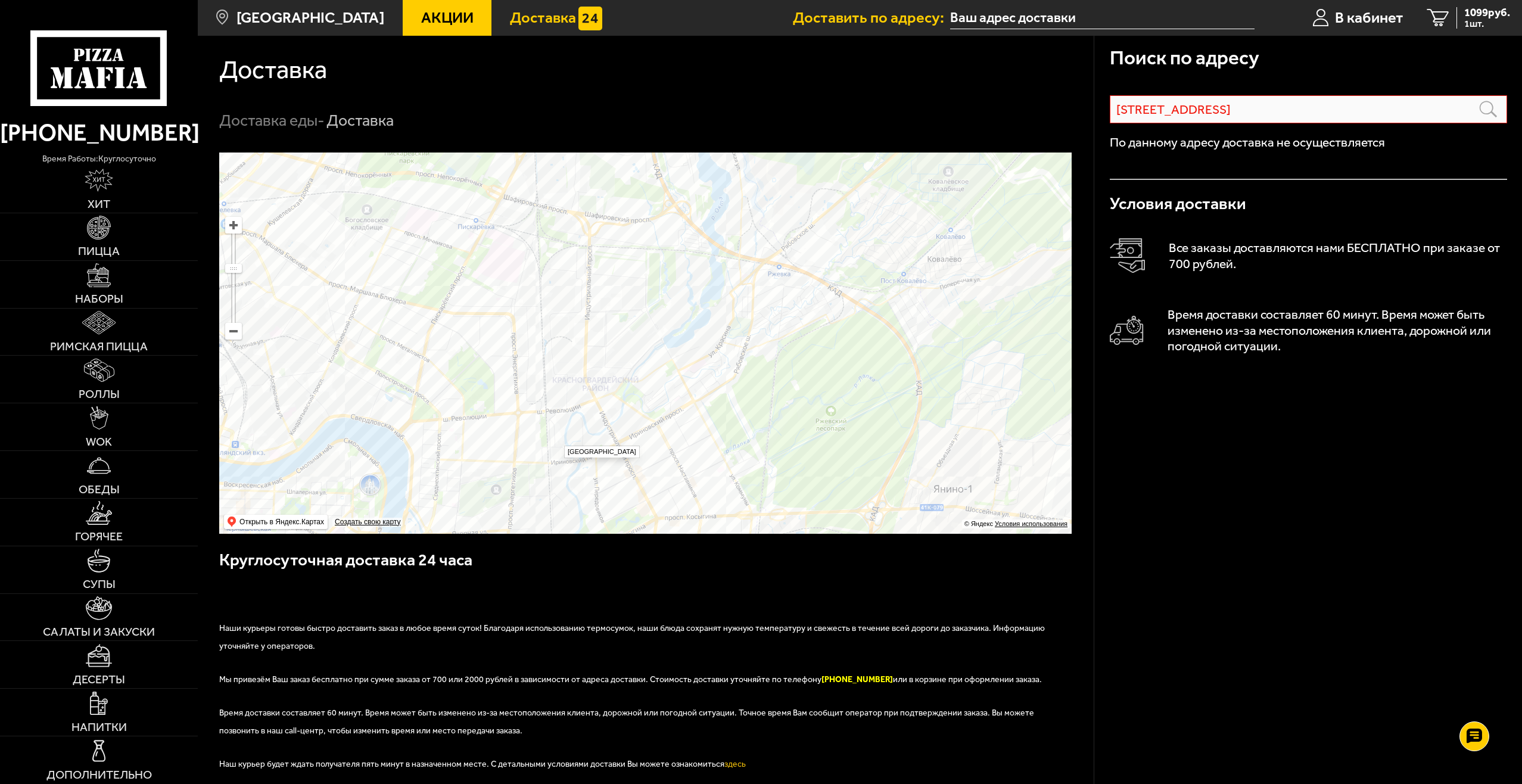
click at [558, 440] on ymaps at bounding box center [645, 343] width 852 height 381
click at [511, 436] on ymaps at bounding box center [645, 343] width 852 height 381
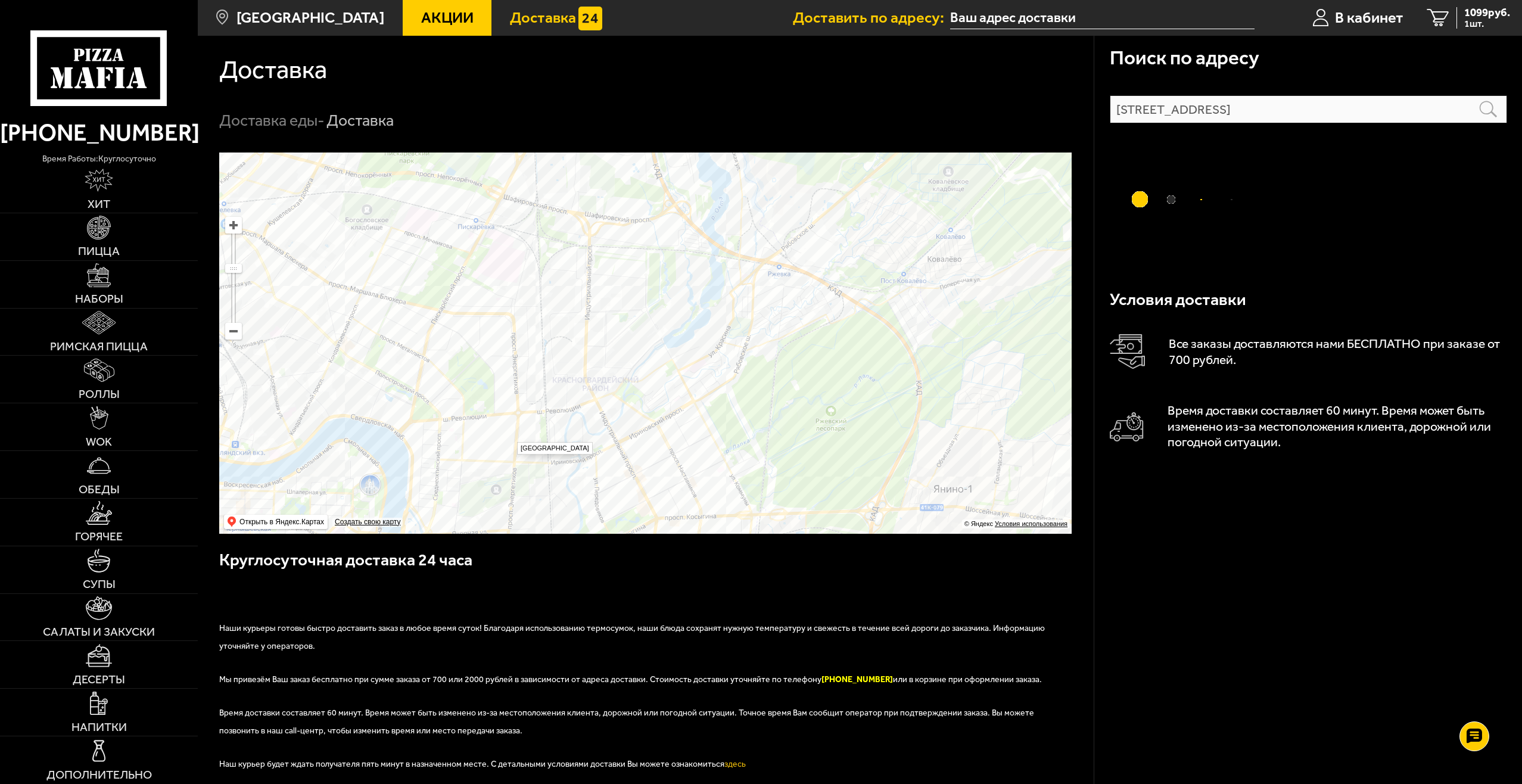
type input "[STREET_ADDRESS]"
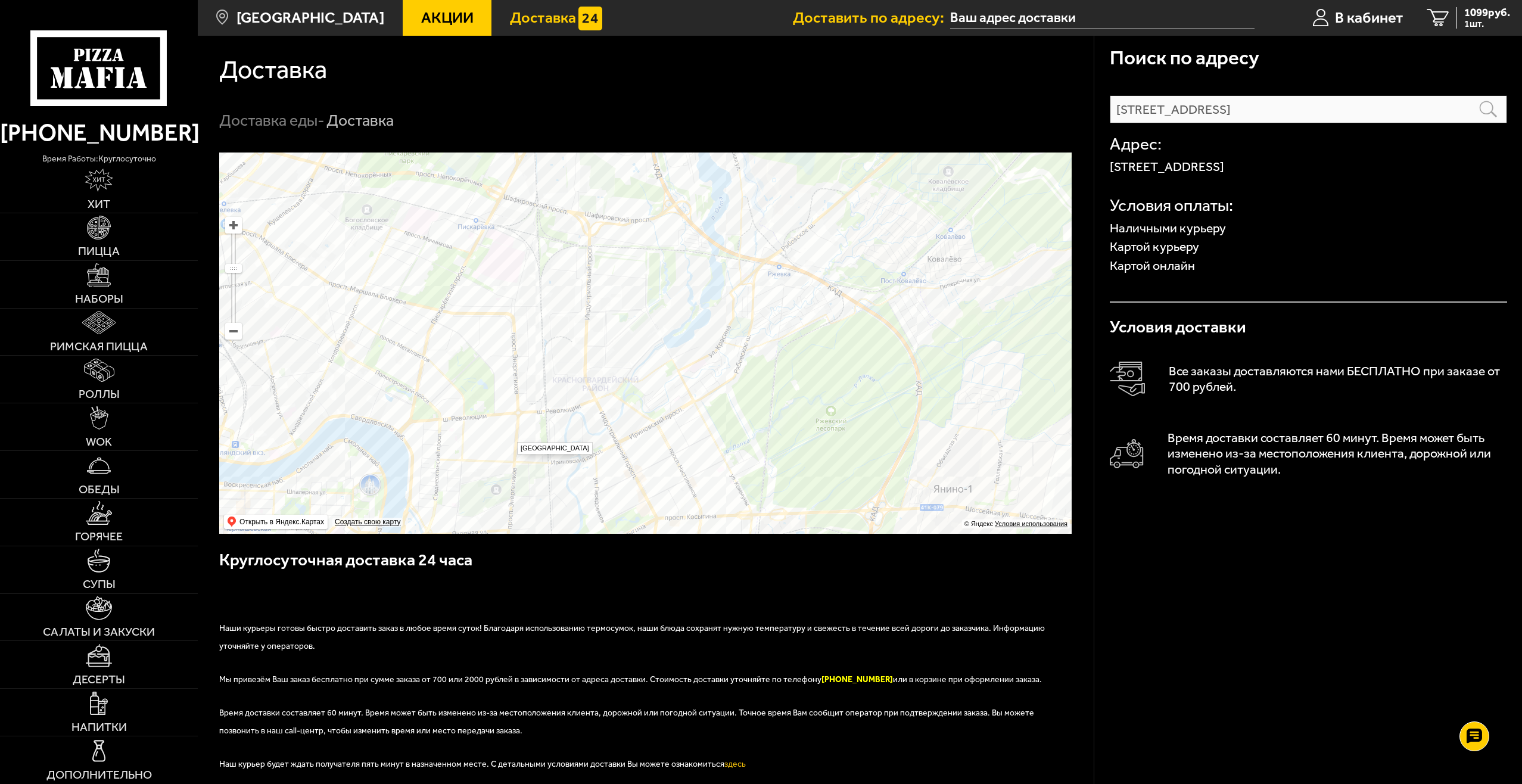
click at [511, 436] on ymaps at bounding box center [645, 343] width 852 height 381
click at [1474, 13] on span "1099 руб." at bounding box center [1488, 13] width 46 height 11
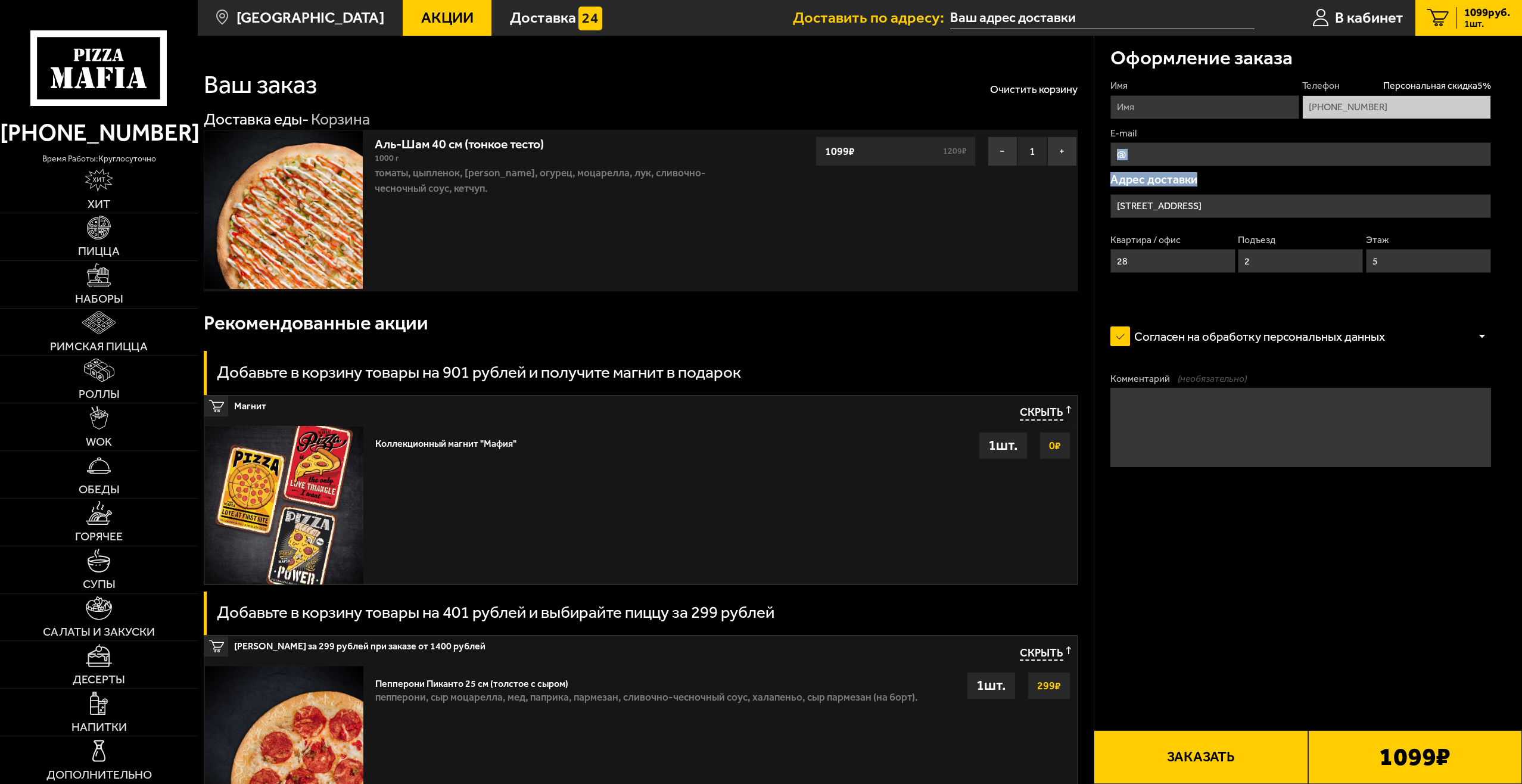
drag, startPoint x: 1275, startPoint y: 169, endPoint x: 1286, endPoint y: 184, distance: 18.6
click at [1276, 171] on div "Имя Телефон Персональная скидка 5 % [PHONE_NUMBER] E-mail [GEOGRAPHIC_DATA] дос…" at bounding box center [1301, 190] width 380 height 221
click at [1284, 159] on input "E-mail" at bounding box center [1301, 155] width 380 height 24
type input "[EMAIL_ADDRESS][DOMAIN_NAME]"
click at [1480, 759] on div "1099 ₽" at bounding box center [1416, 757] width 214 height 54
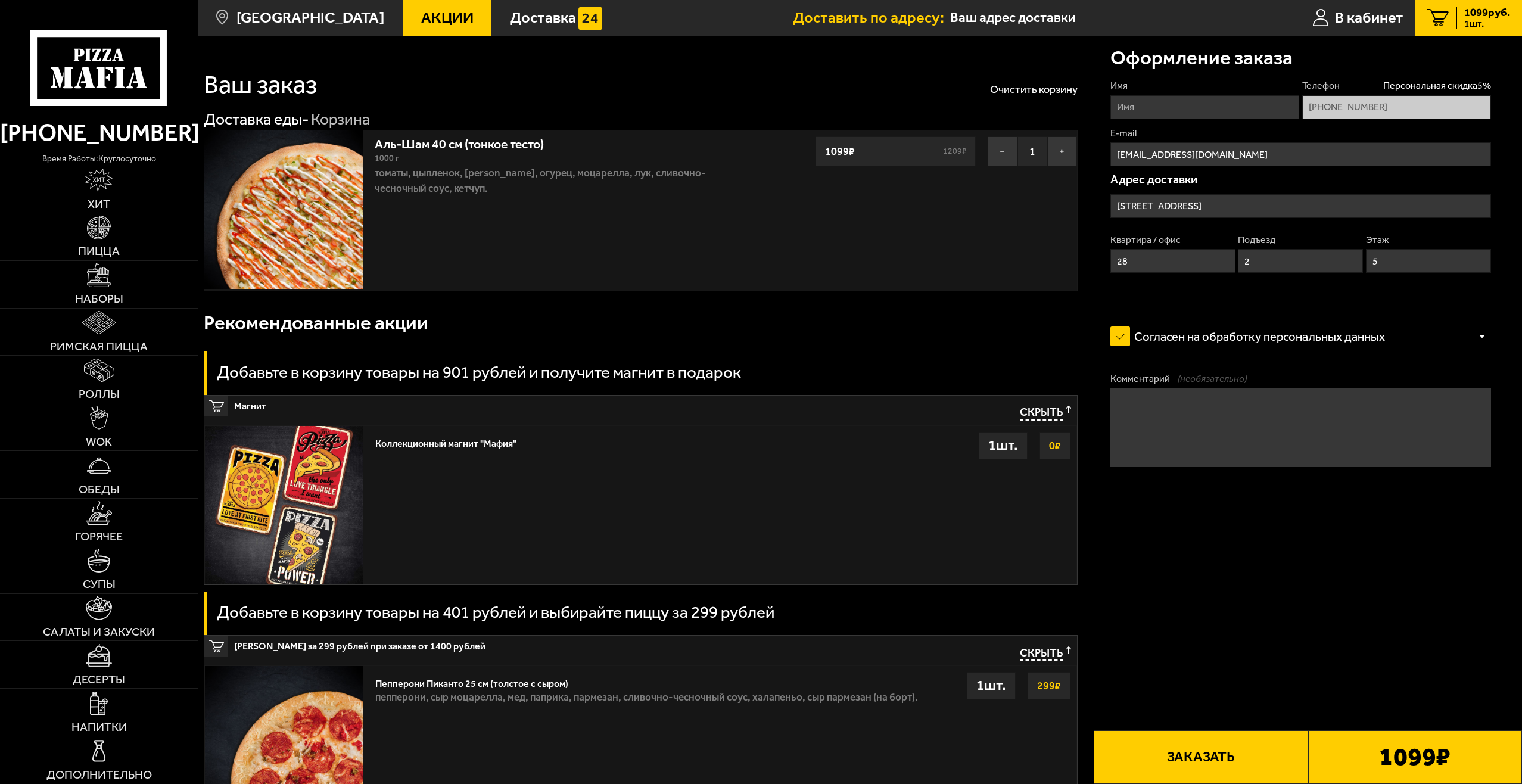
click at [1270, 752] on button "Заказать" at bounding box center [1201, 757] width 214 height 54
click at [1219, 110] on input "Имя" at bounding box center [1205, 107] width 189 height 24
type input "[PERSON_NAME]"
click at [1212, 757] on button "Заказать" at bounding box center [1201, 757] width 214 height 54
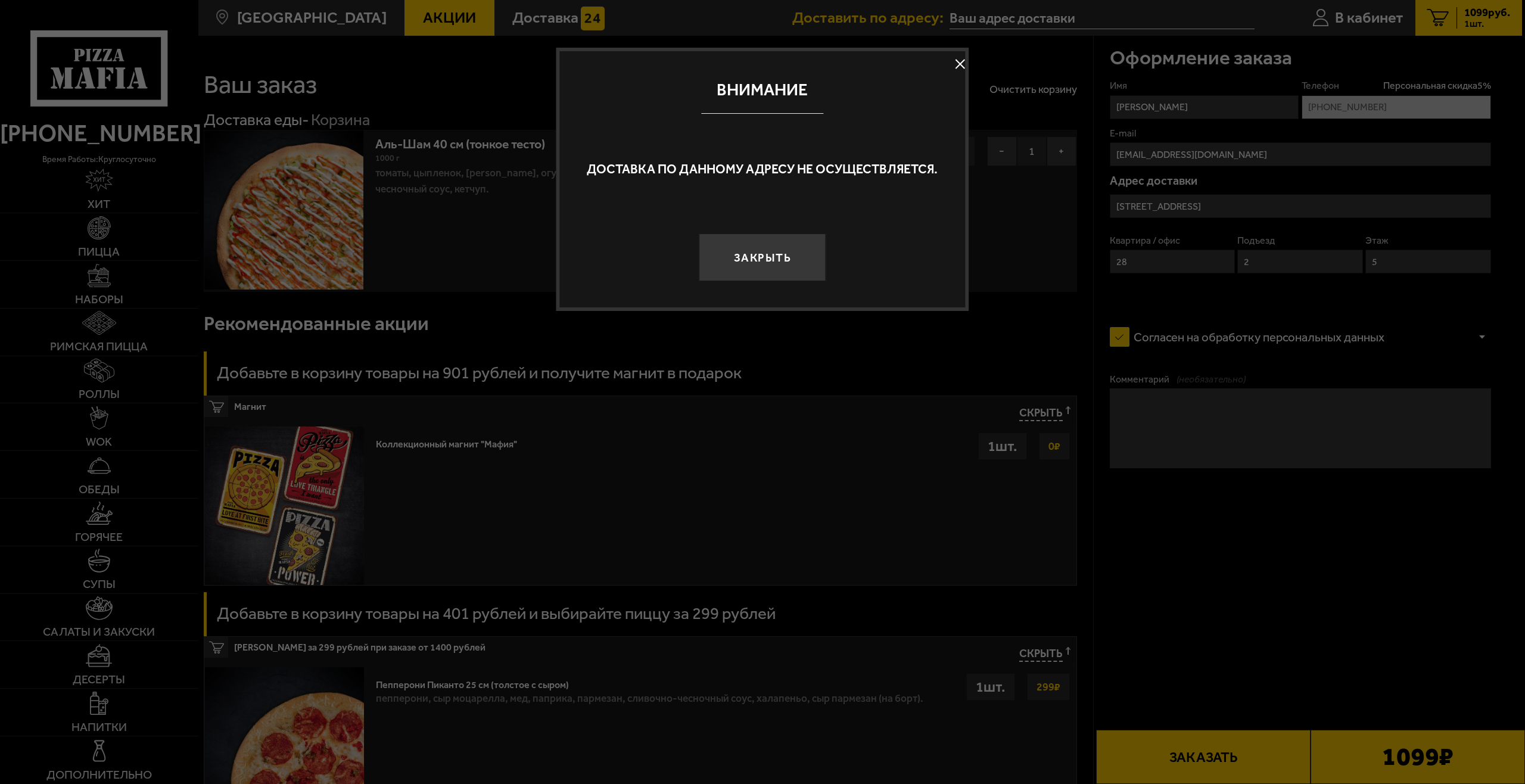
click at [957, 62] on button at bounding box center [960, 65] width 18 height 18
